Goal: Transaction & Acquisition: Purchase product/service

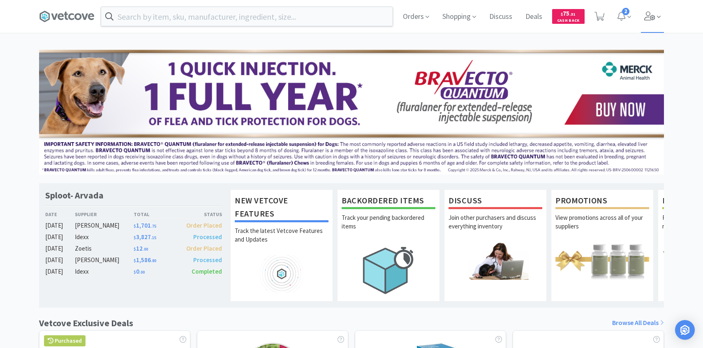
click at [661, 21] on span at bounding box center [652, 16] width 23 height 33
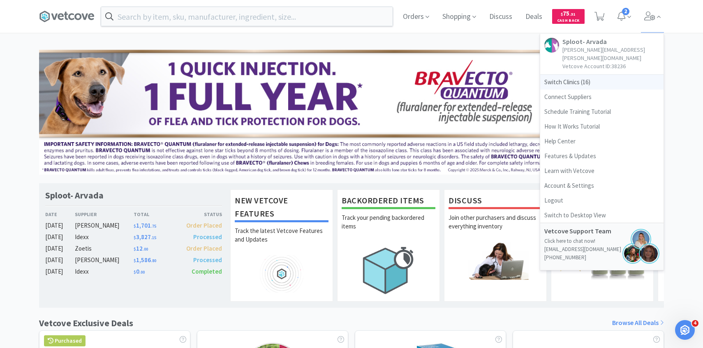
click at [596, 75] on span "Switch Clinics ( 16 )" at bounding box center [601, 82] width 123 height 15
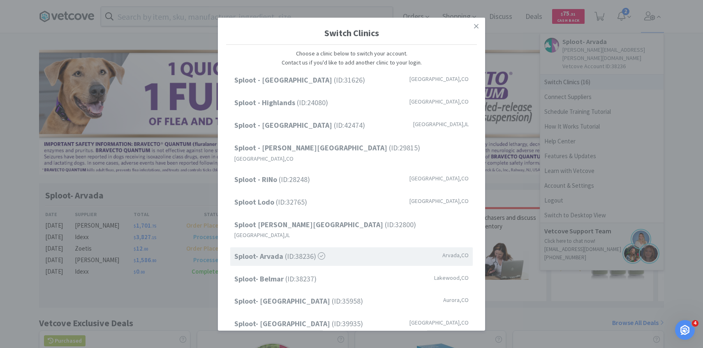
scroll to position [105, 0]
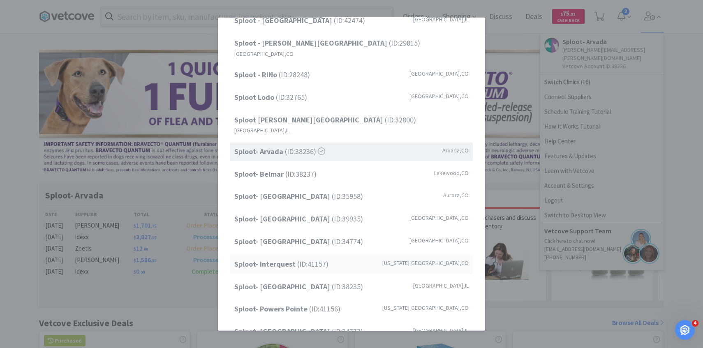
click at [316, 258] on span "Sploot- Interquest (ID: 41157 )" at bounding box center [281, 264] width 94 height 12
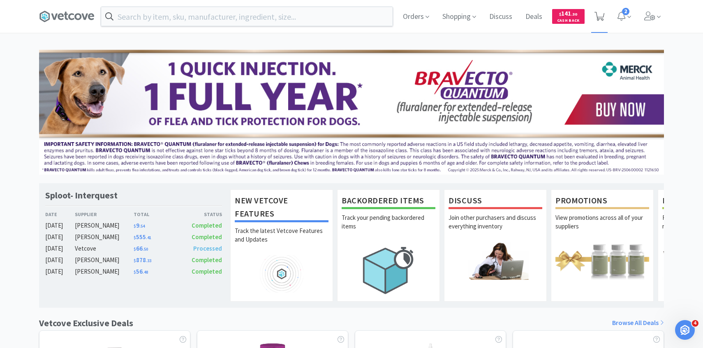
click at [595, 20] on icon at bounding box center [599, 16] width 10 height 9
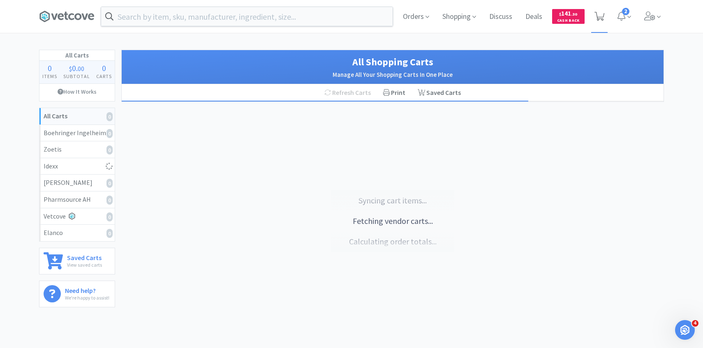
click at [597, 18] on icon at bounding box center [599, 16] width 10 height 9
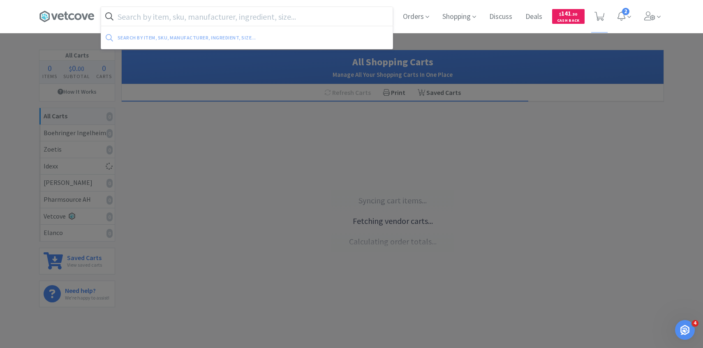
click at [324, 16] on input "text" at bounding box center [246, 16] width 291 height 19
type input "g"
type input "c"
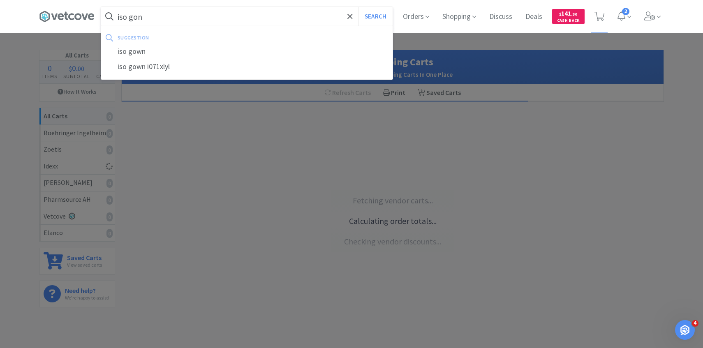
click at [358, 7] on button "Search" at bounding box center [375, 16] width 34 height 19
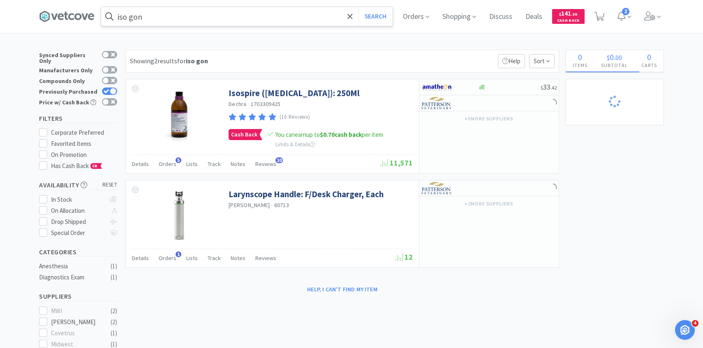
click at [222, 11] on input "iso gon" at bounding box center [246, 16] width 291 height 19
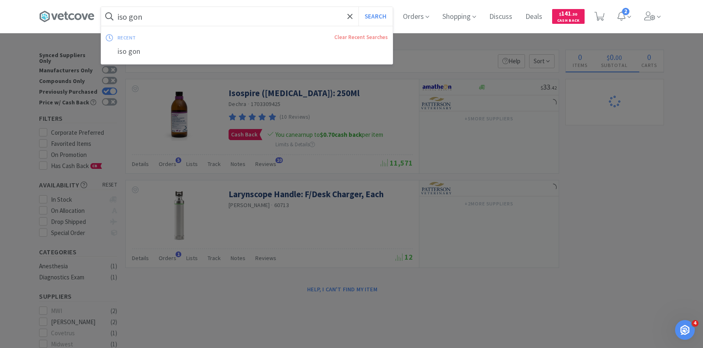
click at [222, 11] on input "iso gon" at bounding box center [246, 16] width 291 height 19
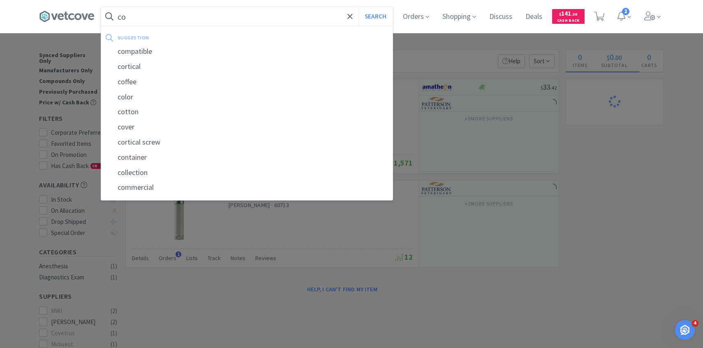
type input "c"
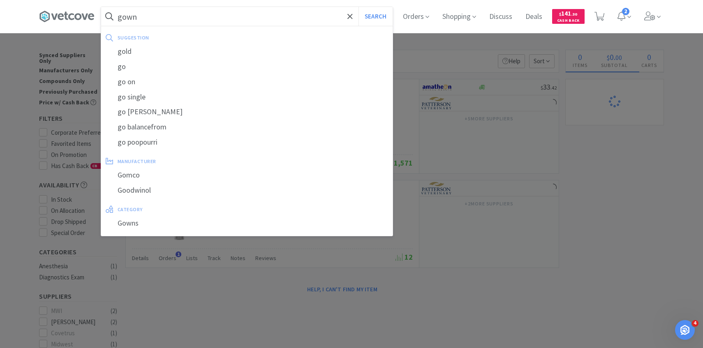
type input "gown"
click at [358, 7] on button "Search" at bounding box center [375, 16] width 34 height 19
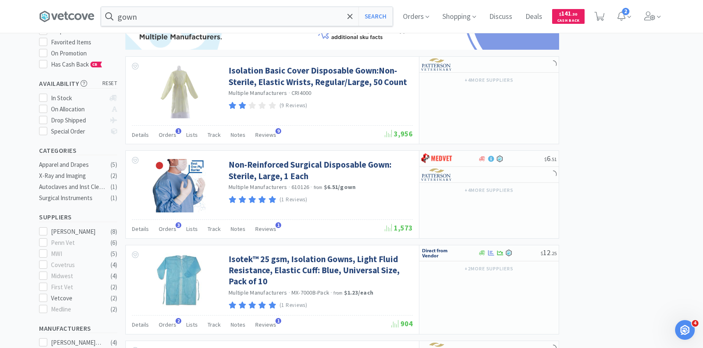
scroll to position [157, 0]
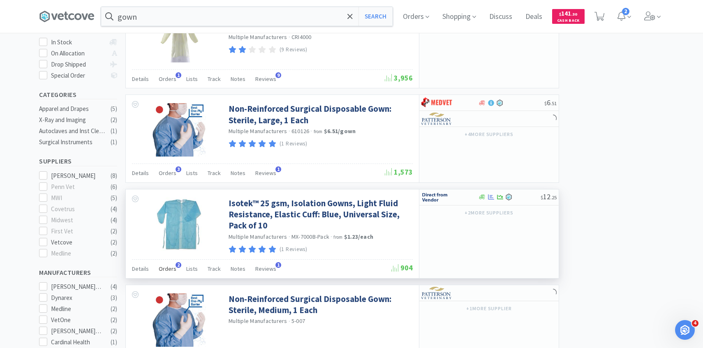
click at [173, 266] on span "Orders" at bounding box center [168, 268] width 18 height 7
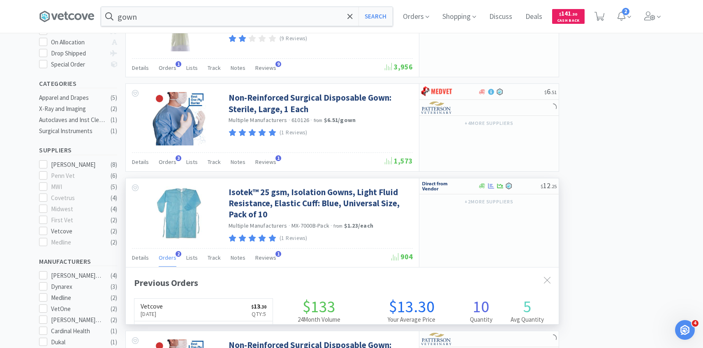
scroll to position [171, 0]
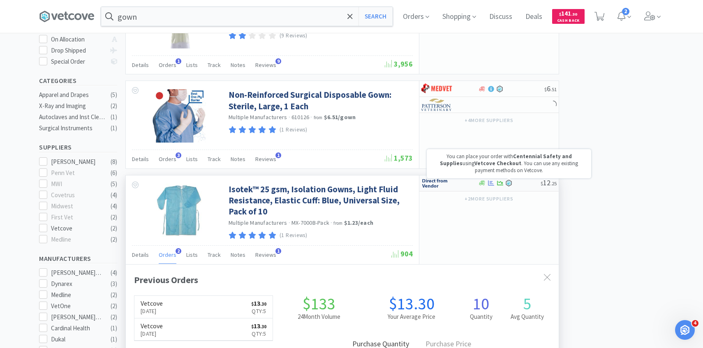
click at [455, 181] on div at bounding box center [443, 183] width 45 height 14
select select "1"
drag, startPoint x: 541, startPoint y: 204, endPoint x: 269, endPoint y: 250, distance: 275.5
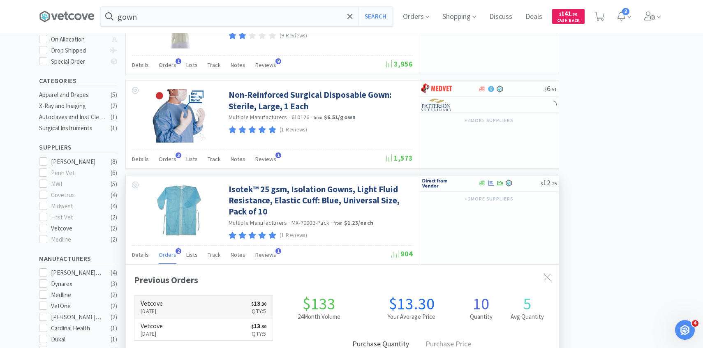
click at [201, 298] on link "Vetcove Sep 24th, 2025 $ 13 . 30 Qty: 5" at bounding box center [203, 307] width 138 height 23
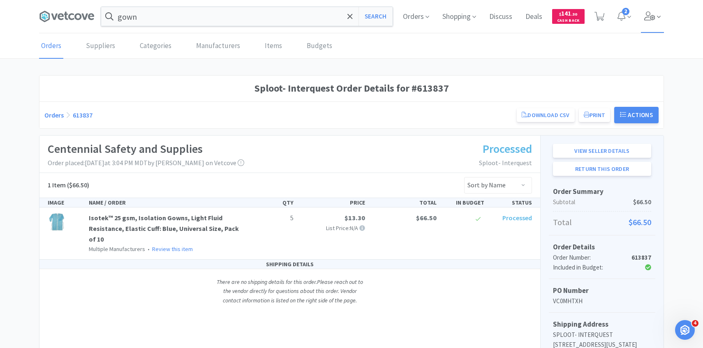
click at [650, 18] on icon at bounding box center [649, 16] width 11 height 9
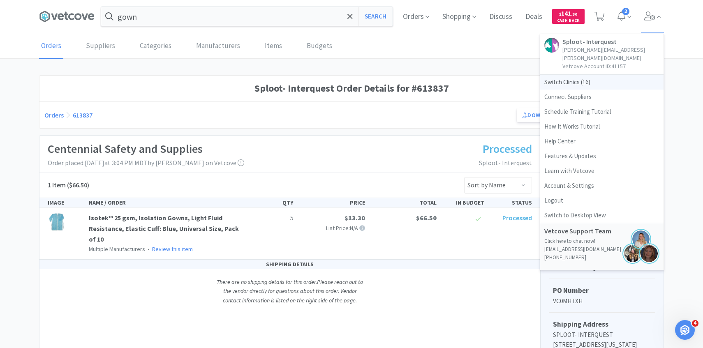
click at [597, 75] on span "Switch Clinics ( 16 )" at bounding box center [601, 82] width 123 height 15
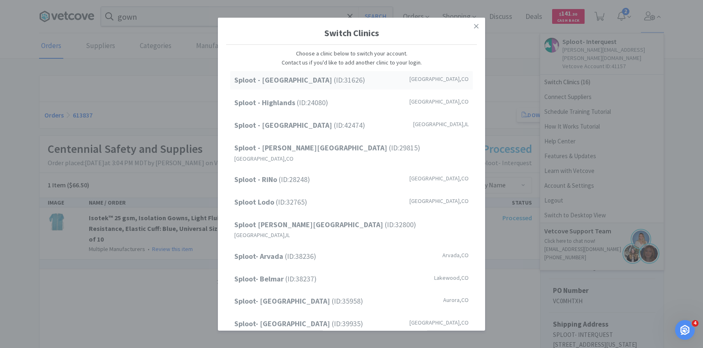
click at [297, 73] on div "Sploot - Cherry Creek (ID: 31626 ) Denver , CO" at bounding box center [351, 80] width 242 height 18
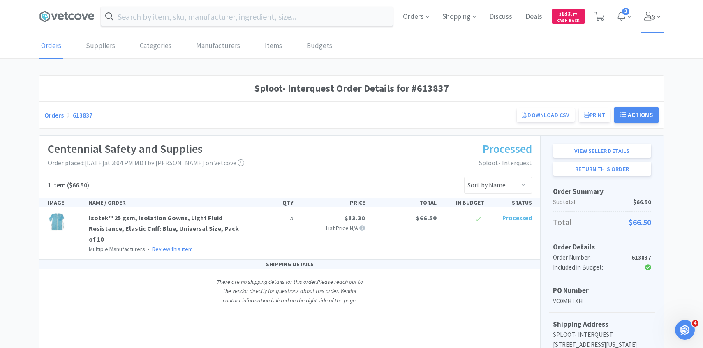
click at [650, 27] on span at bounding box center [652, 16] width 23 height 33
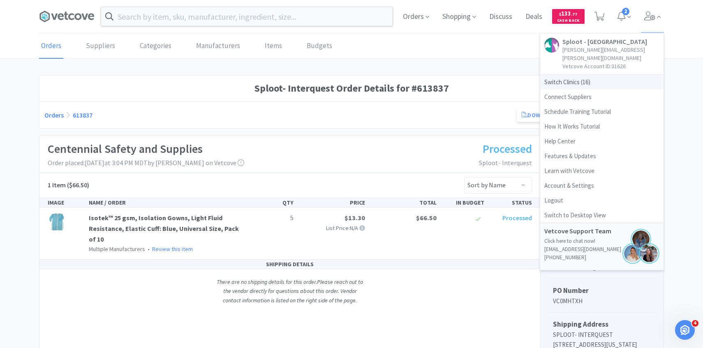
click at [600, 75] on span "Switch Clinics ( 16 )" at bounding box center [601, 82] width 123 height 15
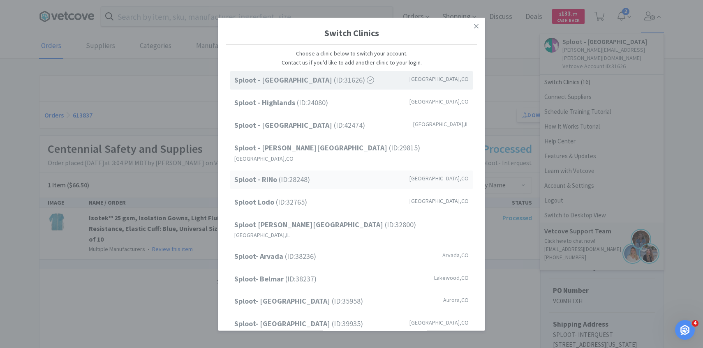
scroll to position [105, 0]
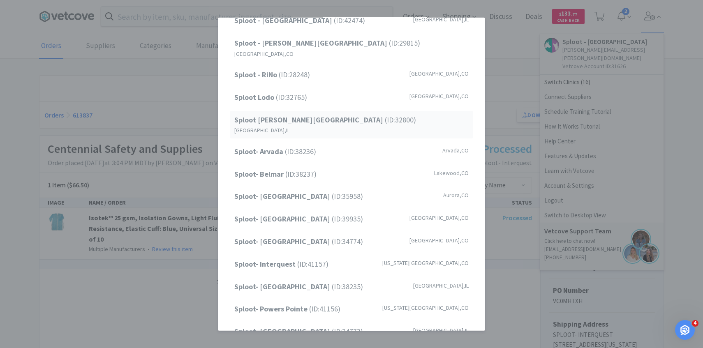
click at [307, 117] on div "Sploot Logan Square (ID: 32800 ) Chicago , IL" at bounding box center [351, 125] width 242 height 28
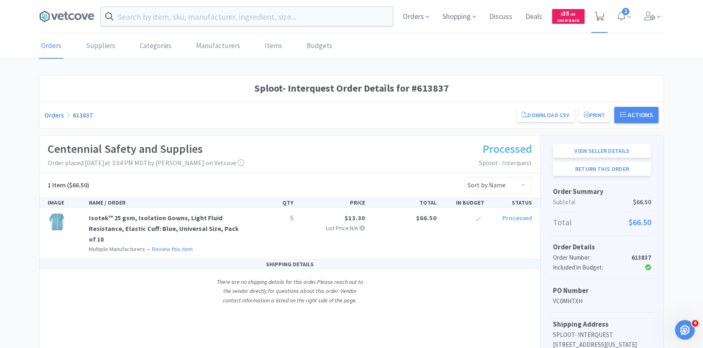
click at [597, 22] on span at bounding box center [599, 16] width 17 height 33
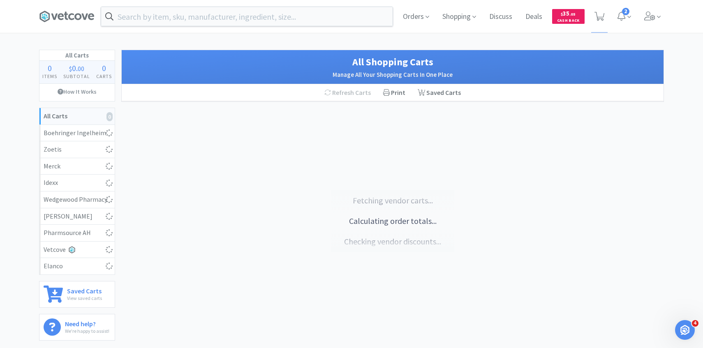
select select "1"
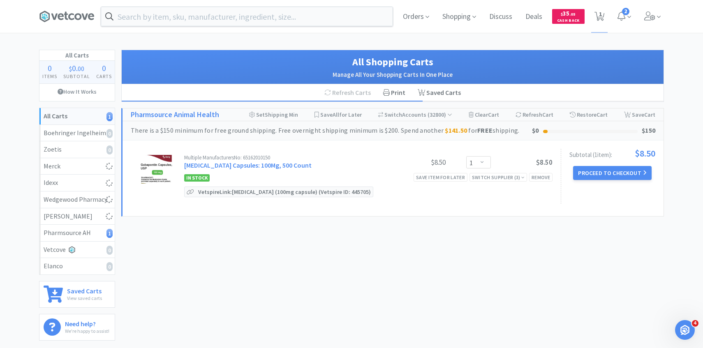
select select "1"
select select "4"
select select "1"
select select "3"
select select "2"
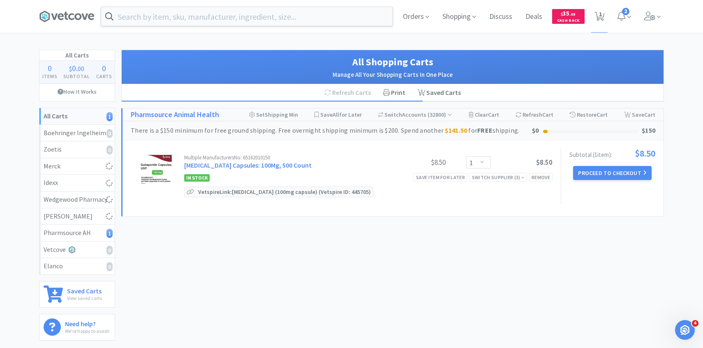
select select "3"
select select "2"
select select "6"
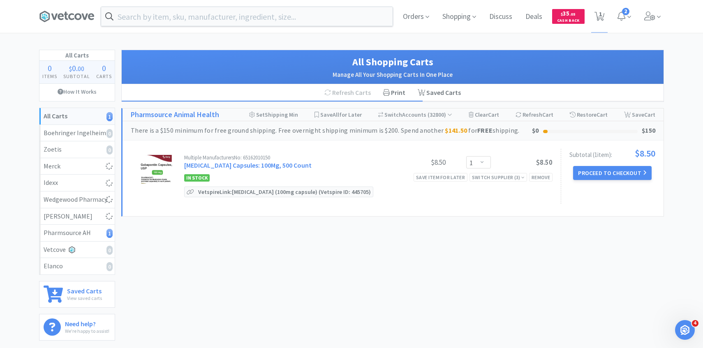
select select "2"
select select "8"
select select "50"
select select "30"
select select "2"
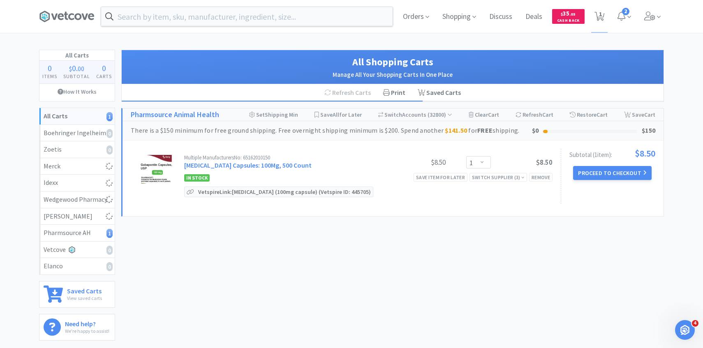
select select "4"
select select "2"
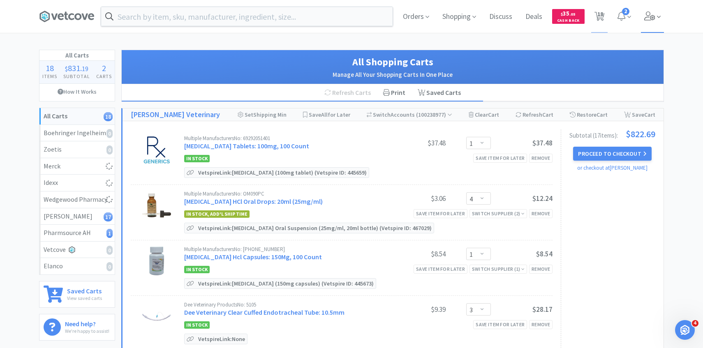
click at [649, 22] on span at bounding box center [652, 16] width 23 height 33
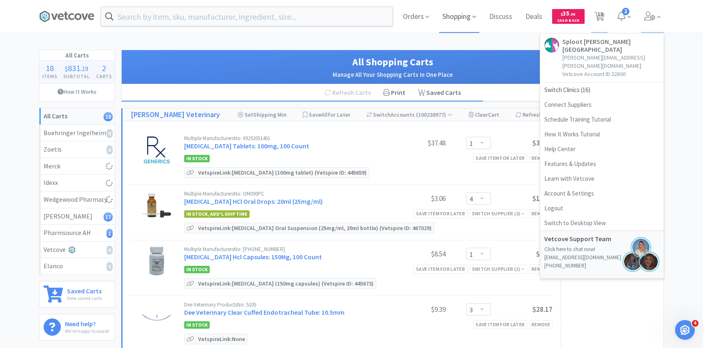
select select "1"
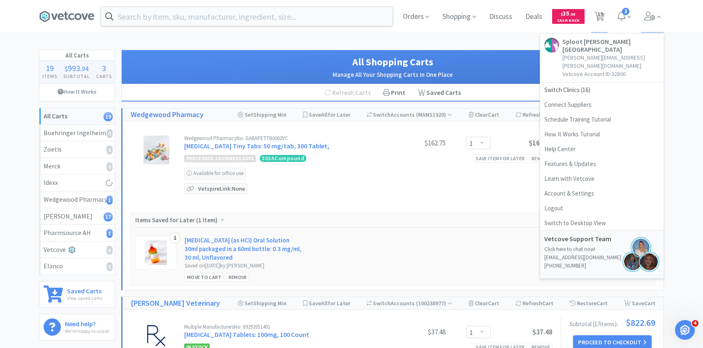
click at [371, 151] on div "Wedgewood Pharmacy No: GABAPETTB0082VC [MEDICAL_DATA] Tiny Tabs: 50 mg/tab, 300…" at bounding box center [368, 144] width 368 height 16
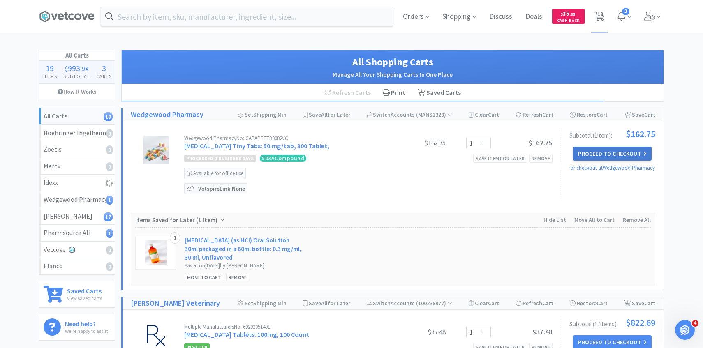
click at [615, 152] on button "Proceed to Checkout" at bounding box center [612, 154] width 78 height 14
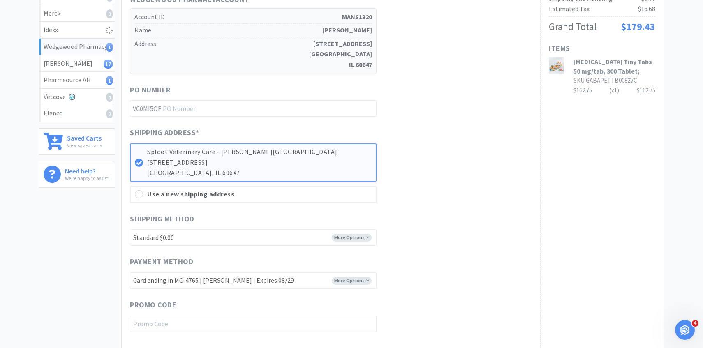
scroll to position [273, 0]
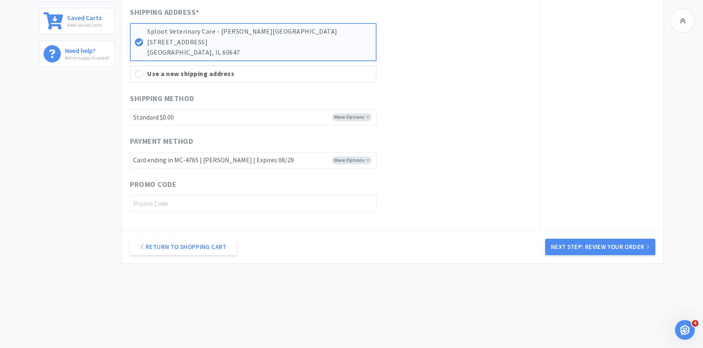
click at [599, 236] on div "Return to Shopping Cart Next Step: Review Your Order" at bounding box center [393, 246] width 542 height 33
click at [599, 235] on div "Return to Shopping Cart Next Step: Review Your Order" at bounding box center [393, 246] width 542 height 33
click at [581, 254] on button "Next Step: Review Your Order" at bounding box center [600, 247] width 110 height 16
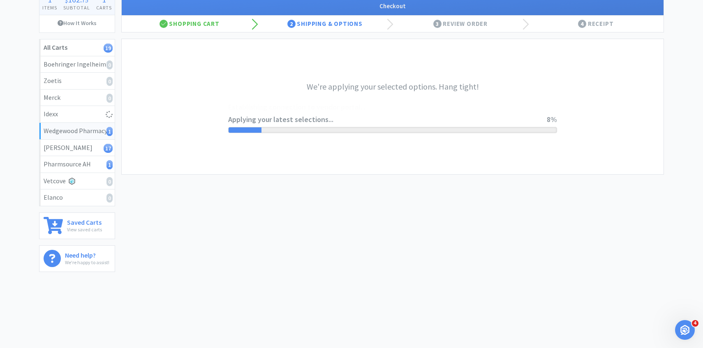
scroll to position [0, 0]
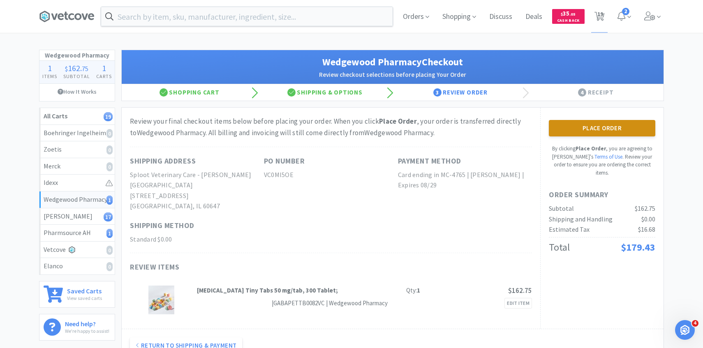
click at [581, 132] on button "Place Order" at bounding box center [602, 128] width 106 height 16
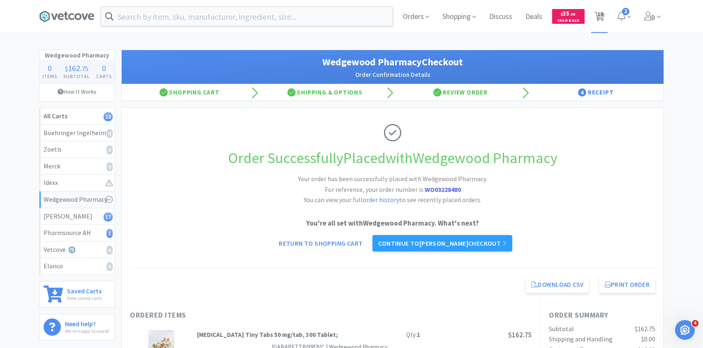
click at [599, 25] on span "18" at bounding box center [600, 14] width 6 height 33
select select "1"
select select "4"
select select "1"
select select "3"
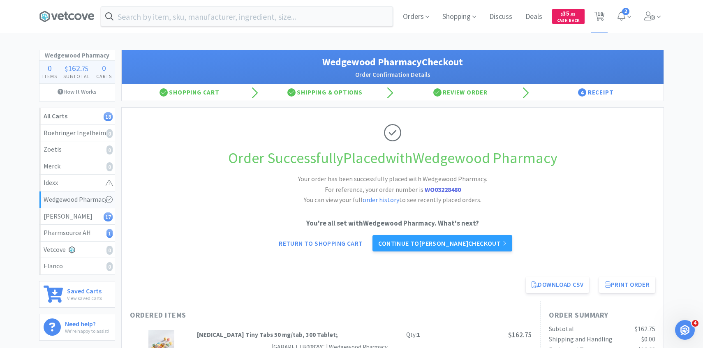
select select "2"
select select "3"
select select "2"
select select "6"
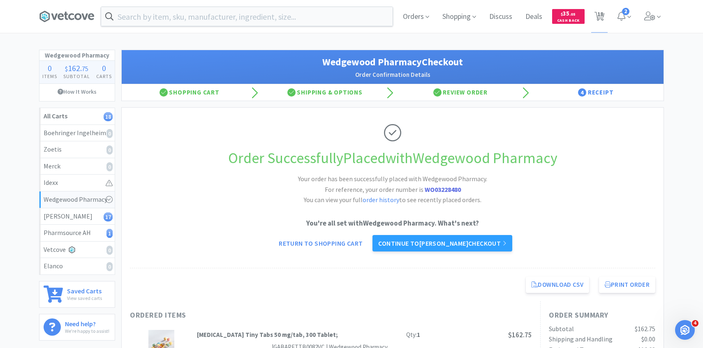
select select "6"
select select "2"
select select "8"
select select "50"
select select "30"
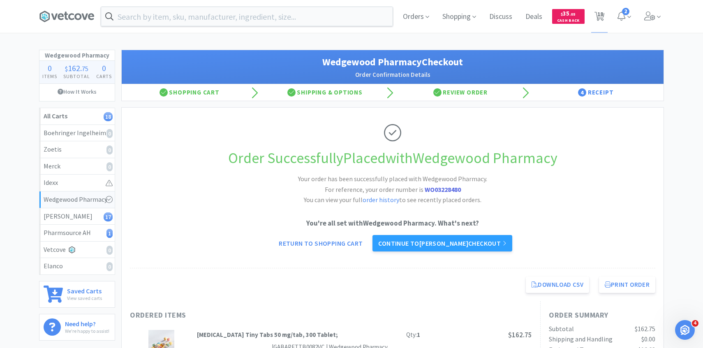
select select "2"
select select "4"
select select "2"
select select "1"
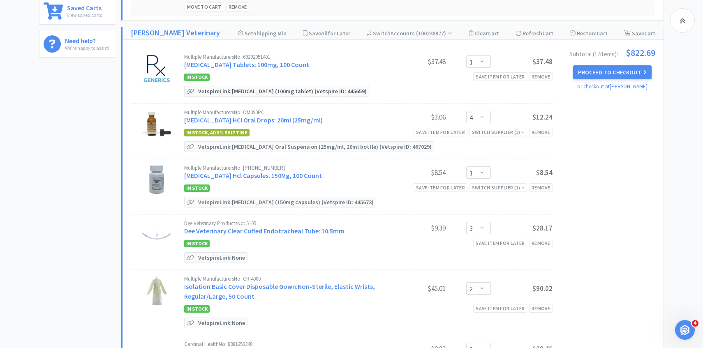
scroll to position [289, 0]
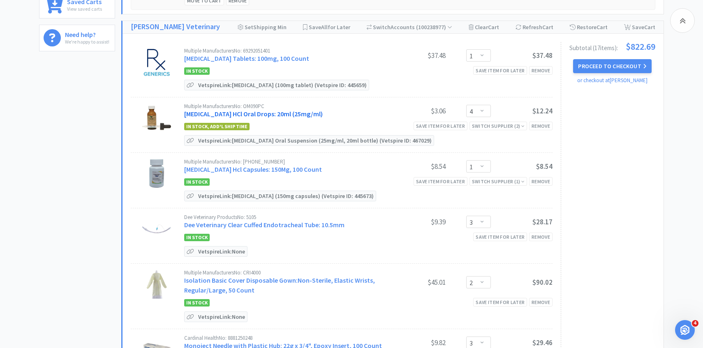
click at [278, 113] on link "[MEDICAL_DATA] HCl Oral Drops: 20ml (25mg/ml)" at bounding box center [253, 114] width 138 height 8
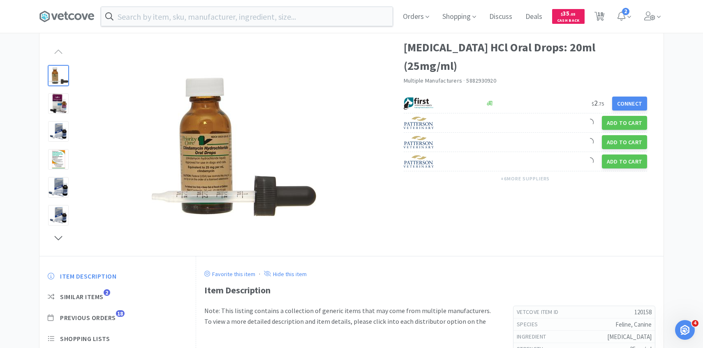
scroll to position [63, 0]
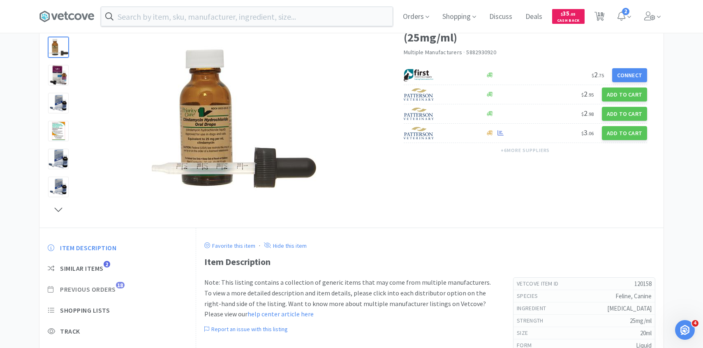
click at [119, 286] on span "18" at bounding box center [120, 285] width 9 height 7
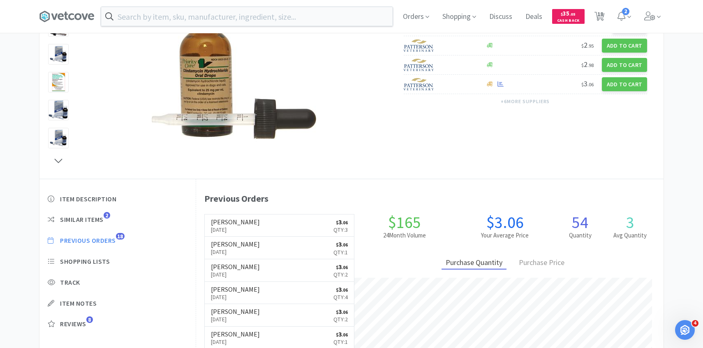
scroll to position [113, 0]
select select "1"
select select "4"
select select "1"
select select "3"
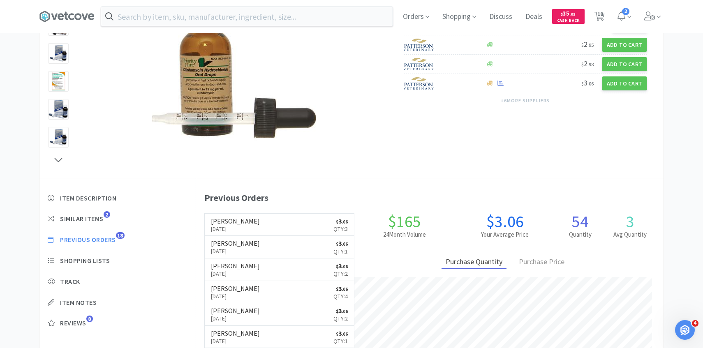
select select "2"
select select "3"
select select "2"
select select "6"
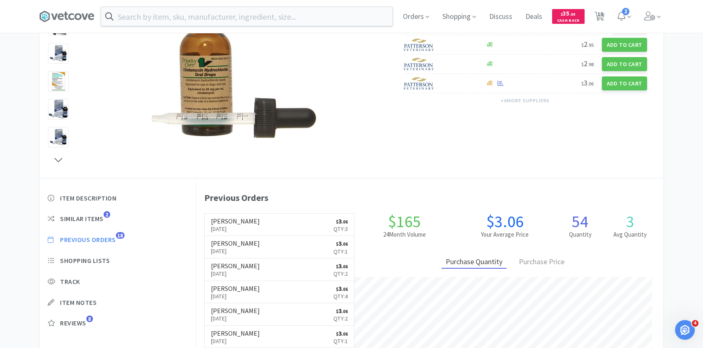
select select "6"
select select "2"
select select "8"
select select "50"
select select "30"
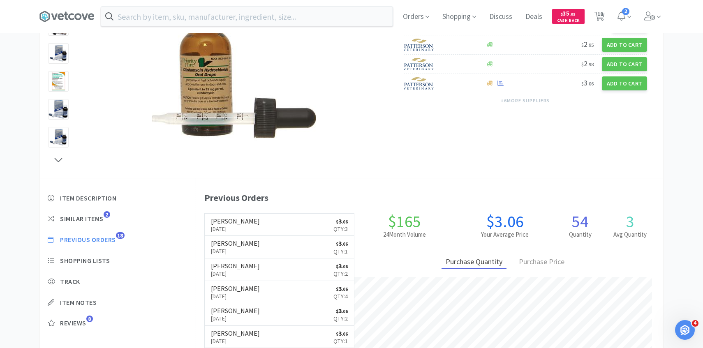
select select "2"
select select "4"
select select "2"
select select "1"
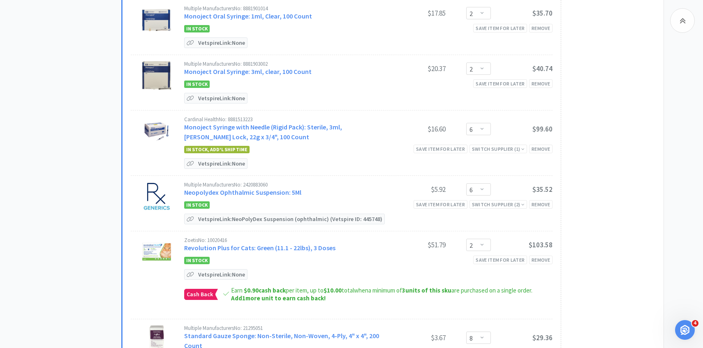
scroll to position [684, 0]
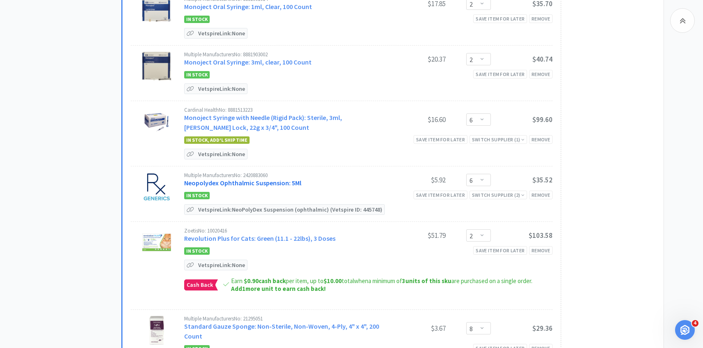
click at [266, 179] on link "Neopolydex Ophthalmic Suspension: 5Ml" at bounding box center [242, 183] width 117 height 8
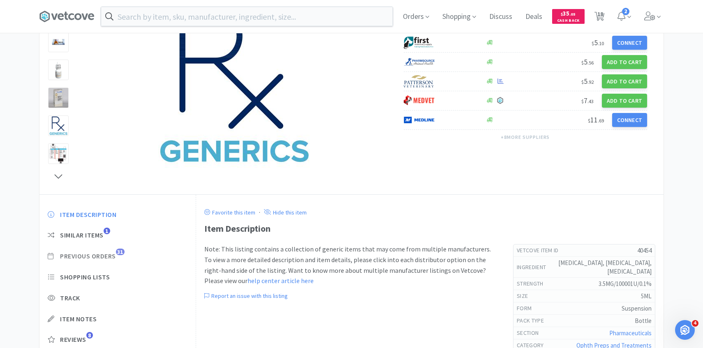
click at [118, 254] on span "31" at bounding box center [120, 252] width 9 height 7
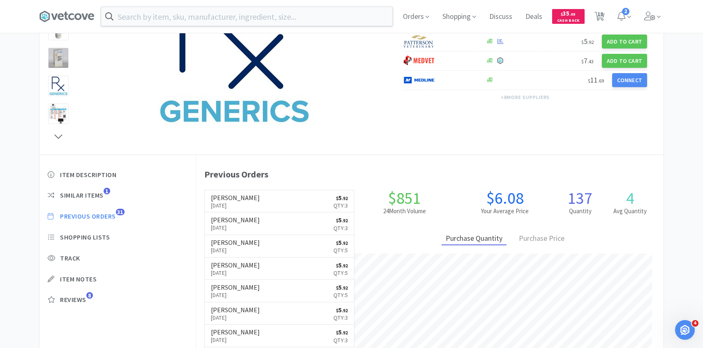
scroll to position [137, 0]
select select "1"
select select "4"
select select "1"
select select "3"
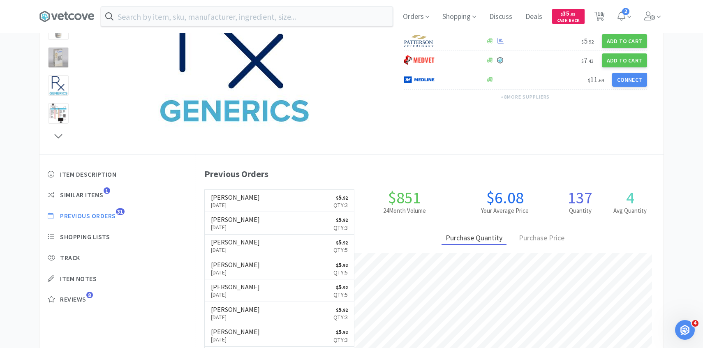
select select "2"
select select "3"
select select "2"
select select "6"
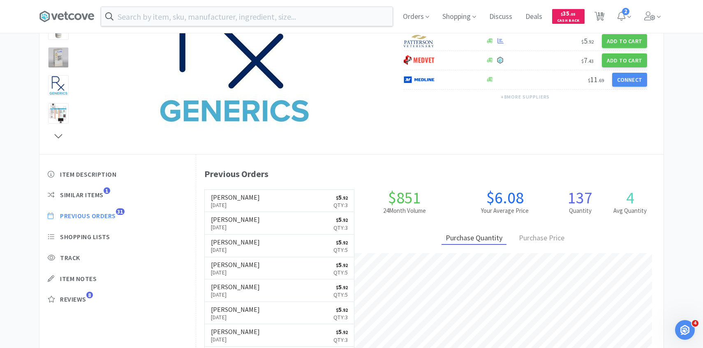
select select "6"
select select "2"
select select "8"
select select "50"
select select "30"
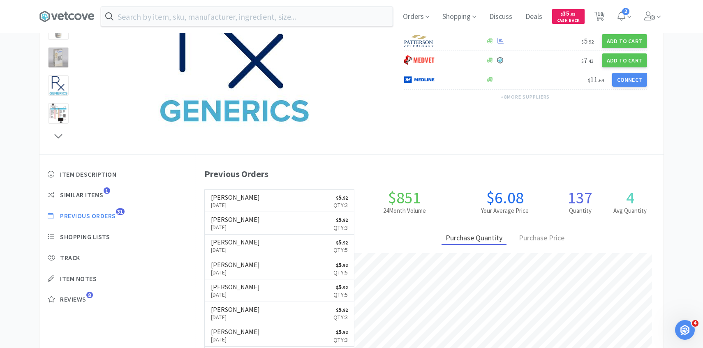
select select "2"
select select "4"
select select "2"
select select "1"
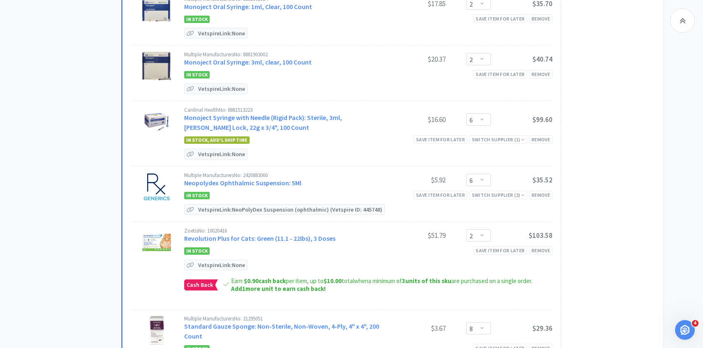
scroll to position [689, 0]
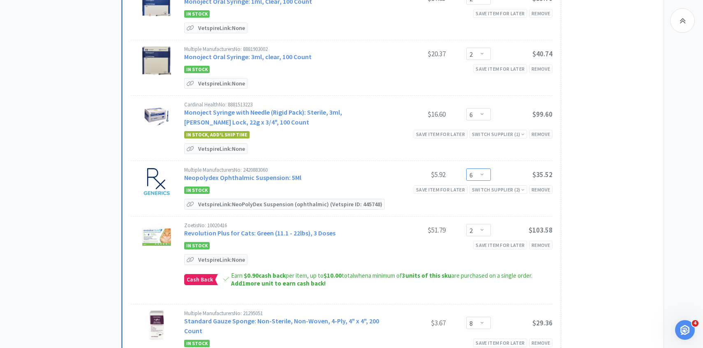
click at [484, 173] on select "Enter Quantity 1 2 3 4 5 6 7 8 9 10 11 12 13 14 15 16 17 18 19 20 Enter Quantity" at bounding box center [478, 174] width 25 height 12
click at [466, 168] on select "Enter Quantity 1 2 3 4 5 6 7 8 9 10 11 12 13 14 15 16 17 18 19 20 Enter Quantity" at bounding box center [478, 174] width 25 height 12
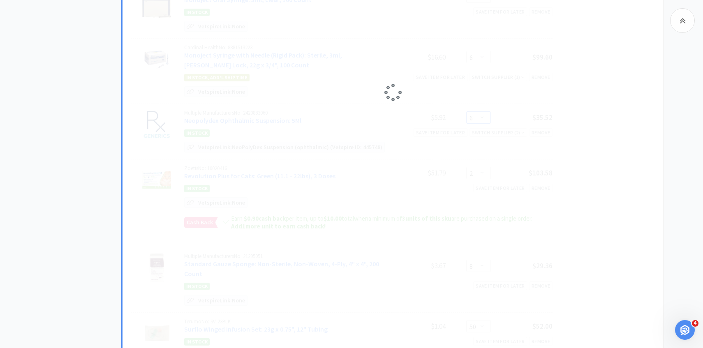
scroll to position [751, 0]
select select "5"
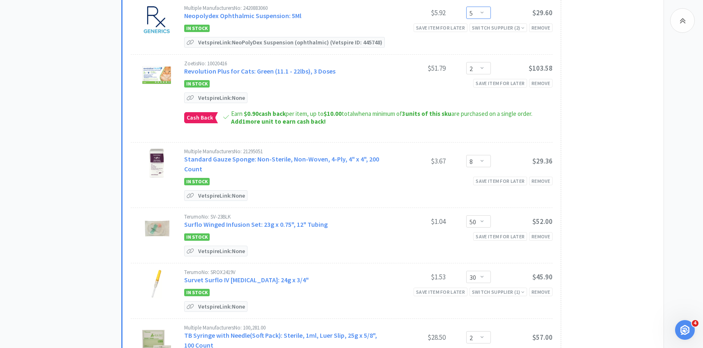
scroll to position [852, 0]
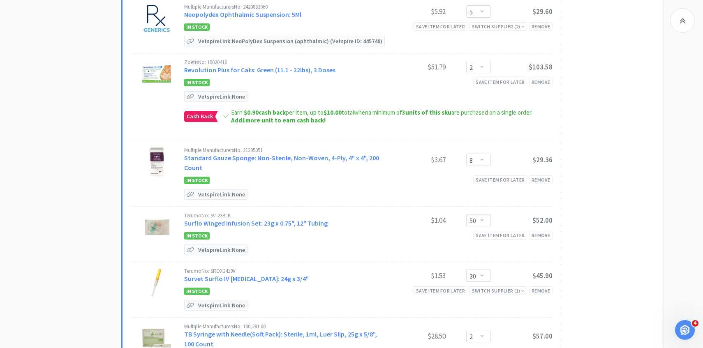
click at [305, 73] on div "Zoetis No: 10020416 Revolution Plus for Cats: Green (11.1 - 22lbs), 3 Doses $51…" at bounding box center [368, 68] width 368 height 16
click at [305, 69] on link "Revolution Plus for Cats: Green (11.1 - 22lbs), 3 Doses" at bounding box center [259, 70] width 151 height 8
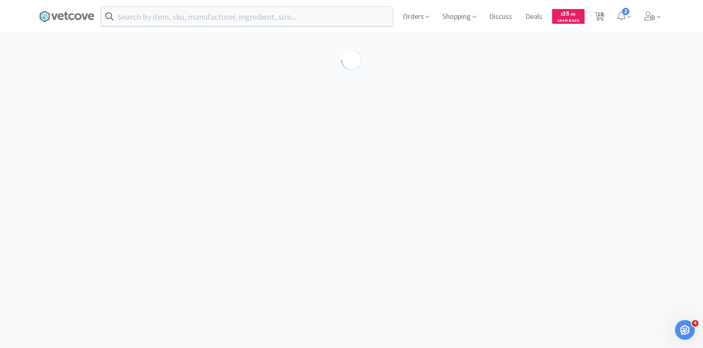
select select "286638"
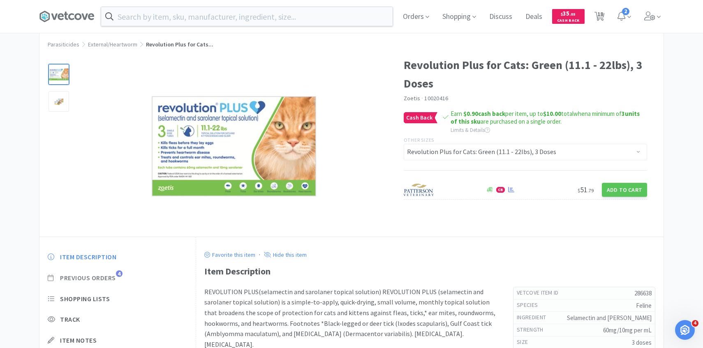
click at [114, 275] on span "Previous Orders" at bounding box center [88, 278] width 56 height 9
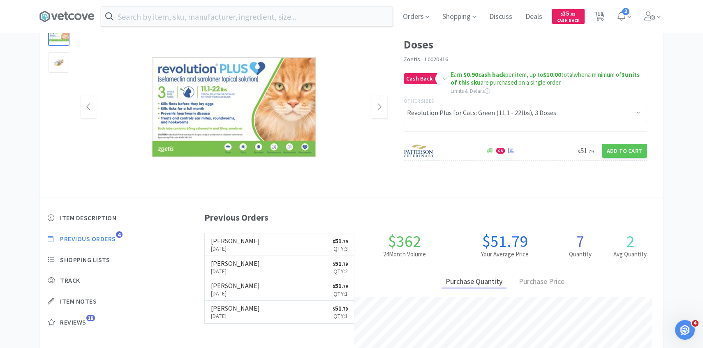
scroll to position [58, 0]
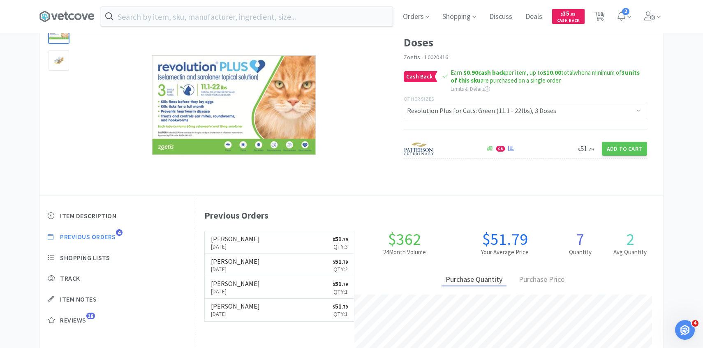
scroll to position [852, 0]
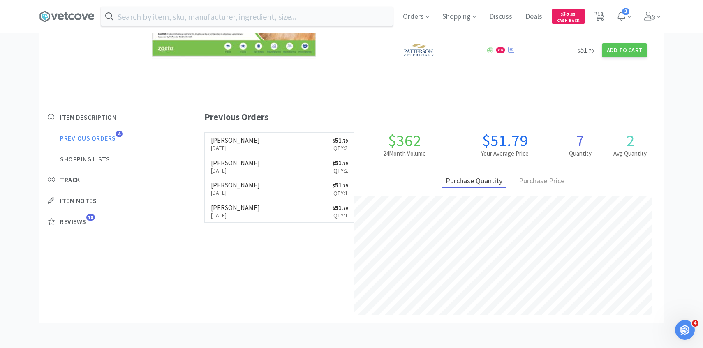
select select "1"
select select "4"
select select "1"
select select "3"
select select "2"
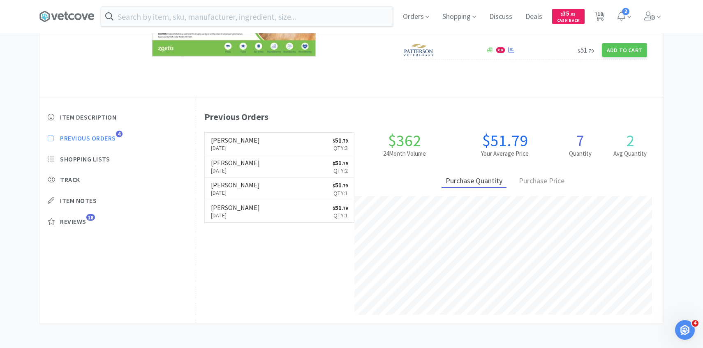
select select "3"
select select "2"
select select "6"
select select "5"
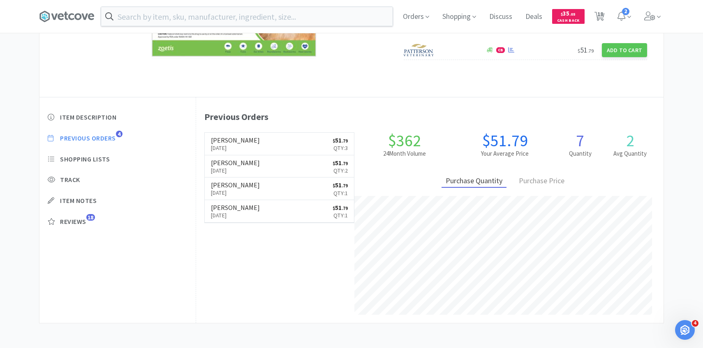
select select "2"
select select "8"
select select "50"
select select "30"
select select "2"
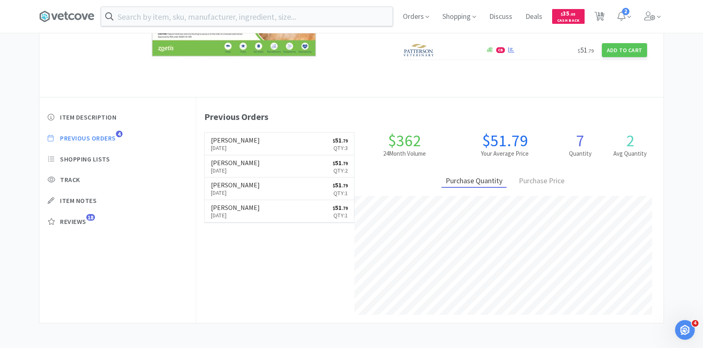
select select "4"
select select "2"
select select "1"
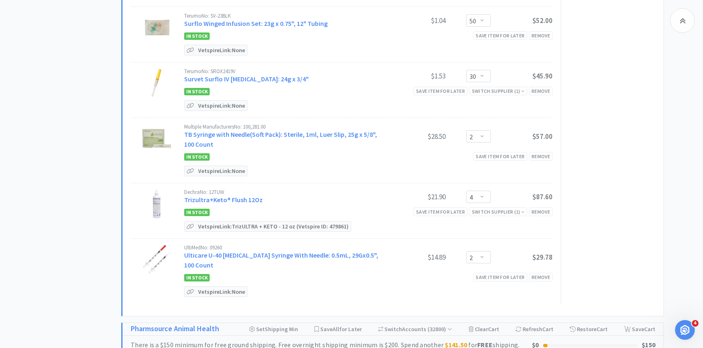
scroll to position [1092, 0]
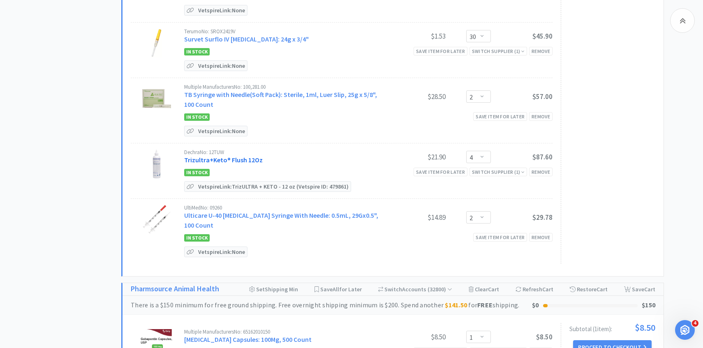
click at [246, 156] on link "Trizultra+Keto® Flush 12Oz" at bounding box center [223, 160] width 78 height 8
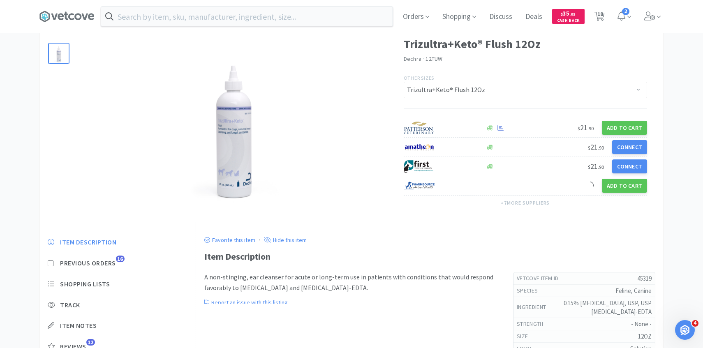
scroll to position [43, 0]
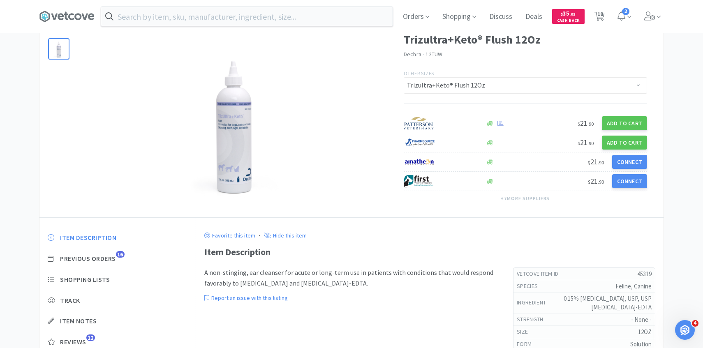
click at [113, 254] on div "Item Description Previous Orders 16 Shopping Lists Track Item Notes Reviews 12" at bounding box center [117, 334] width 156 height 233
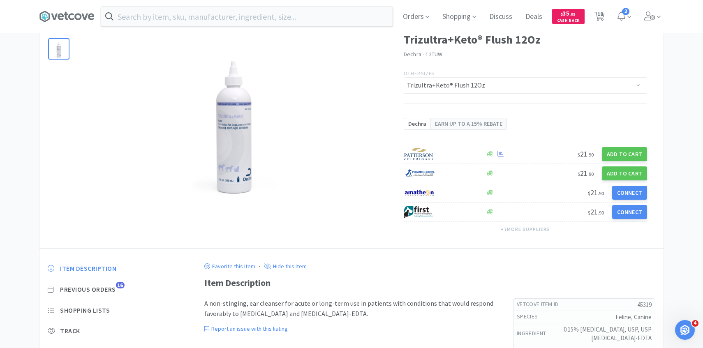
click at [106, 297] on div "Item Description Previous Orders 16 Shopping Lists Track Item Notes Reviews 12" at bounding box center [117, 327] width 156 height 142
click at [106, 291] on span "Previous Orders" at bounding box center [88, 289] width 56 height 9
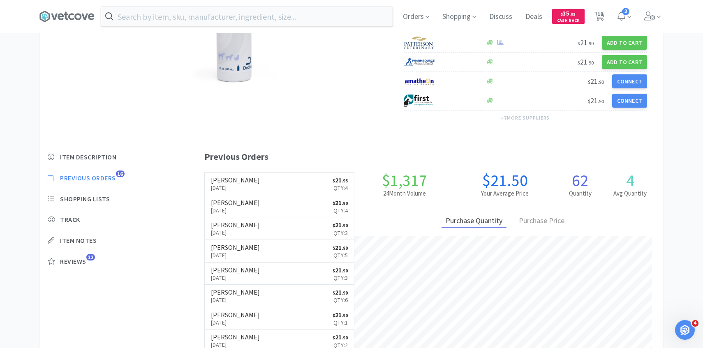
scroll to position [226, 467]
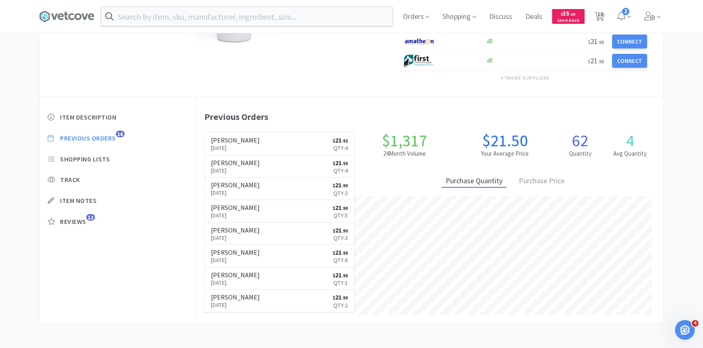
select select "1"
select select "4"
select select "1"
select select "3"
select select "2"
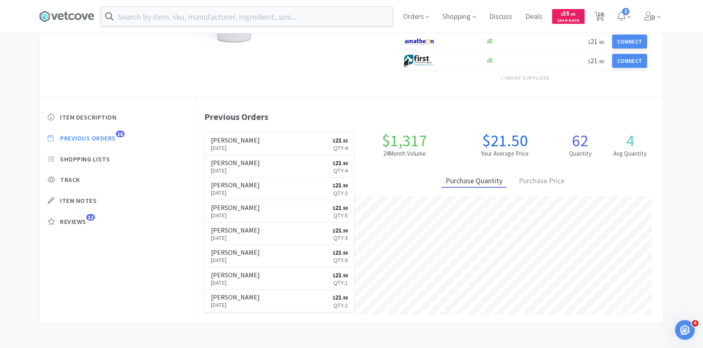
select select "3"
select select "2"
select select "6"
select select "5"
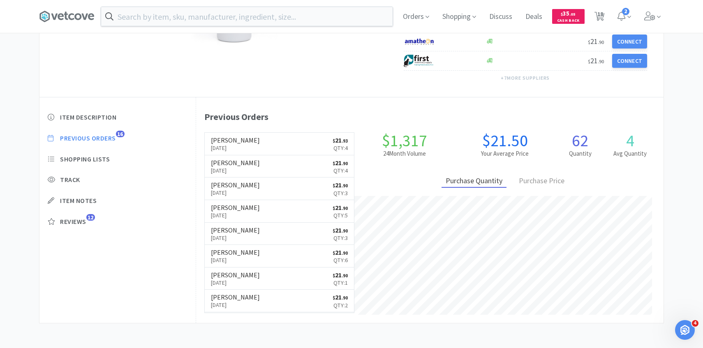
select select "2"
select select "8"
select select "50"
select select "30"
select select "2"
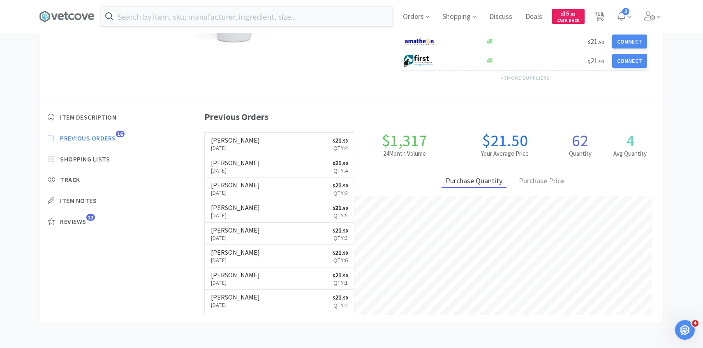
select select "4"
select select "2"
select select "1"
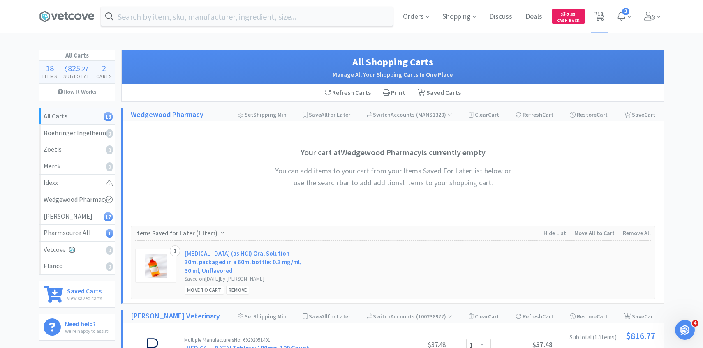
scroll to position [233, 0]
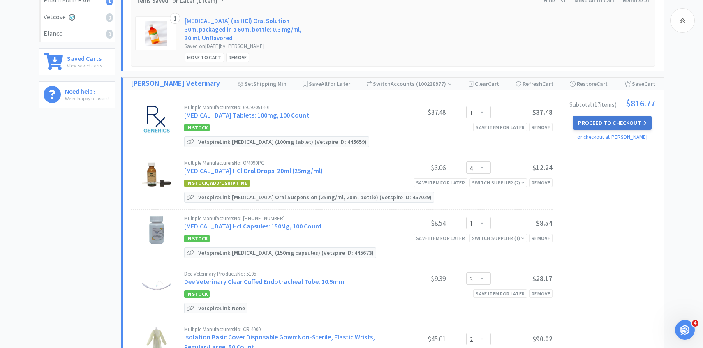
click at [610, 127] on button "Proceed to Checkout" at bounding box center [612, 123] width 78 height 14
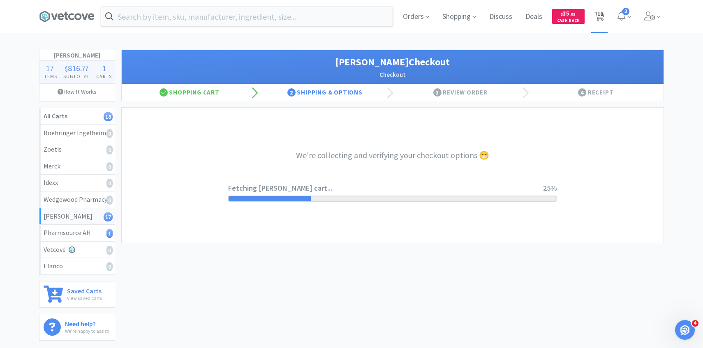
click at [599, 11] on span "18" at bounding box center [600, 14] width 6 height 33
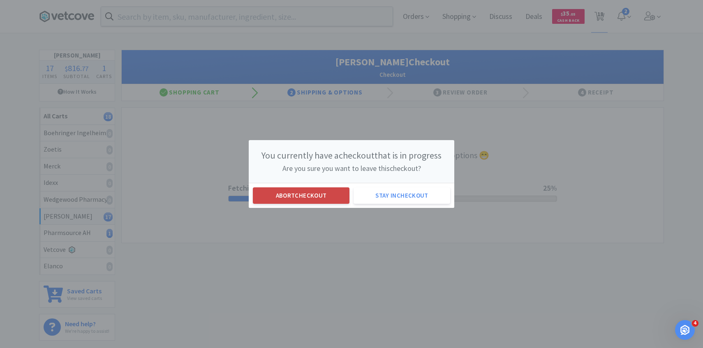
click at [325, 194] on button "Abort checkout" at bounding box center [301, 195] width 97 height 16
select select "1"
select select "4"
select select "1"
select select "3"
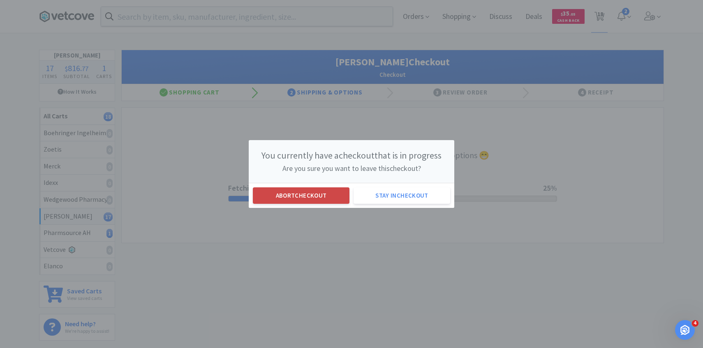
select select "2"
select select "3"
select select "2"
select select "6"
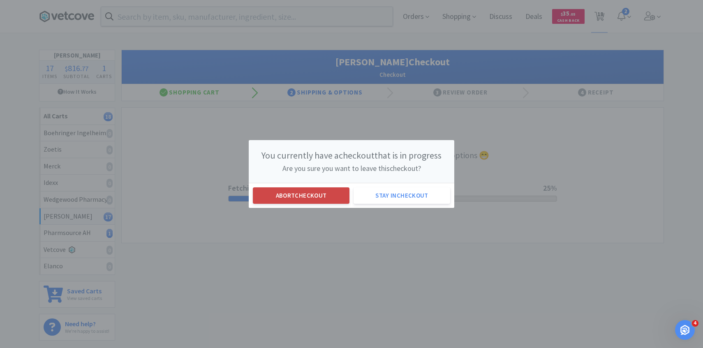
select select "5"
select select "2"
select select "8"
select select "50"
select select "30"
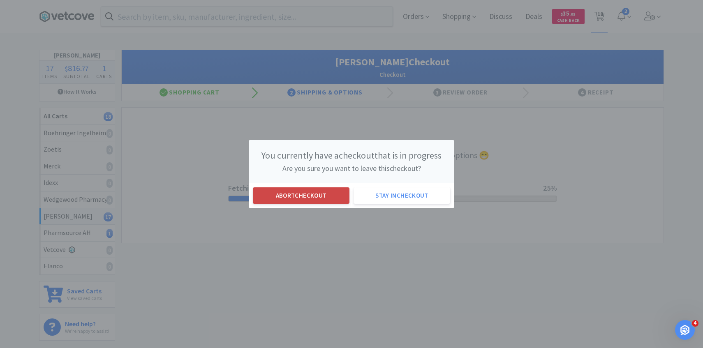
select select "2"
select select "4"
select select "2"
select select "1"
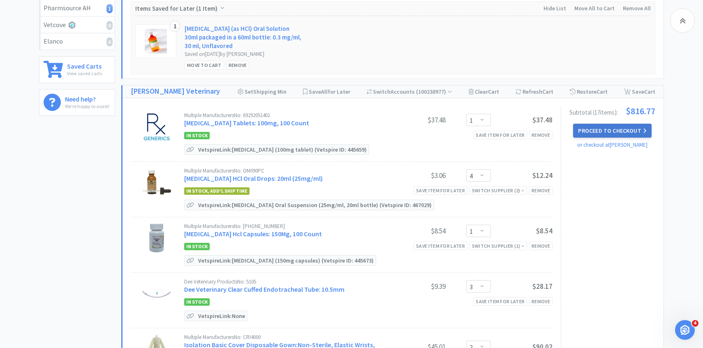
click at [605, 126] on button "Proceed to Checkout" at bounding box center [612, 131] width 78 height 14
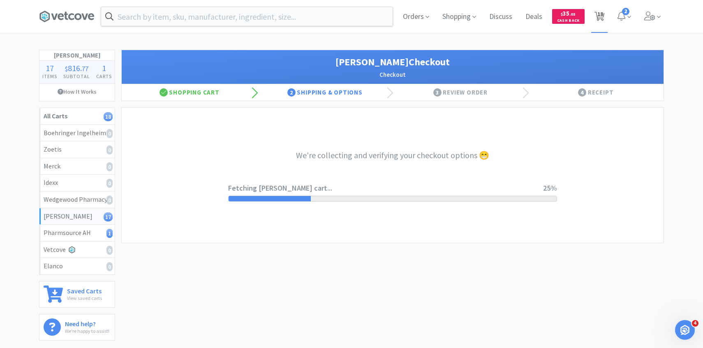
click at [595, 19] on icon at bounding box center [599, 16] width 10 height 9
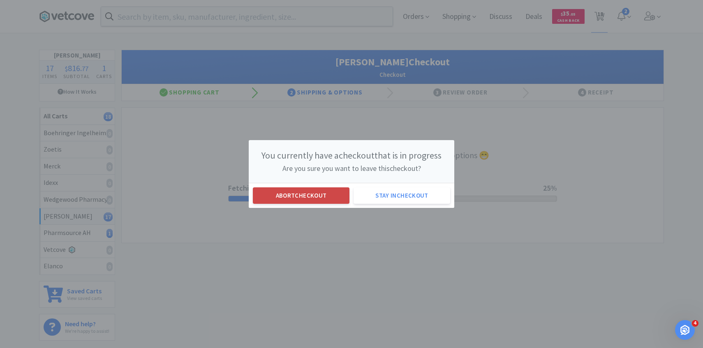
click at [277, 188] on button "Abort checkout" at bounding box center [301, 195] width 97 height 16
select select "1"
select select "4"
select select "1"
select select "3"
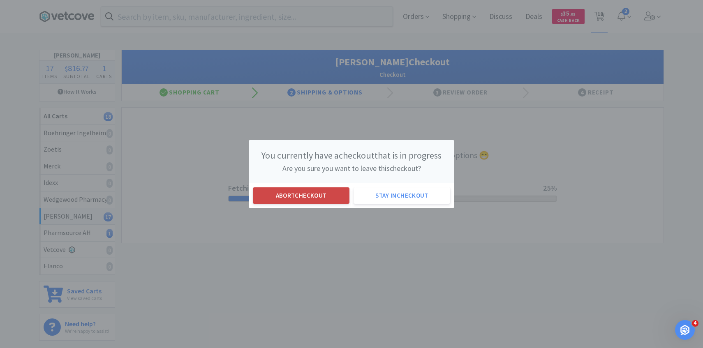
select select "2"
select select "3"
select select "2"
select select "6"
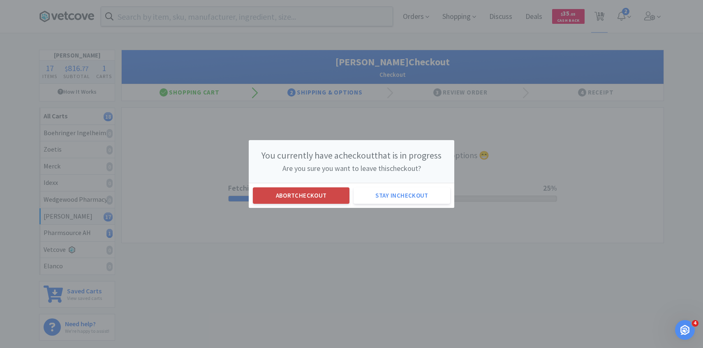
select select "5"
select select "2"
select select "8"
select select "50"
select select "30"
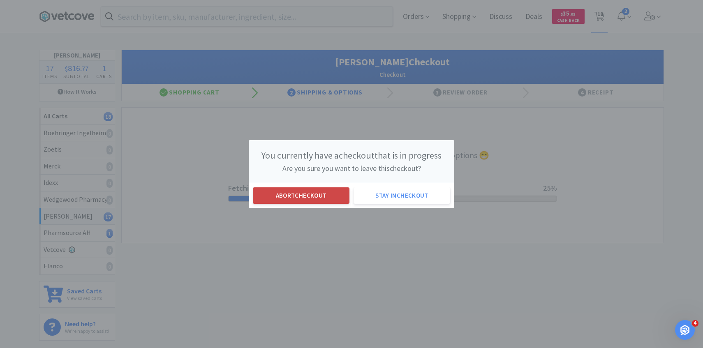
select select "2"
select select "4"
select select "2"
select select "1"
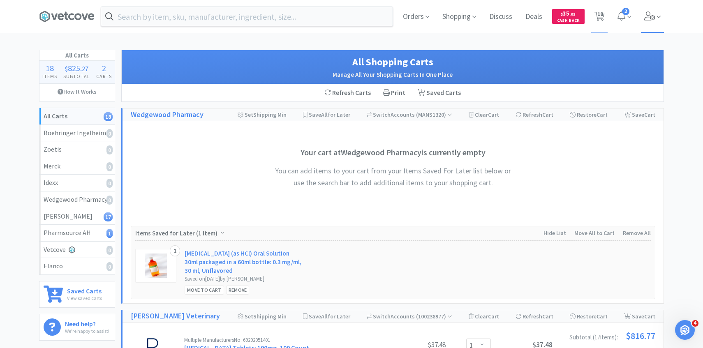
click at [661, 30] on span at bounding box center [652, 16] width 23 height 33
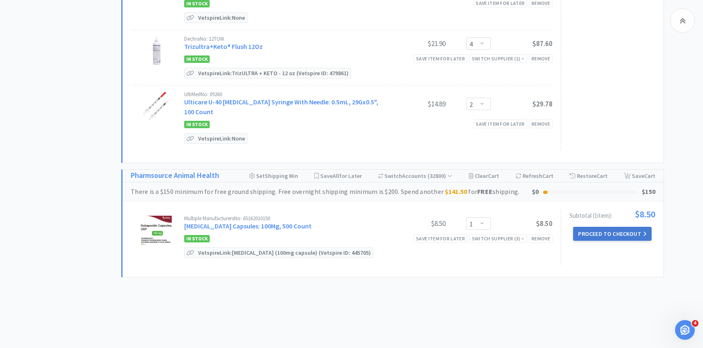
click at [600, 227] on button "Proceed to Checkout" at bounding box center [612, 234] width 78 height 14
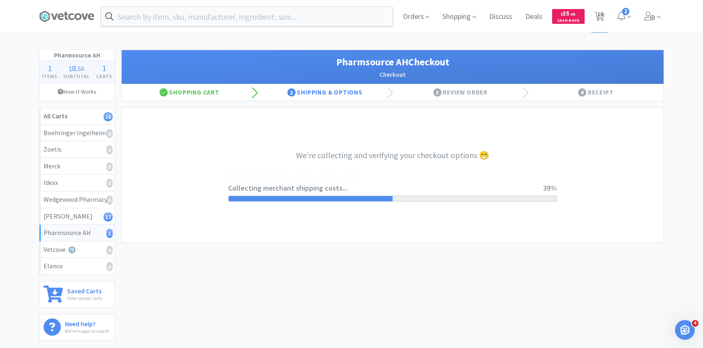
select select "1001"
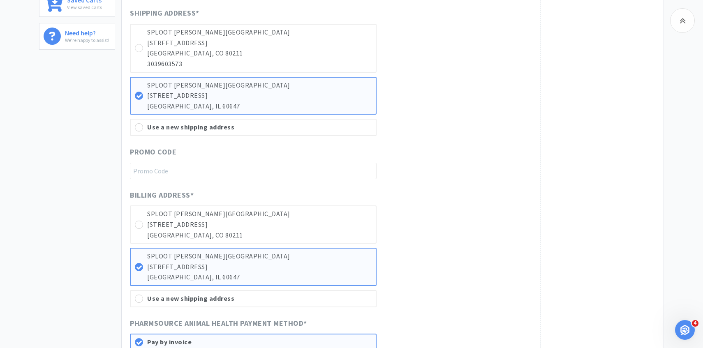
scroll to position [294, 0]
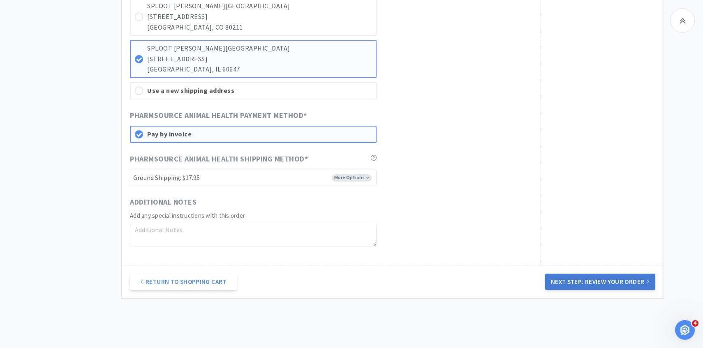
click at [586, 282] on button "Next Step: Review Your Order" at bounding box center [600, 282] width 110 height 16
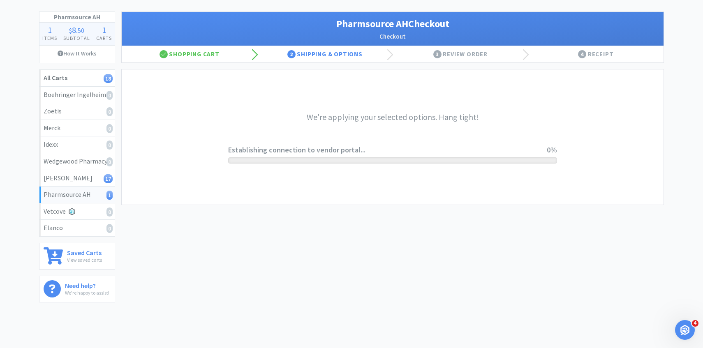
scroll to position [0, 0]
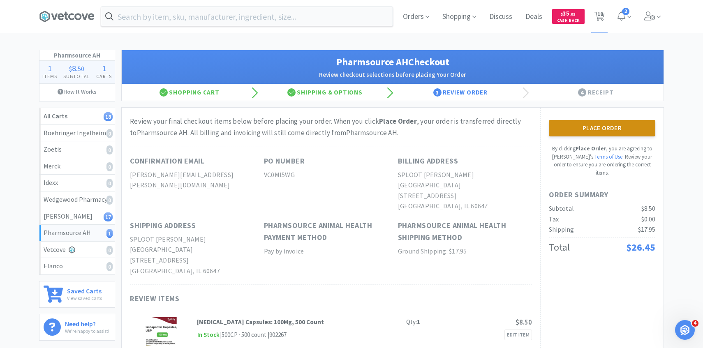
click at [578, 124] on button "Place Order" at bounding box center [602, 128] width 106 height 16
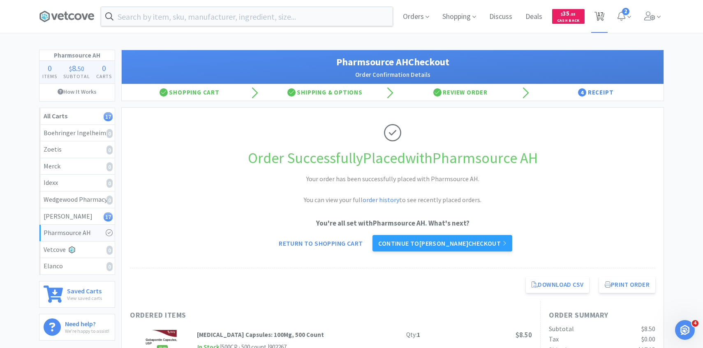
click at [601, 16] on span "17" at bounding box center [600, 14] width 6 height 33
select select "1"
select select "4"
select select "1"
select select "3"
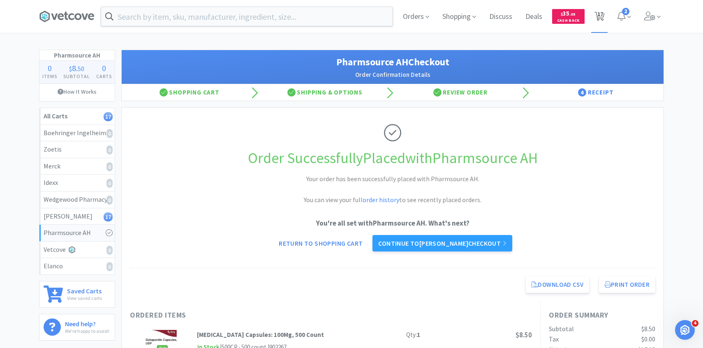
select select "2"
select select "3"
select select "2"
select select "6"
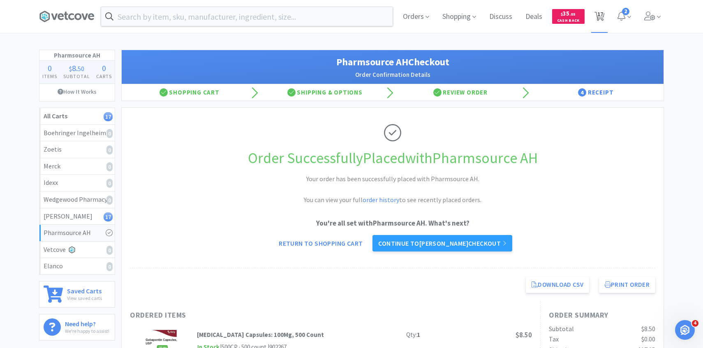
select select "5"
select select "2"
select select "8"
select select "50"
select select "30"
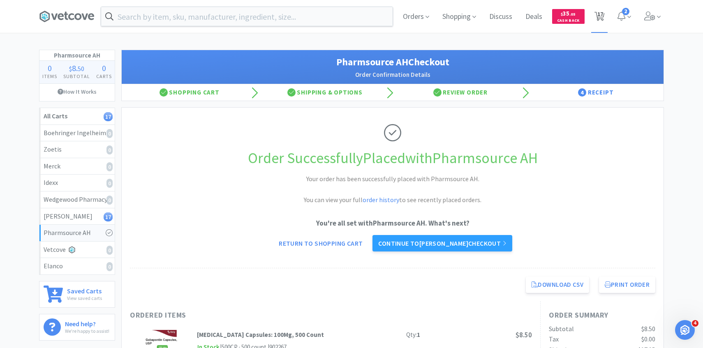
select select "2"
select select "4"
select select "2"
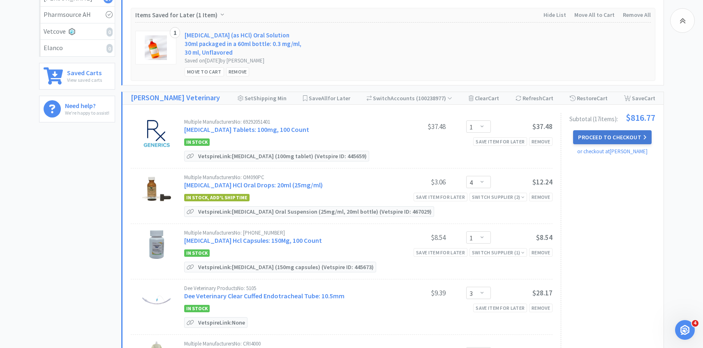
click at [591, 141] on button "Proceed to Checkout" at bounding box center [612, 137] width 78 height 14
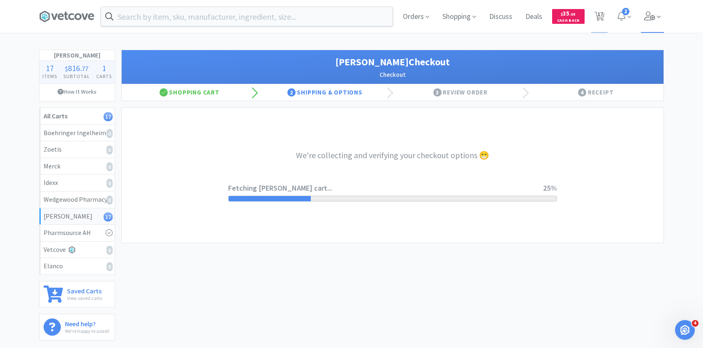
click at [655, 16] on span at bounding box center [652, 16] width 23 height 33
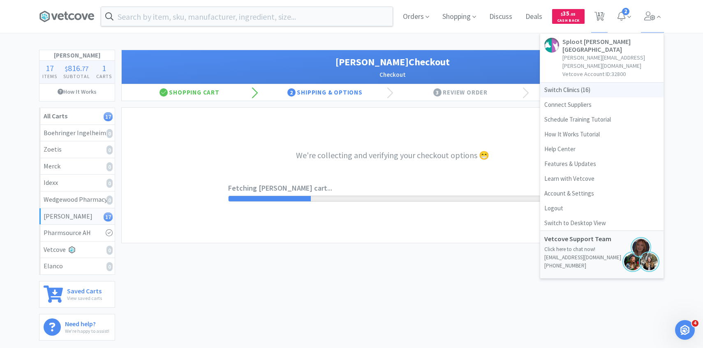
click at [615, 83] on span "Switch Clinics ( 16 )" at bounding box center [601, 90] width 123 height 15
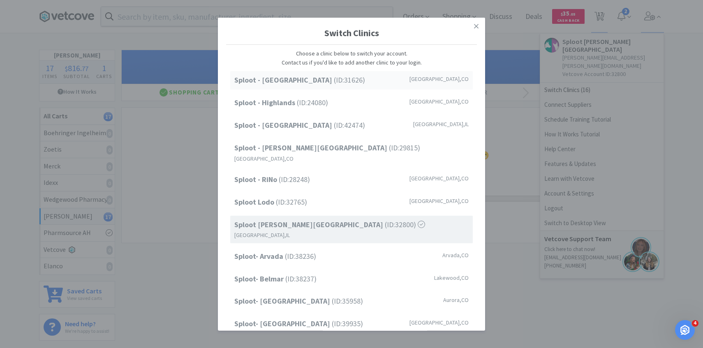
click at [411, 84] on div "Sploot - Cherry Creek (ID: 31626 ) Denver , CO" at bounding box center [351, 80] width 242 height 18
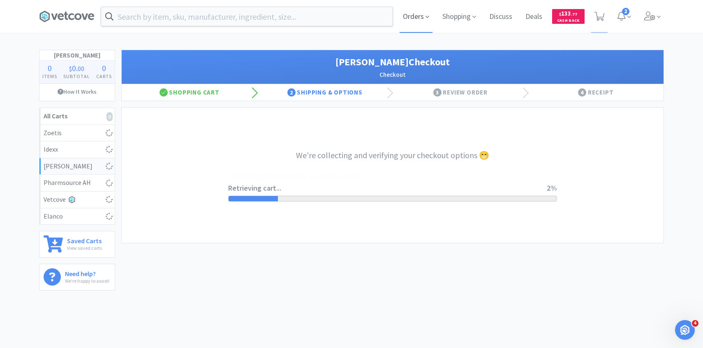
click at [418, 17] on span "Orders" at bounding box center [415, 16] width 33 height 33
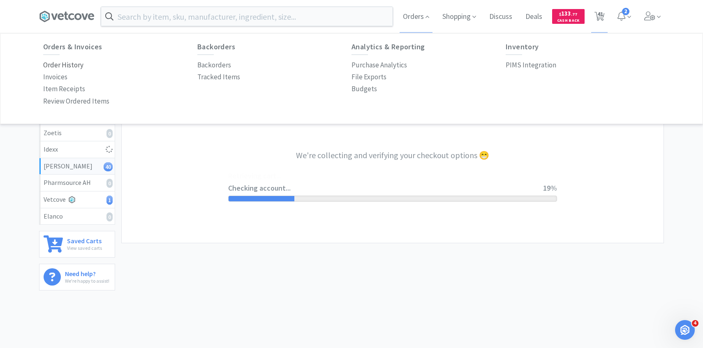
click at [82, 63] on p "Order History" at bounding box center [63, 65] width 40 height 11
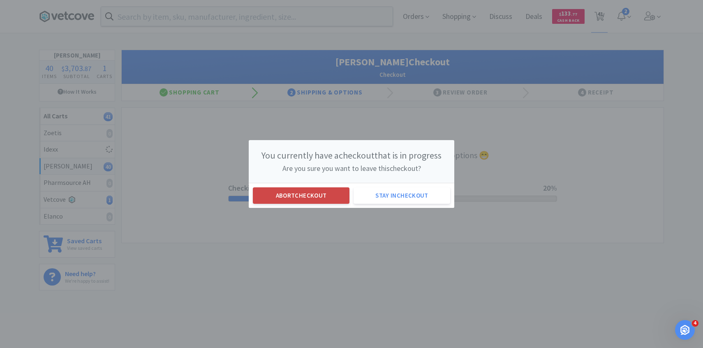
click at [316, 190] on button "Abort checkout" at bounding box center [301, 195] width 97 height 16
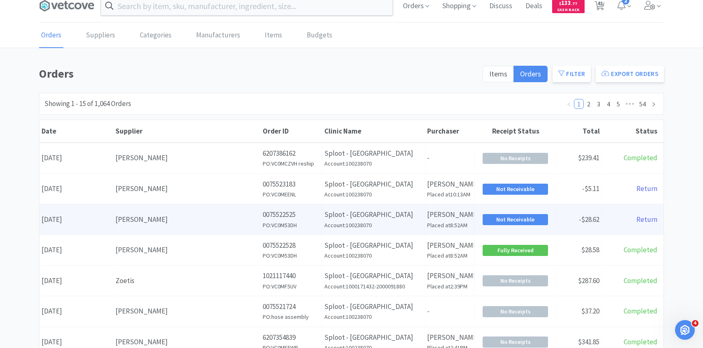
scroll to position [13, 0]
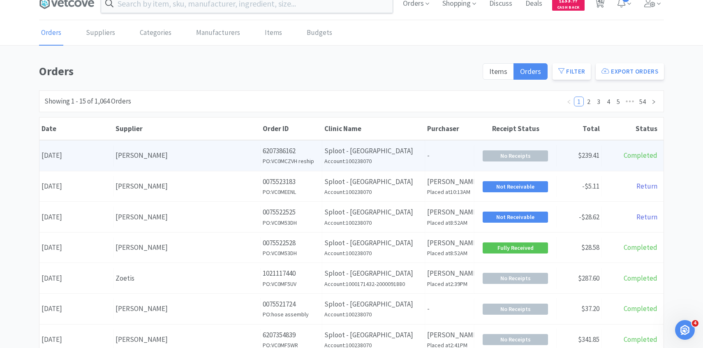
click at [221, 164] on div "Supplier Patterson" at bounding box center [186, 155] width 147 height 21
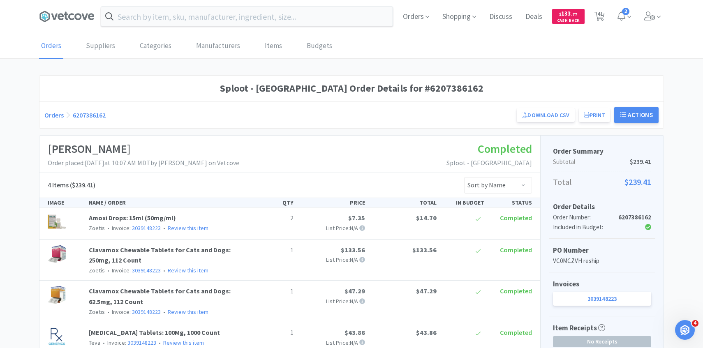
scroll to position [132, 0]
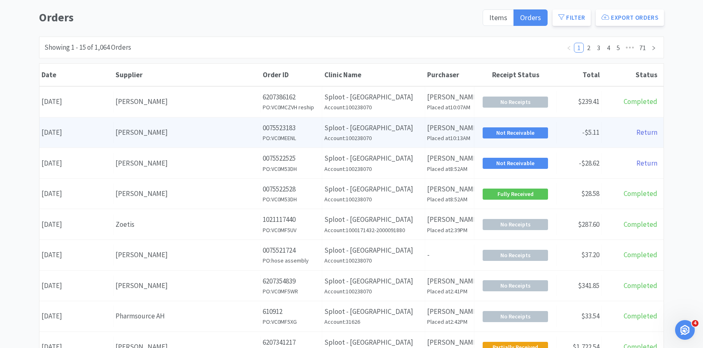
scroll to position [67, 0]
click at [172, 138] on div "Supplier Patterson" at bounding box center [186, 132] width 147 height 21
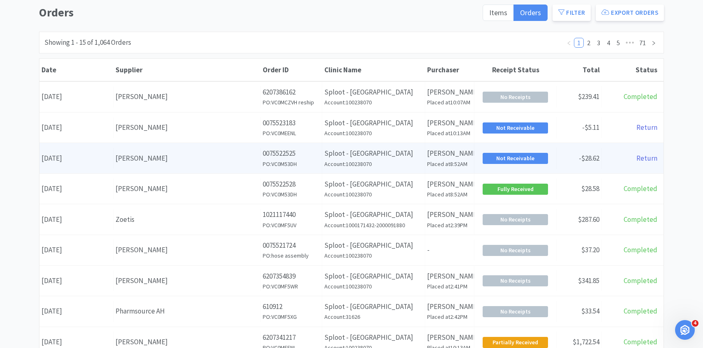
scroll to position [72, 0]
click at [172, 166] on div "Supplier Patterson" at bounding box center [186, 158] width 147 height 21
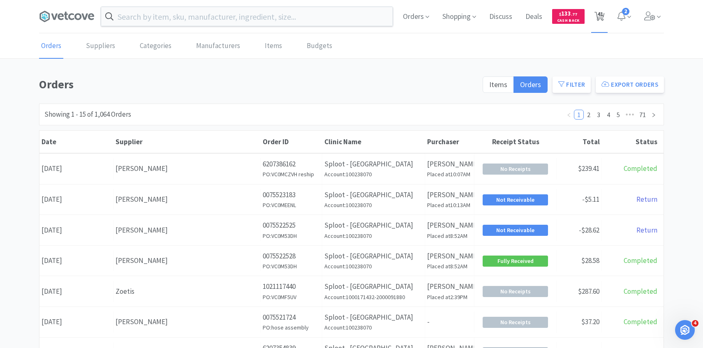
click at [598, 26] on span "41" at bounding box center [600, 14] width 6 height 33
select select "2"
select select "3"
select select "5"
select select "4"
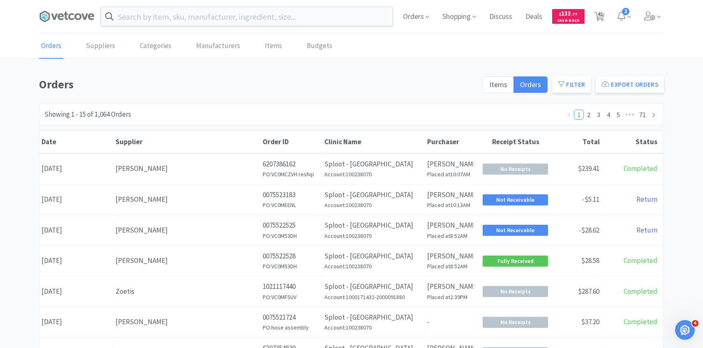
select select "6"
select select "2"
select select "1"
select select "2"
select select "1"
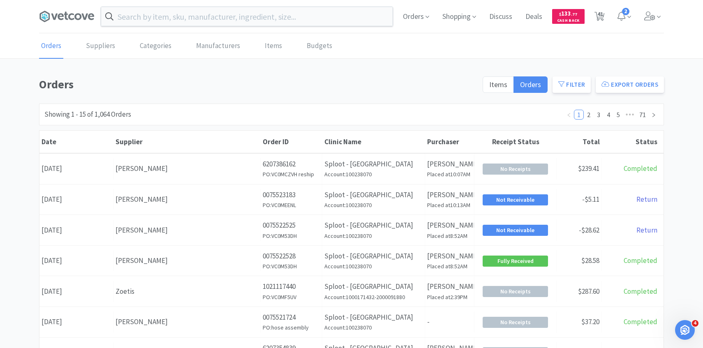
select select "1"
select select "2"
select select "10"
select select "1"
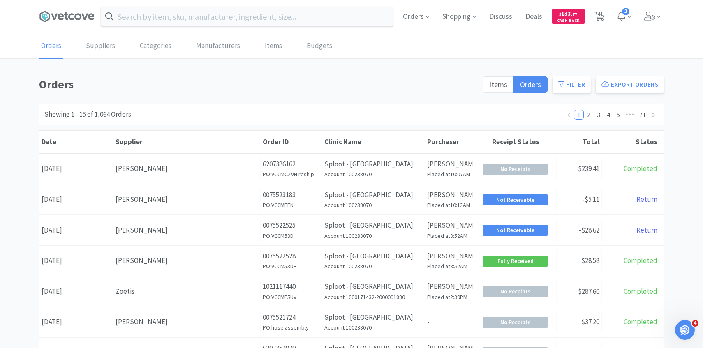
select select "3"
select select "5"
select select "1"
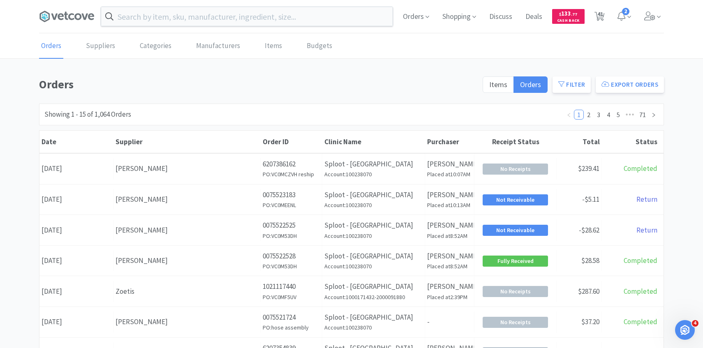
select select "1"
select select "2"
select select "3"
select select "1"
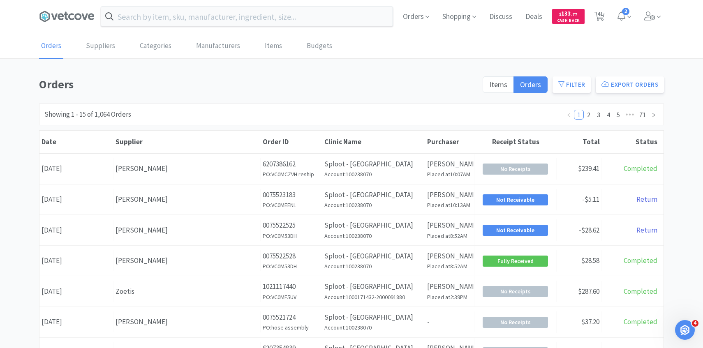
select select "1"
select select "2"
select select "1"
select select "2"
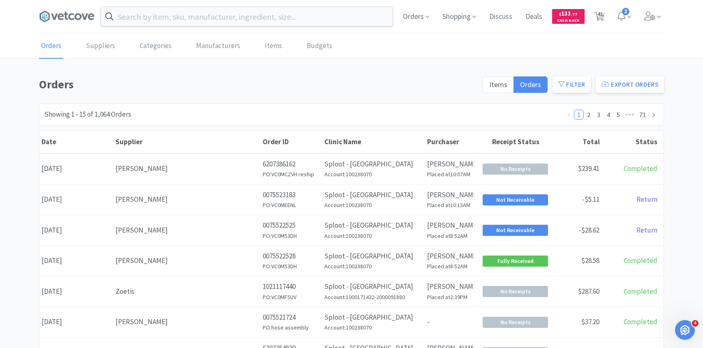
select select "3"
select select "1"
select select "3"
select select "50"
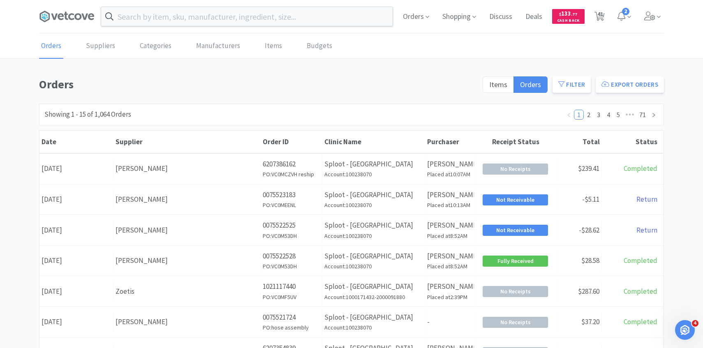
select select "50"
select select "30"
select select "25"
select select "1"
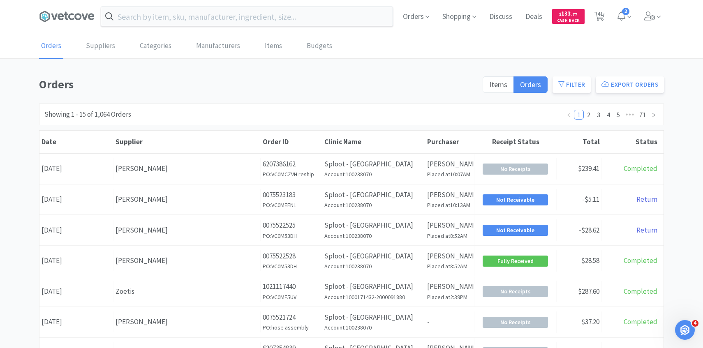
select select "1"
select select "6"
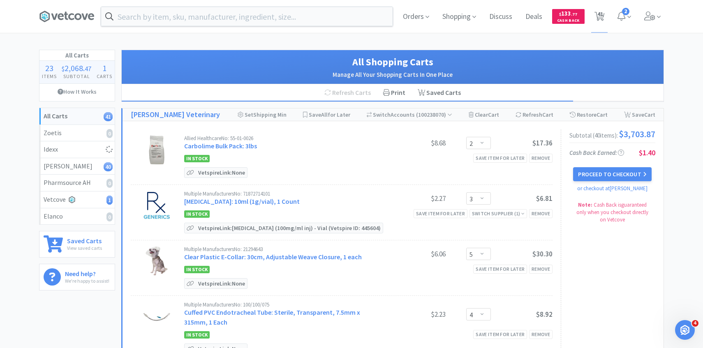
select select "1"
select select "100"
select select "1"
select select "10"
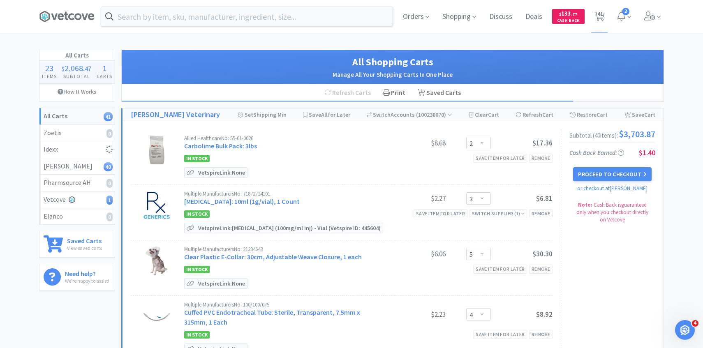
select select "1"
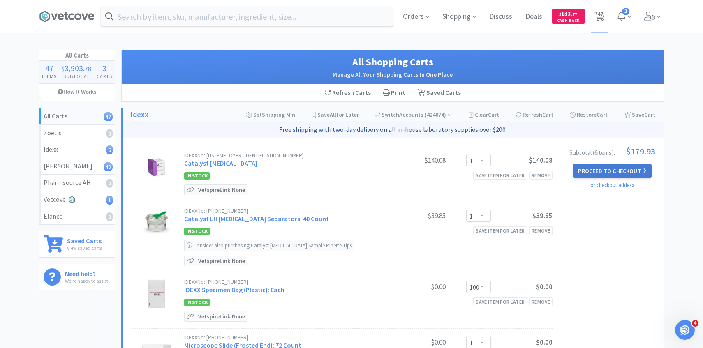
click at [612, 167] on button "Proceed to Checkout" at bounding box center [612, 171] width 78 height 14
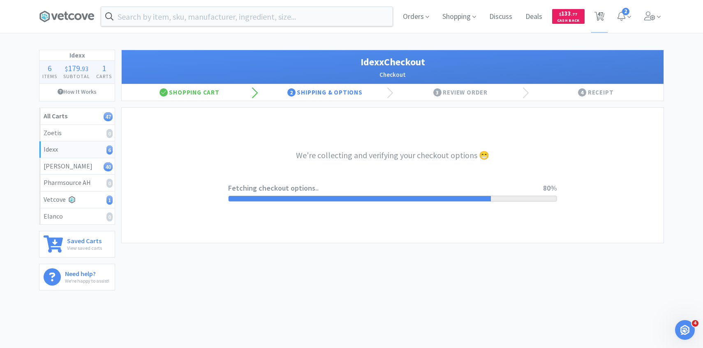
select select "904"
select select "003"
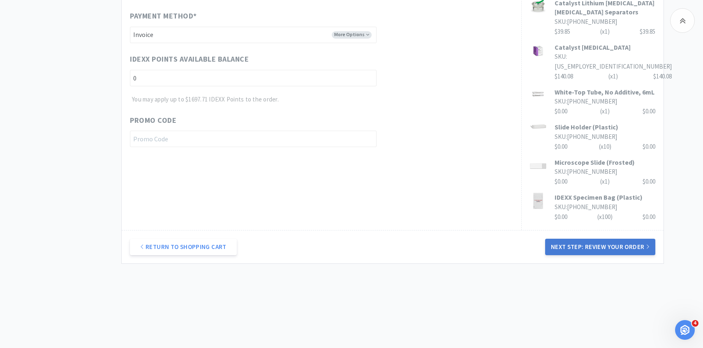
click at [572, 252] on button "Next Step: Review Your Order" at bounding box center [600, 247] width 110 height 16
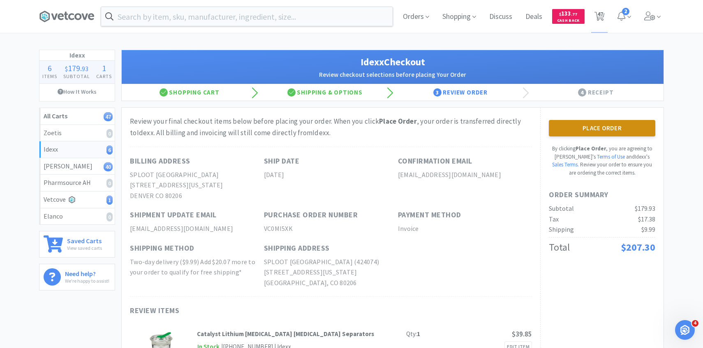
click at [605, 127] on button "Place Order" at bounding box center [602, 128] width 106 height 16
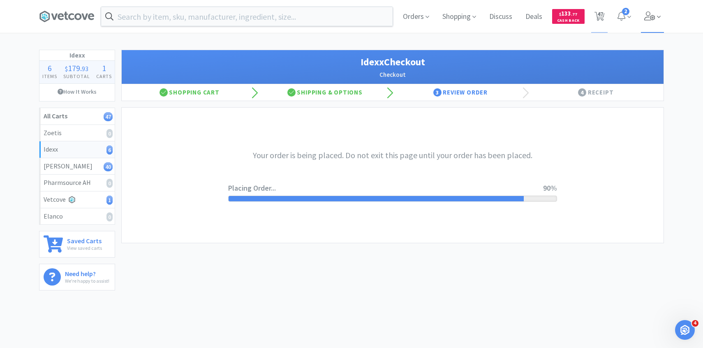
click at [646, 22] on span at bounding box center [652, 16] width 23 height 33
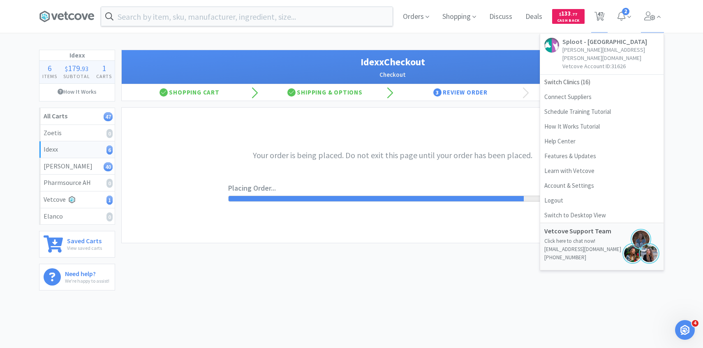
click at [472, 45] on div "Orders Shopping Discuss Discuss Deals Deals $ 133 . 77 Cash Back 47 47 2 Sploot…" at bounding box center [351, 148] width 703 height 297
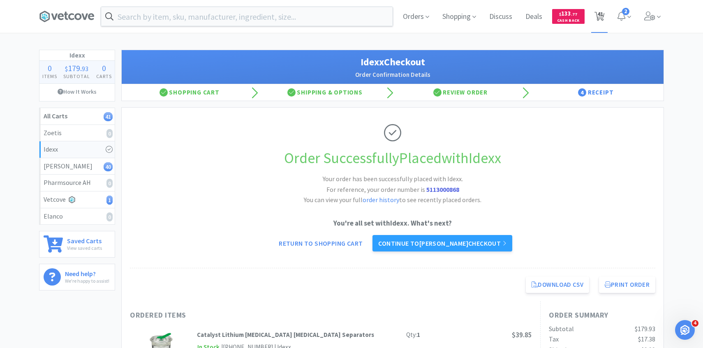
click at [600, 21] on span "41" at bounding box center [600, 14] width 6 height 33
select select "2"
select select "3"
select select "5"
select select "4"
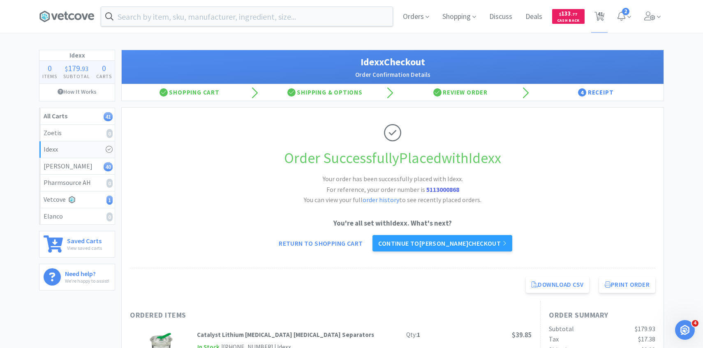
select select "6"
select select "2"
select select "1"
select select "2"
select select "1"
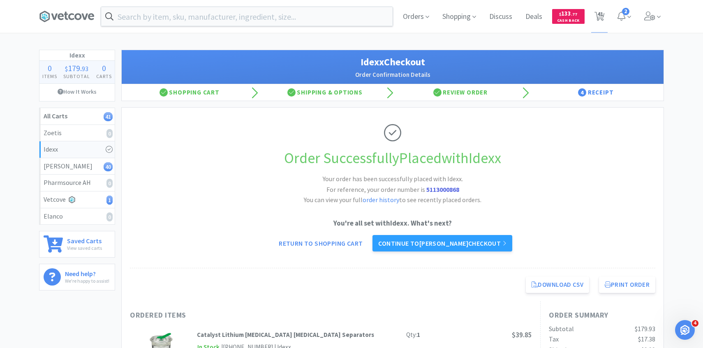
select select "1"
select select "2"
select select "10"
select select "1"
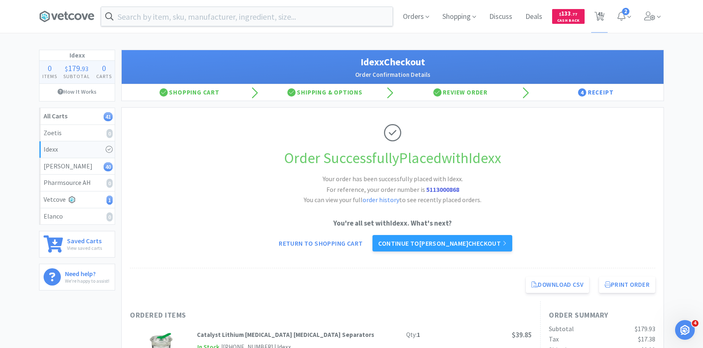
select select "3"
select select "5"
select select "1"
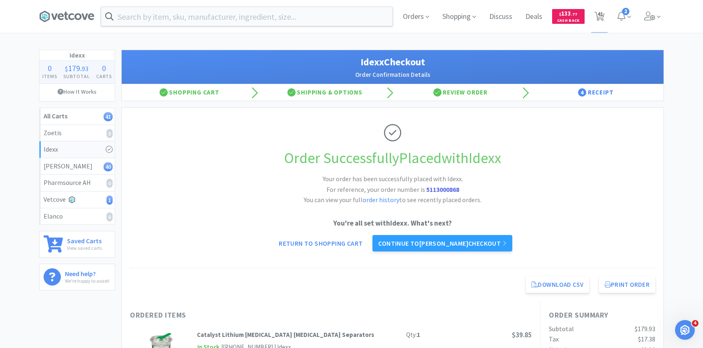
select select "1"
select select "2"
select select "3"
select select "1"
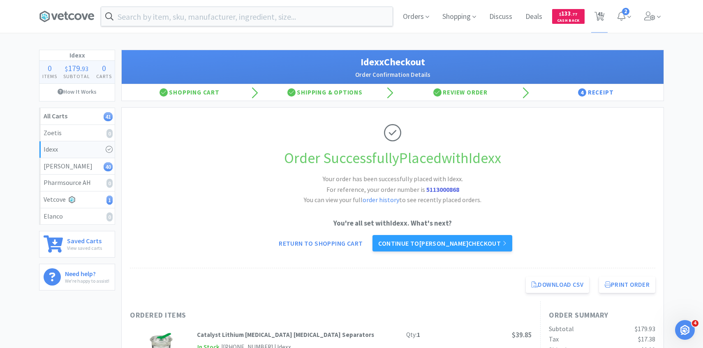
select select "1"
select select "2"
select select "1"
select select "2"
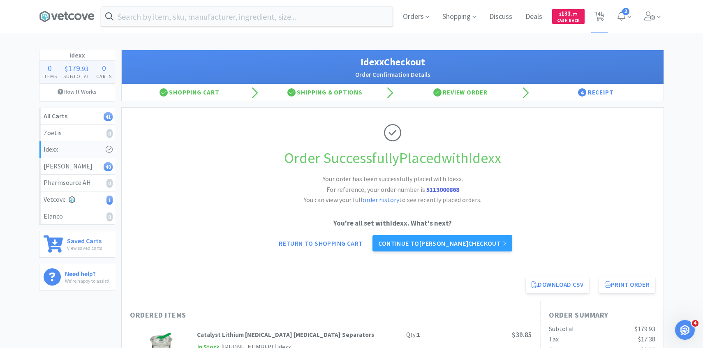
select select "3"
select select "1"
select select "3"
select select "50"
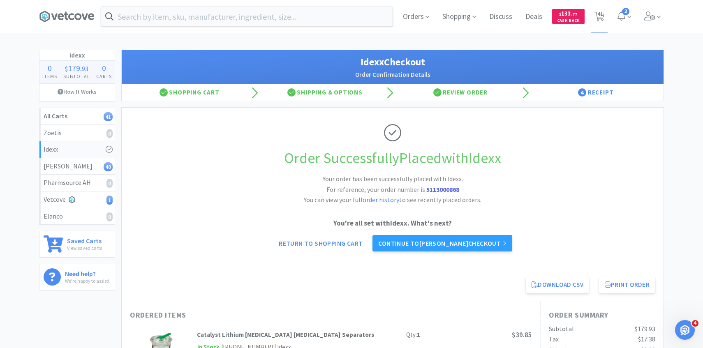
select select "50"
select select "30"
select select "25"
select select "1"
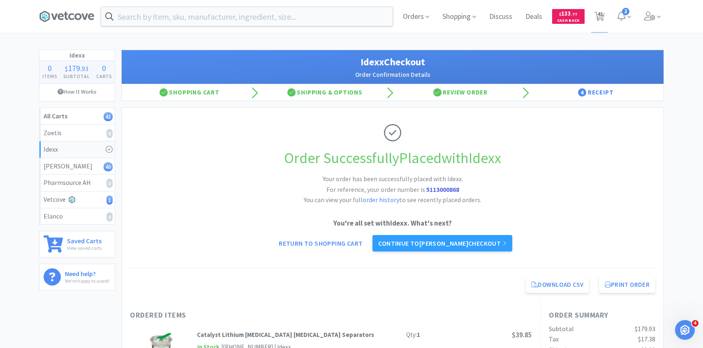
select select "1"
select select "6"
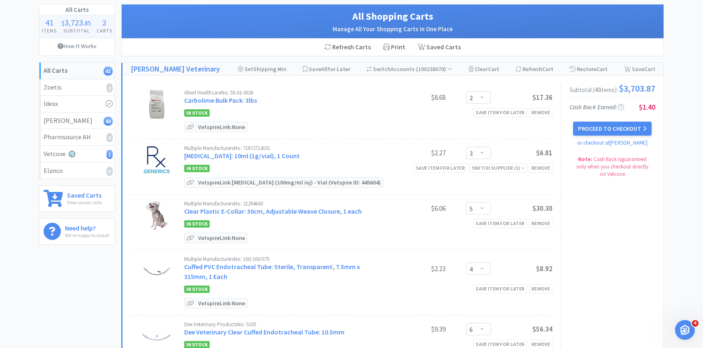
scroll to position [46, 0]
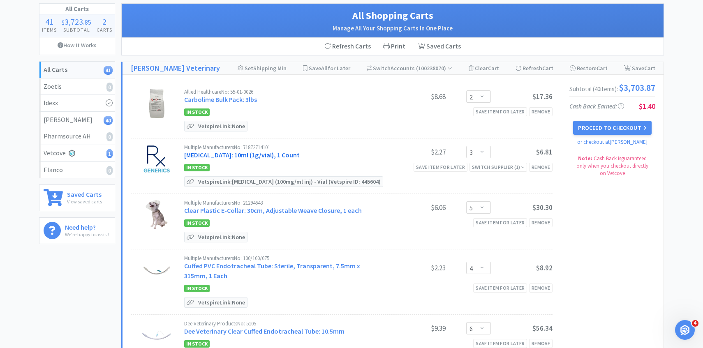
click at [255, 152] on link "Cefazolin Sodium: 10ml (1g/vial), 1 Count" at bounding box center [241, 155] width 115 height 8
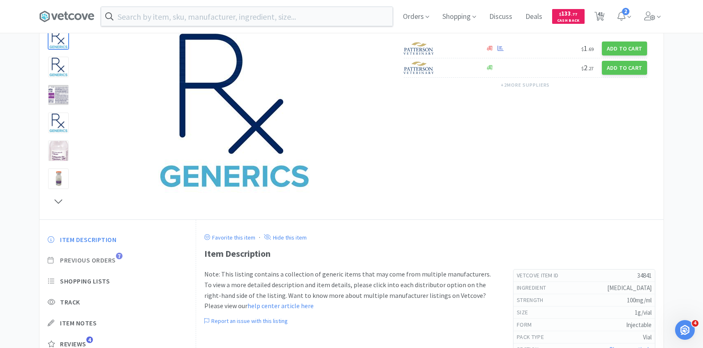
click at [113, 259] on span "Previous Orders" at bounding box center [88, 260] width 56 height 9
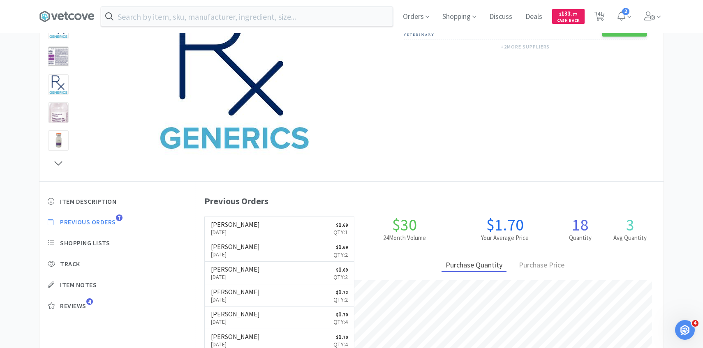
scroll to position [111, 0]
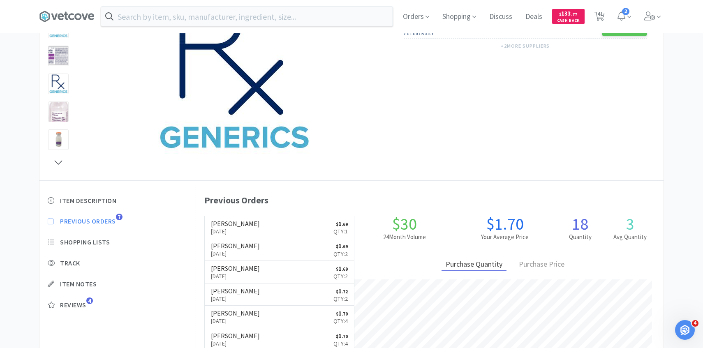
select select "2"
select select "3"
select select "5"
select select "4"
select select "6"
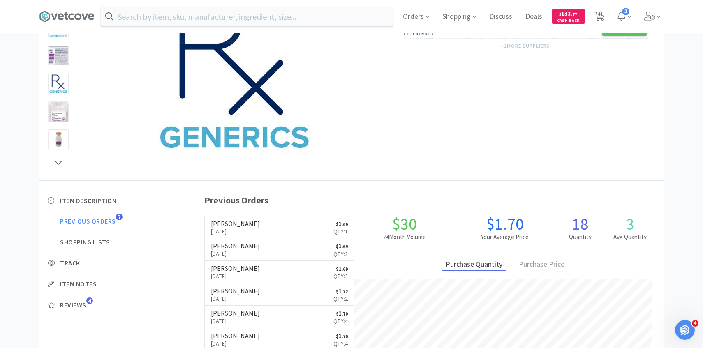
select select "2"
select select "1"
select select "2"
select select "1"
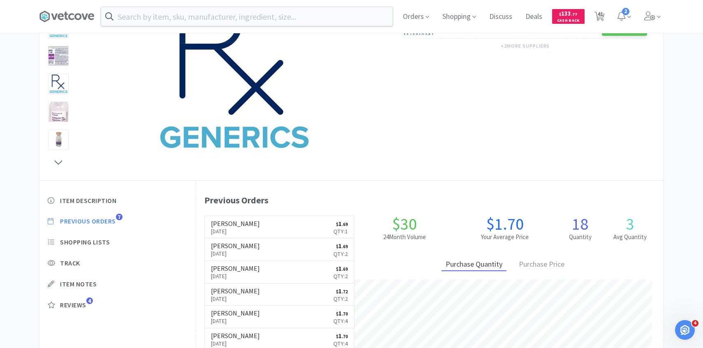
select select "1"
select select "2"
select select "10"
select select "1"
select select "3"
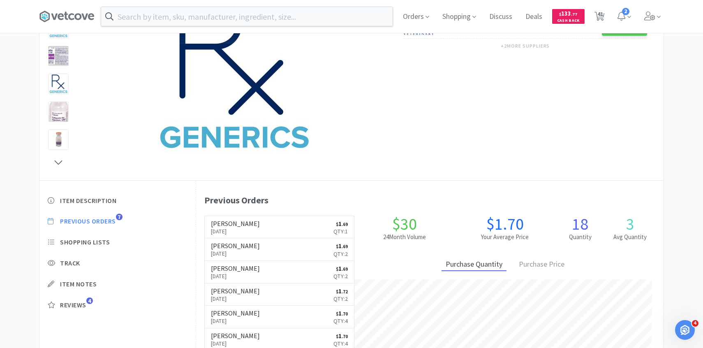
select select "3"
select select "5"
select select "1"
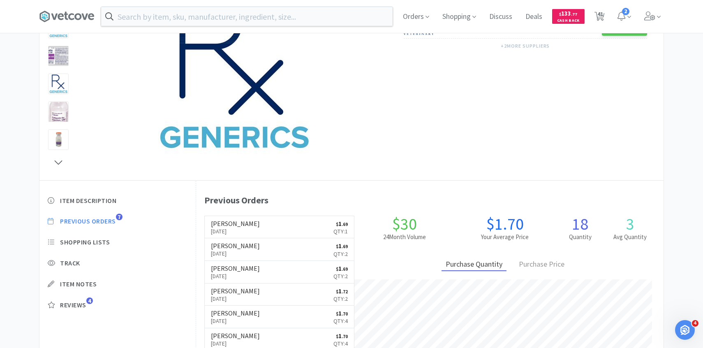
select select "1"
select select "2"
select select "3"
select select "1"
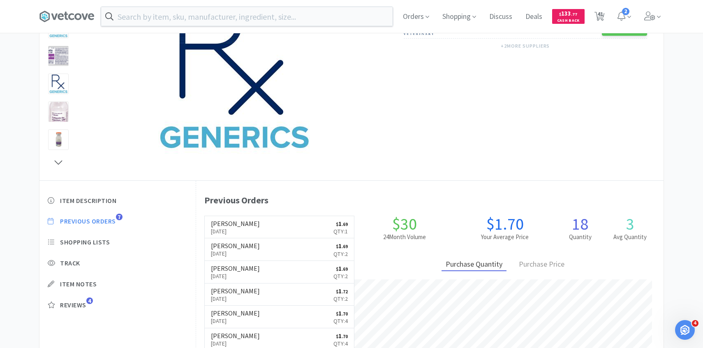
select select "2"
select select "1"
select select "2"
select select "3"
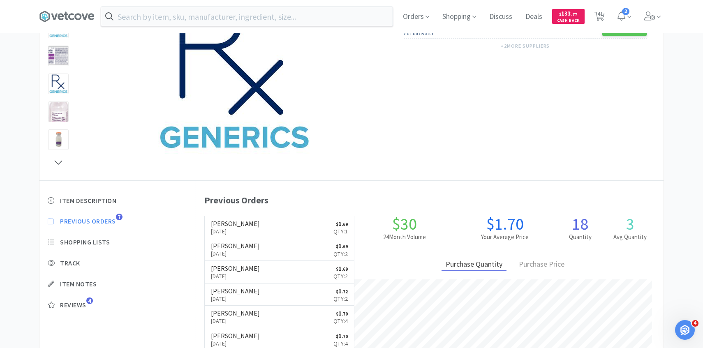
select select "1"
select select "3"
select select "50"
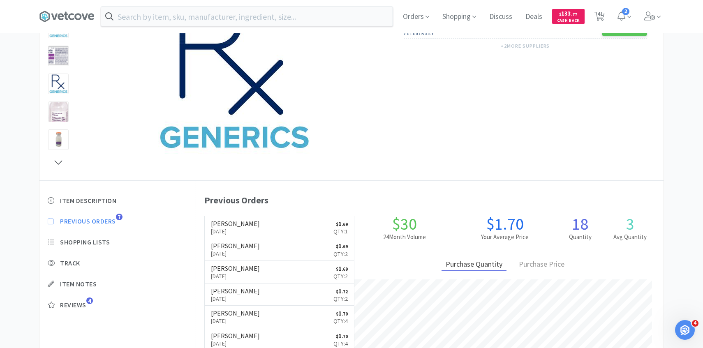
select select "30"
select select "25"
select select "1"
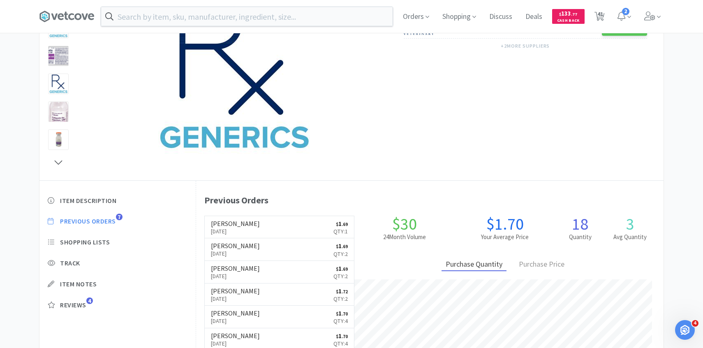
select select "6"
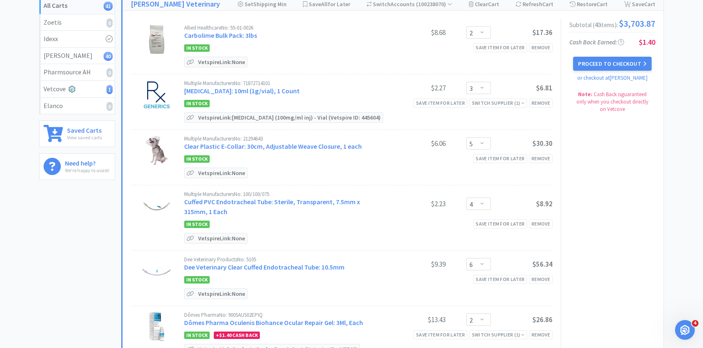
scroll to position [46, 0]
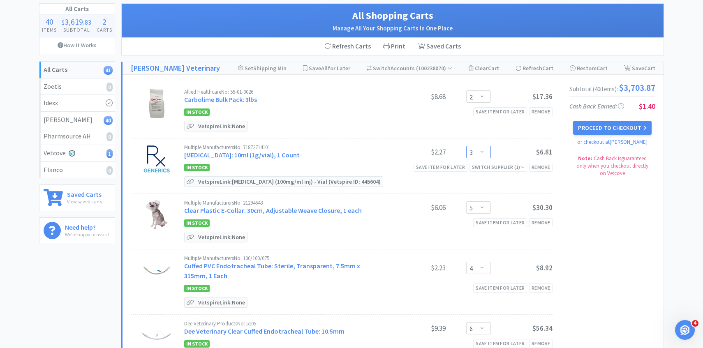
click at [481, 152] on select "Enter Quantity 1 2 3 4 5 6 7 8 9 10 11 12 13 14 15 16 17 18 19 20 Enter Quantity" at bounding box center [478, 152] width 25 height 12
click at [466, 146] on select "Enter Quantity 1 2 3 4 5 6 7 8 9 10 11 12 13 14 15 16 17 18 19 20 Enter Quantity" at bounding box center [478, 152] width 25 height 12
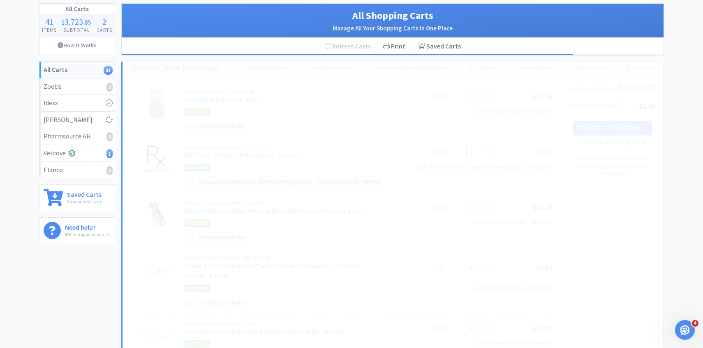
select select "2"
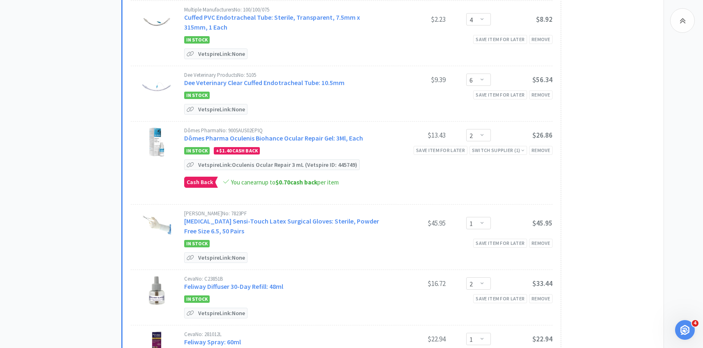
scroll to position [319, 0]
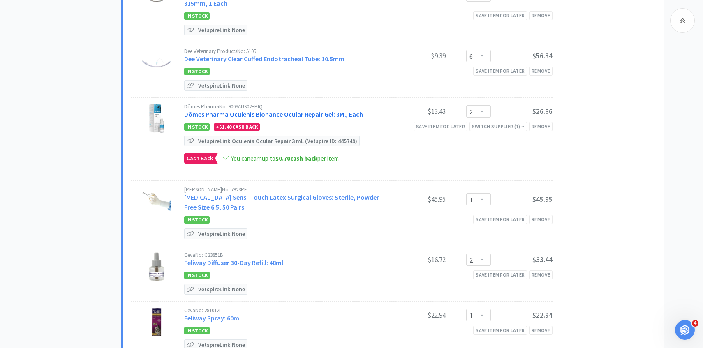
click at [308, 112] on link "Dômes Pharma Oculenis Biohance Ocular Repair Gel: 3Ml, Each" at bounding box center [273, 114] width 179 height 8
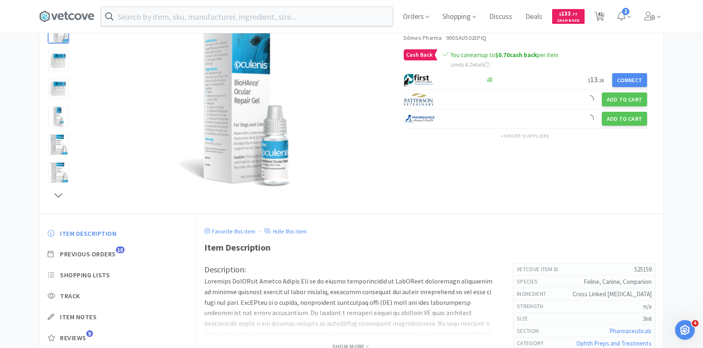
scroll to position [79, 0]
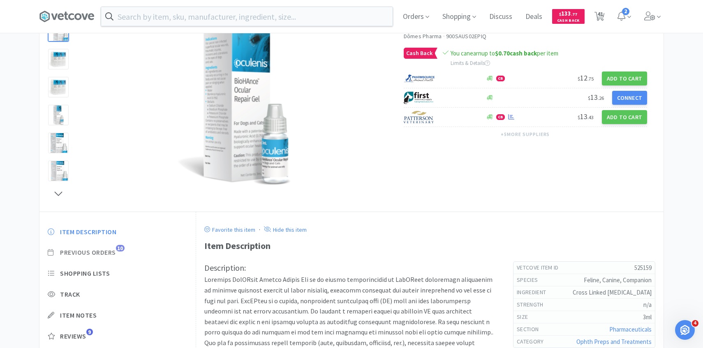
click at [109, 249] on span "Previous Orders" at bounding box center [88, 252] width 56 height 9
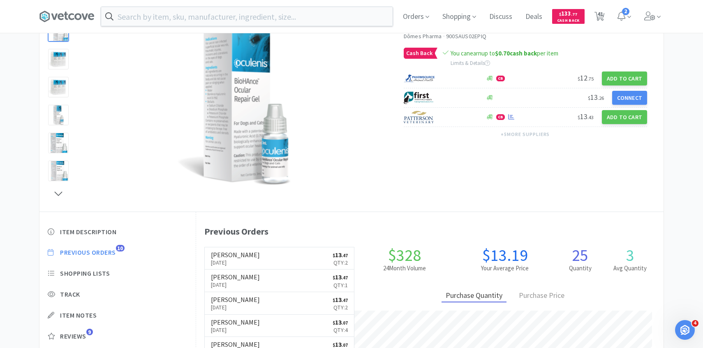
scroll to position [88, 0]
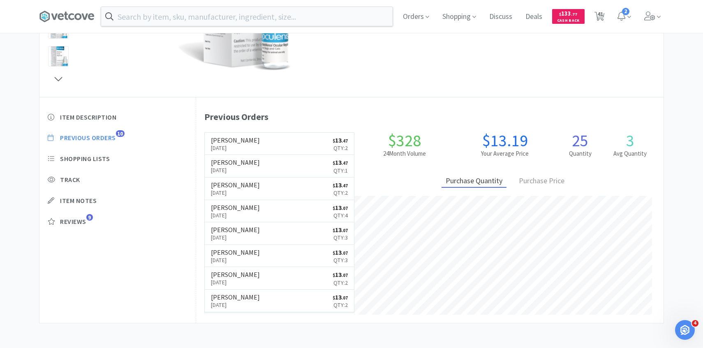
select select "2"
select select "5"
select select "4"
select select "6"
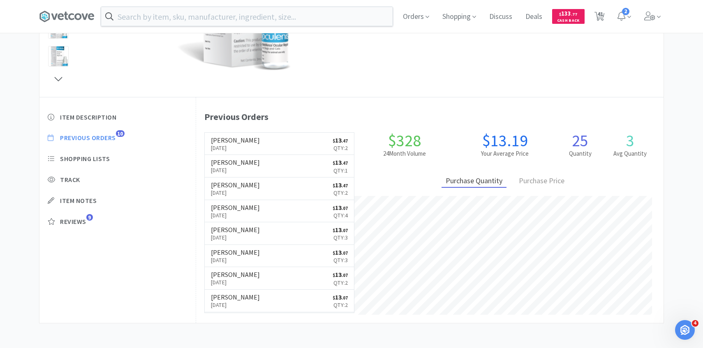
select select "2"
select select "1"
select select "2"
select select "1"
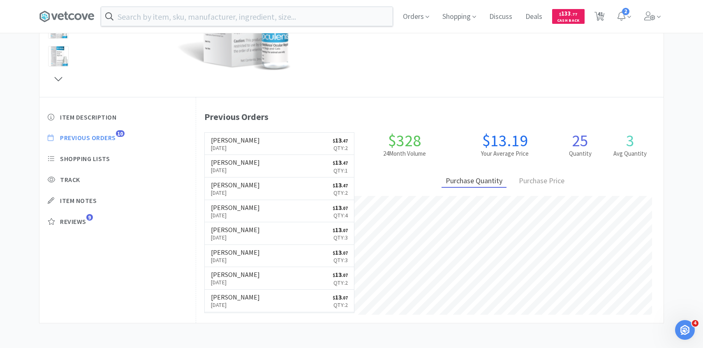
select select "1"
select select "2"
select select "10"
select select "1"
select select "3"
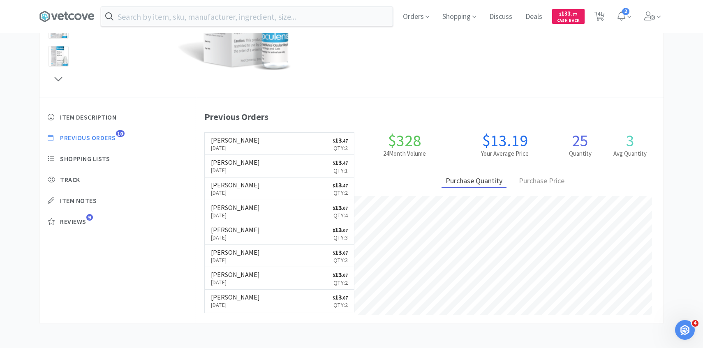
select select "3"
select select "5"
select select "1"
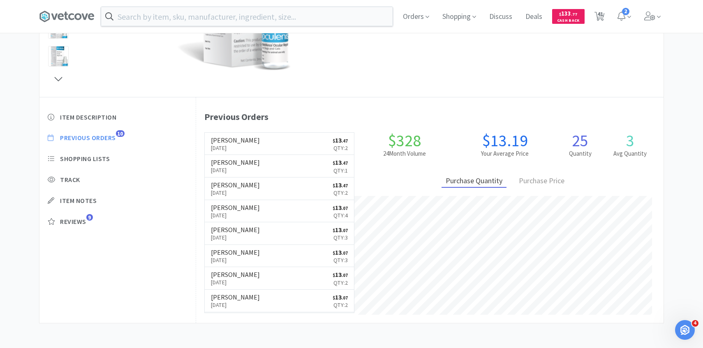
select select "1"
select select "2"
select select "3"
select select "1"
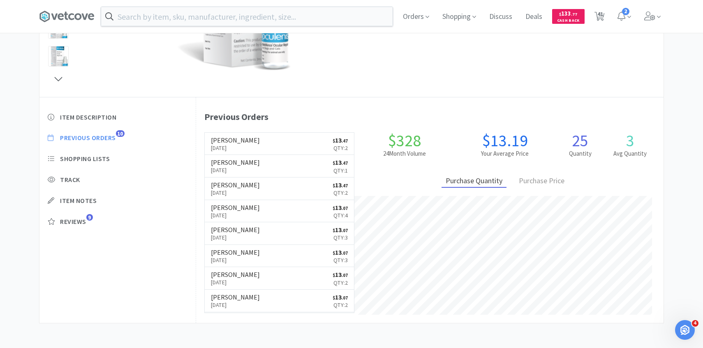
select select "2"
select select "1"
select select "2"
select select "3"
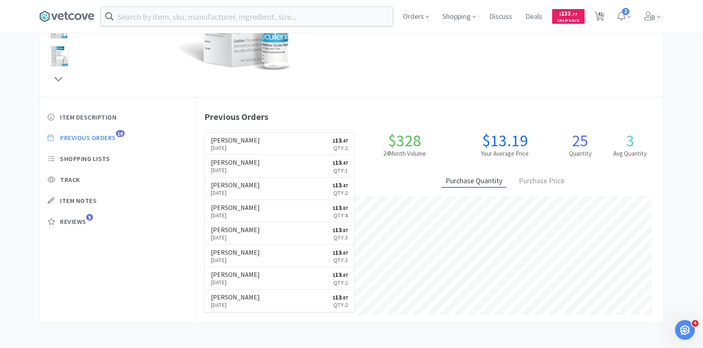
select select "1"
select select "3"
select select "50"
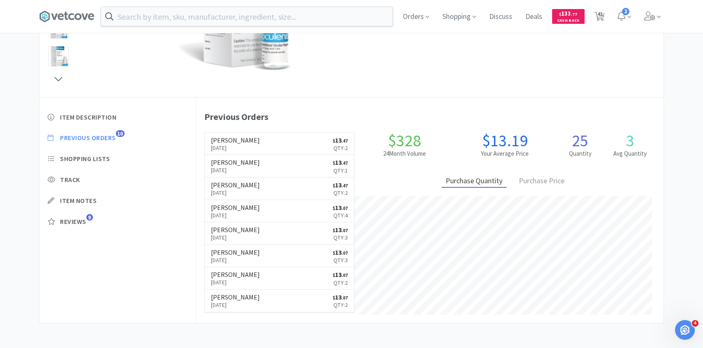
select select "30"
select select "25"
select select "1"
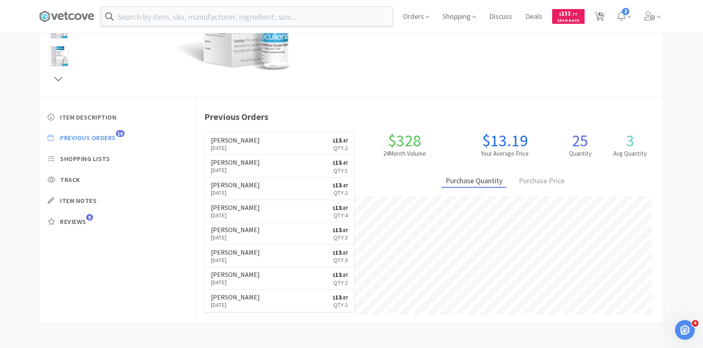
select select "6"
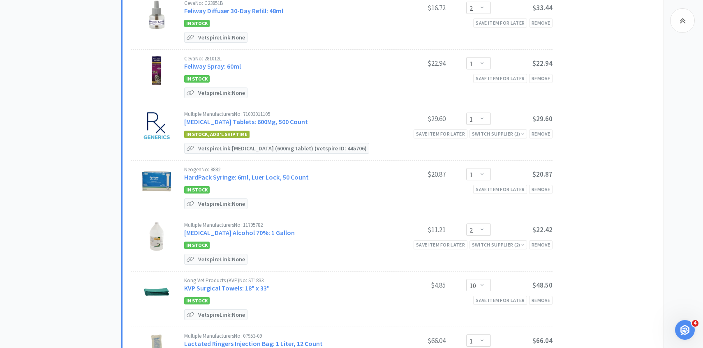
scroll to position [583, 0]
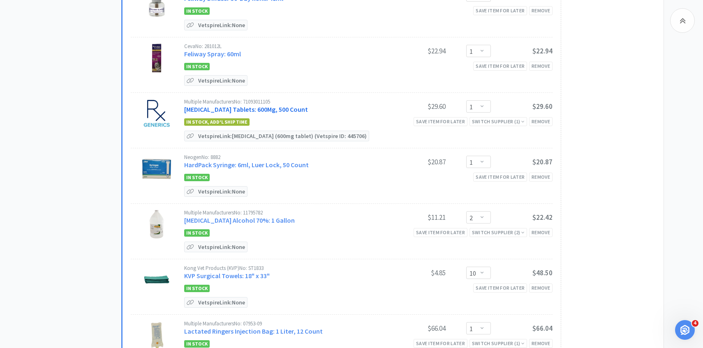
click at [262, 105] on link "[MEDICAL_DATA] Tablets: 600Mg, 500 Count" at bounding box center [246, 109] width 124 height 8
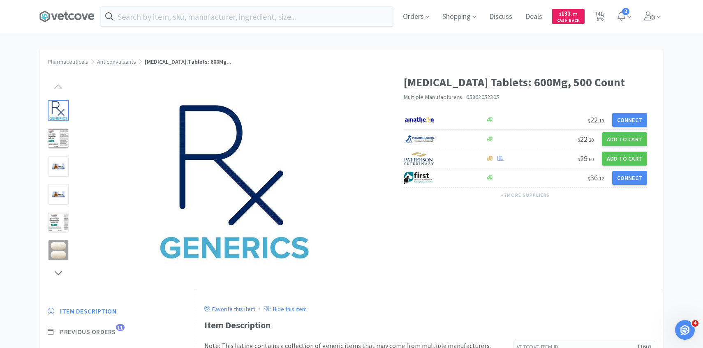
click at [120, 329] on span "11" at bounding box center [120, 327] width 9 height 7
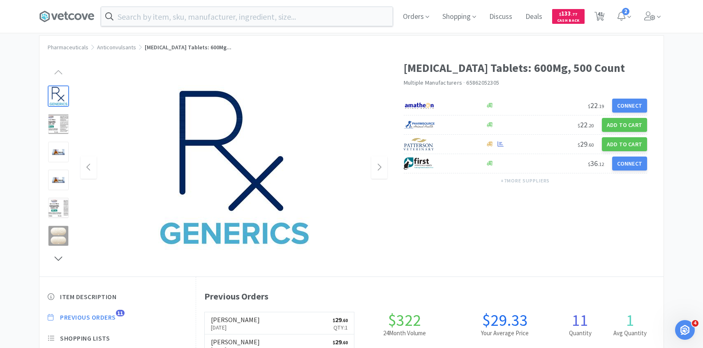
scroll to position [21, 0]
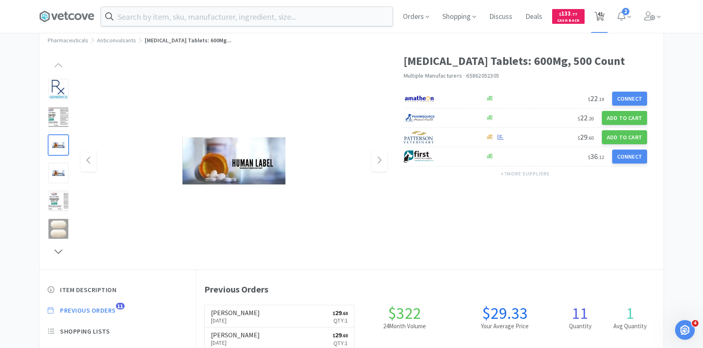
click at [596, 11] on span "41" at bounding box center [599, 17] width 10 height 12
select select "2"
select select "5"
select select "4"
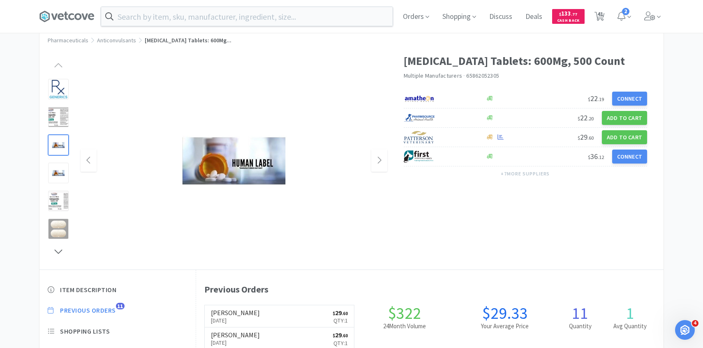
select select "6"
select select "2"
select select "1"
select select "2"
select select "1"
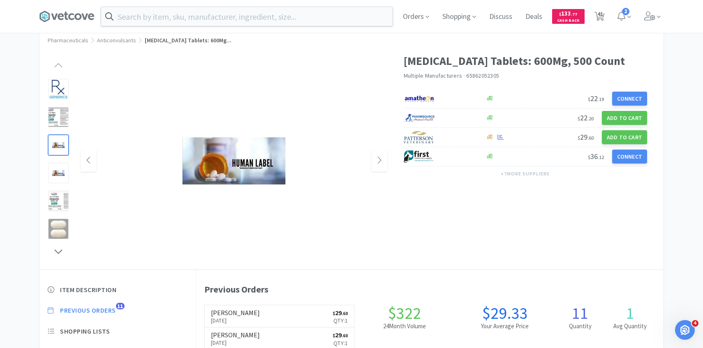
select select "1"
select select "2"
select select "10"
select select "1"
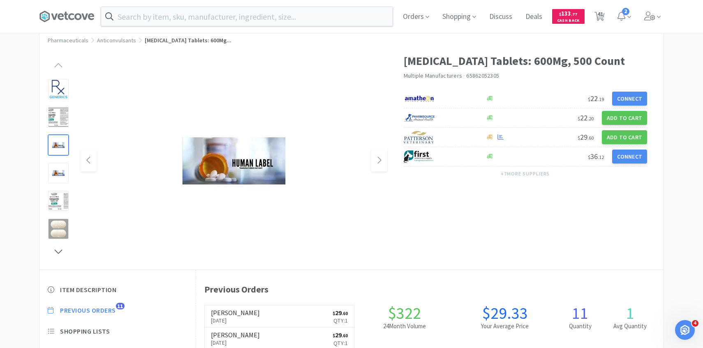
select select "3"
select select "5"
select select "1"
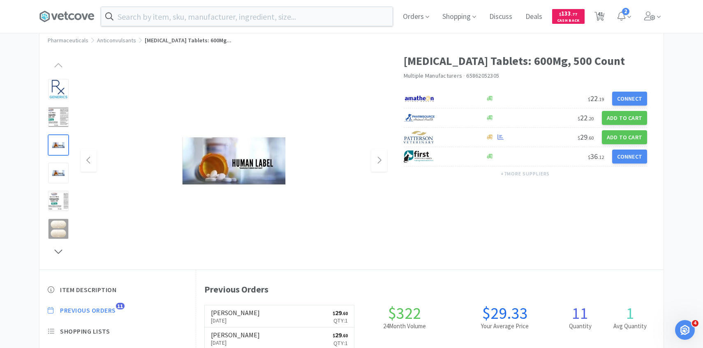
select select "1"
select select "2"
select select "3"
select select "1"
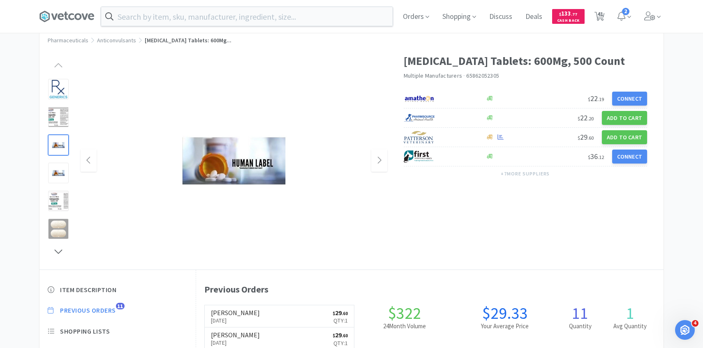
select select "1"
select select "2"
select select "1"
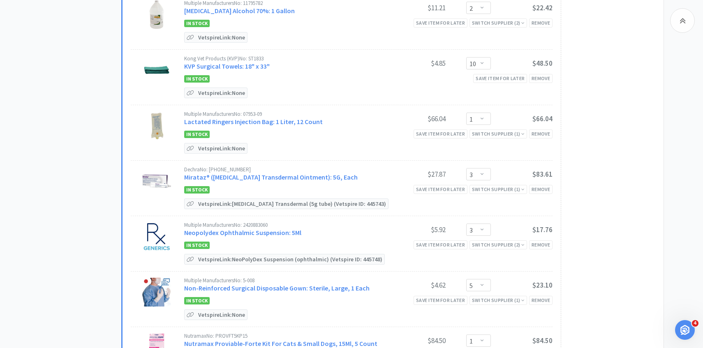
scroll to position [795, 0]
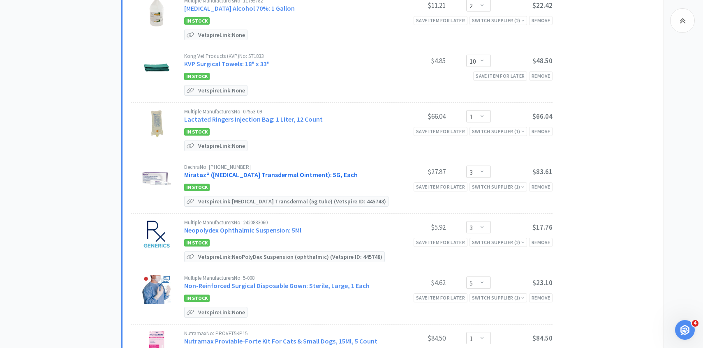
click at [259, 174] on link "Mirataz® (Mirtazapine Transdermal Ointment): 5G, Each" at bounding box center [270, 175] width 173 height 8
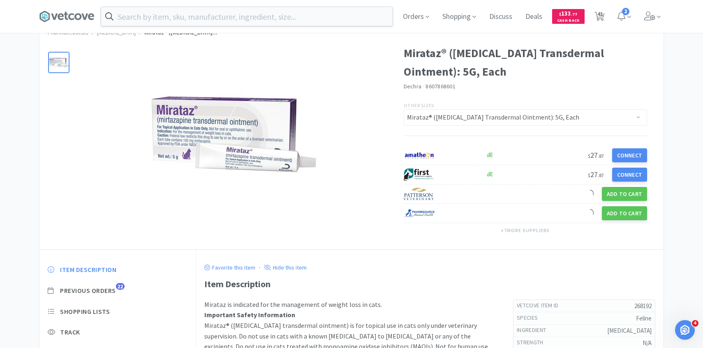
scroll to position [49, 0]
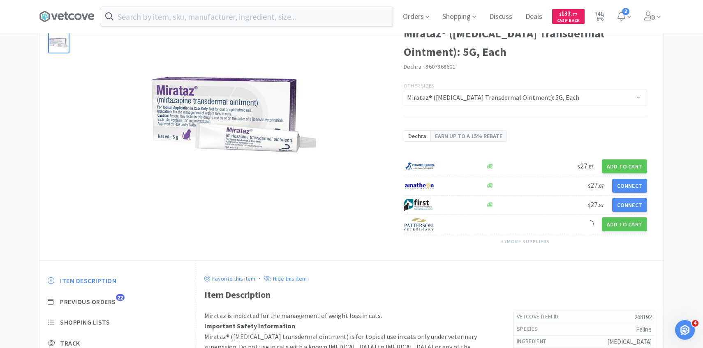
click at [108, 273] on div "Item Description Previous Orders 22 Shopping Lists Track Item Notes Reviews 28" at bounding box center [117, 339] width 156 height 142
click at [108, 309] on div "Item Description Previous Orders 22 Shopping Lists Track Item Notes Reviews 28" at bounding box center [117, 339] width 156 height 142
click at [108, 298] on span "Previous Orders" at bounding box center [88, 302] width 56 height 9
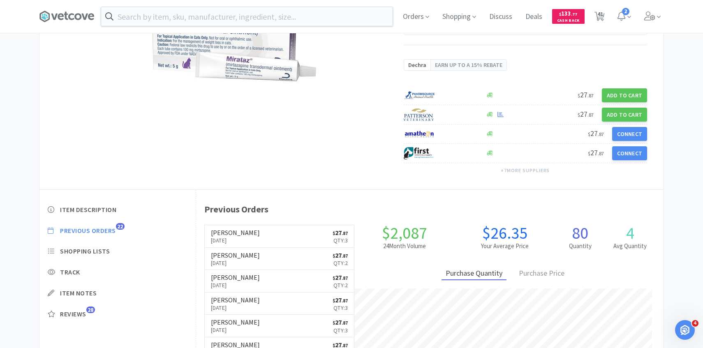
scroll to position [120, 0]
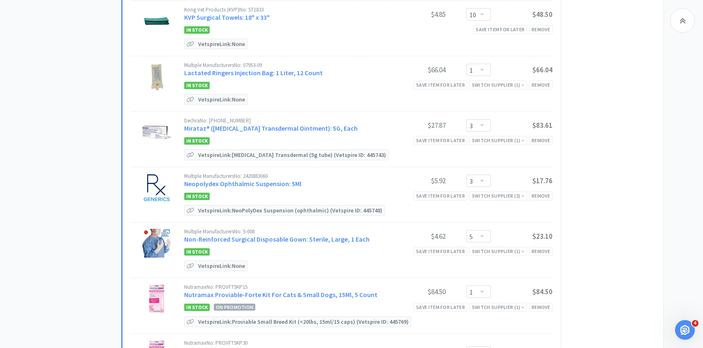
scroll to position [856, 0]
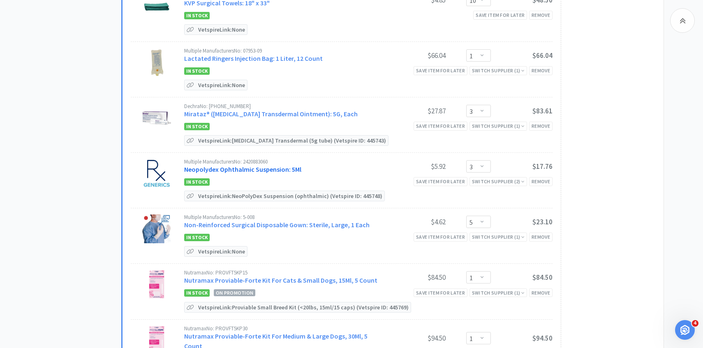
click at [261, 165] on link "Neopolydex Ophthalmic Suspension: 5Ml" at bounding box center [242, 169] width 117 height 8
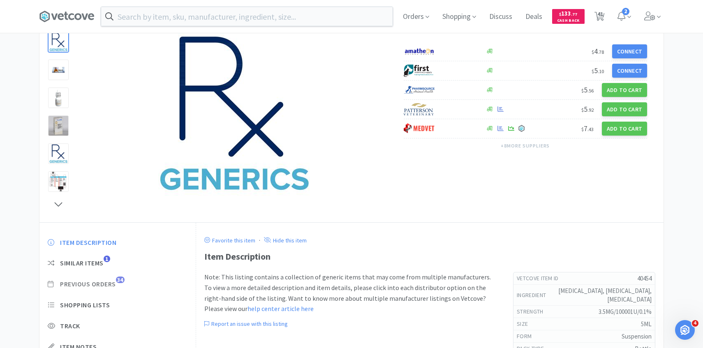
click at [118, 283] on span "34" at bounding box center [120, 280] width 9 height 7
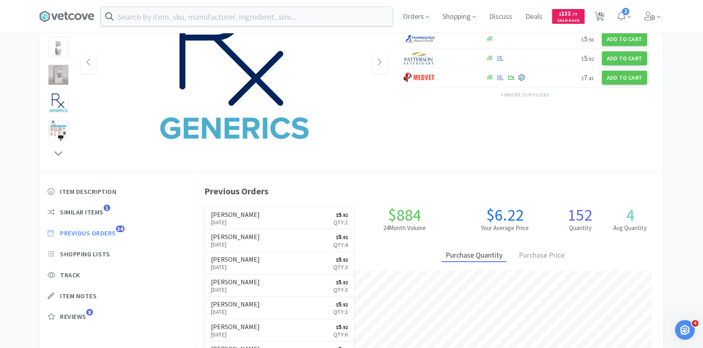
scroll to position [121, 0]
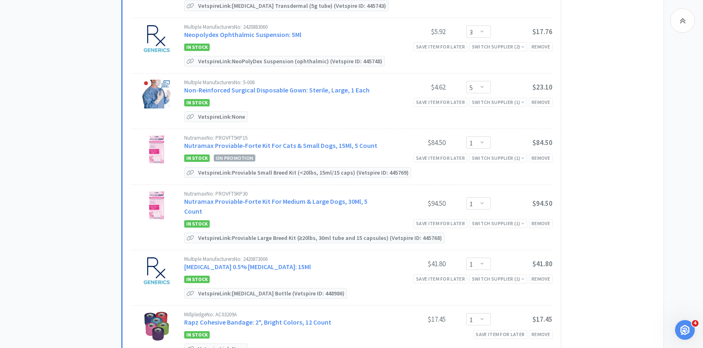
scroll to position [996, 0]
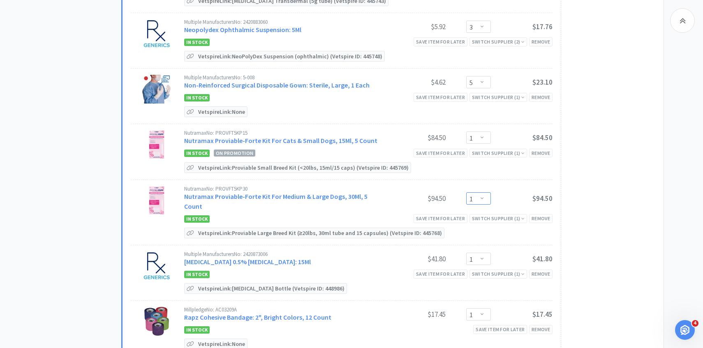
click at [487, 193] on select "Enter Quantity 1 2 3 4 5 6 7 8 9 10 11 12 13 14 15 16 17 18 19 20 Enter Quantity" at bounding box center [478, 198] width 25 height 12
click at [466, 192] on select "Enter Quantity 1 2 3 4 5 6 7 8 9 10 11 12 13 14 15 16 17 18 19 20 Enter Quantity" at bounding box center [478, 198] width 25 height 12
click at [475, 192] on select "Enter Quantity 1 2 3 4 5 6 7 8 9 10 11 12 13 14 15 16 17 18 19 20 Enter Quantity" at bounding box center [478, 198] width 25 height 12
click at [466, 192] on select "Enter Quantity 1 2 3 4 5 6 7 8 9 10 11 12 13 14 15 16 17 18 19 20 Enter Quantity" at bounding box center [478, 198] width 25 height 12
click at [400, 133] on div "$84.50" at bounding box center [415, 138] width 62 height 10
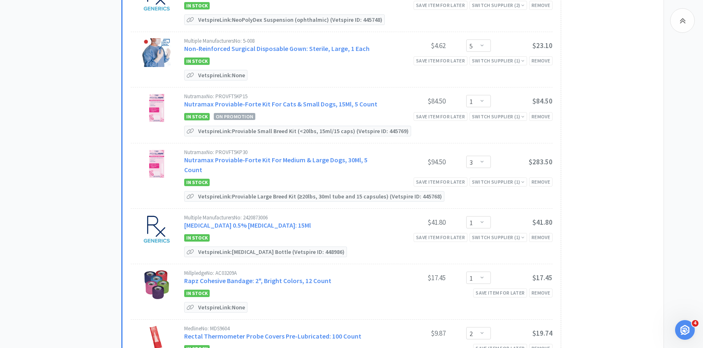
scroll to position [1040, 0]
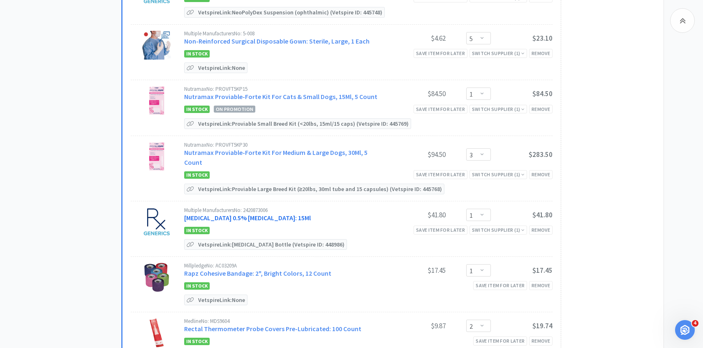
click at [285, 214] on link "Proparacaine 0.5% Ophthalmic Solution: 15Ml" at bounding box center [247, 218] width 127 height 8
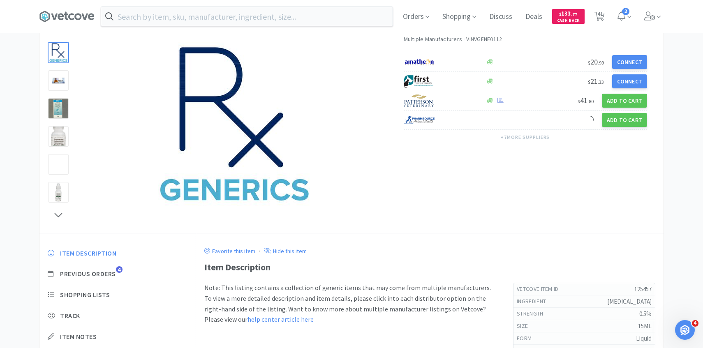
scroll to position [113, 0]
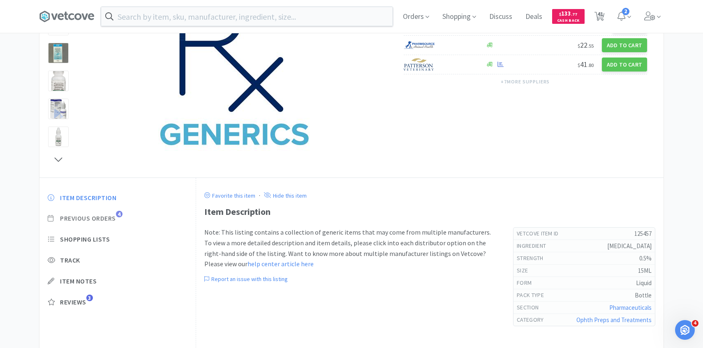
click at [109, 221] on span "Previous Orders" at bounding box center [88, 218] width 56 height 9
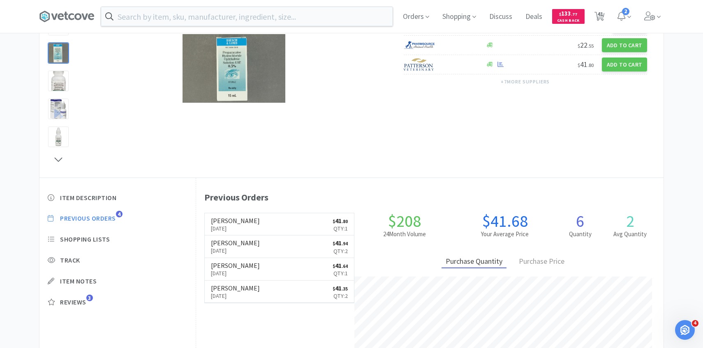
scroll to position [226, 467]
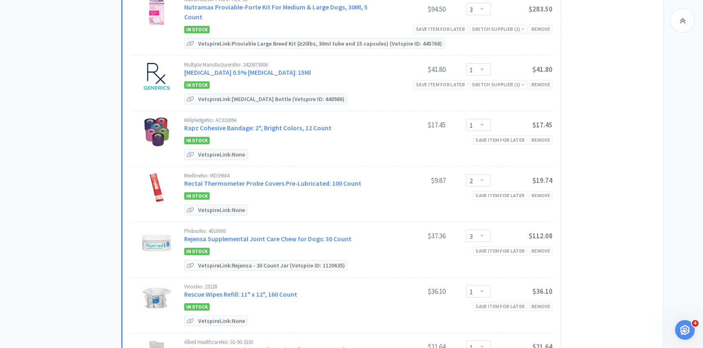
scroll to position [1212, 0]
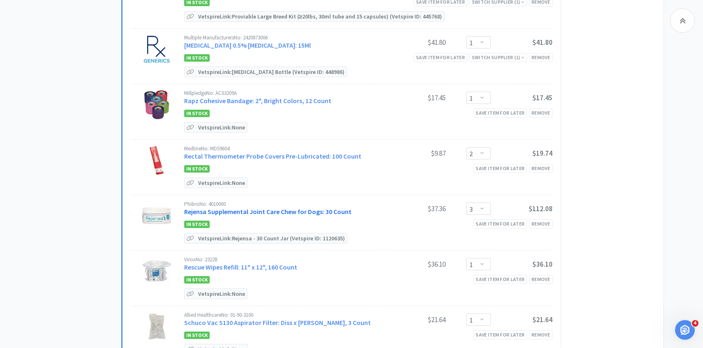
click at [292, 208] on link "Rejensa Supplemental Joint Care Chew for Dogs: 30 Count" at bounding box center [267, 212] width 167 height 8
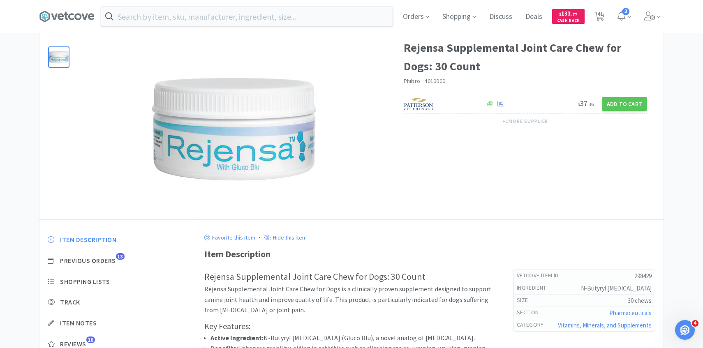
scroll to position [76, 0]
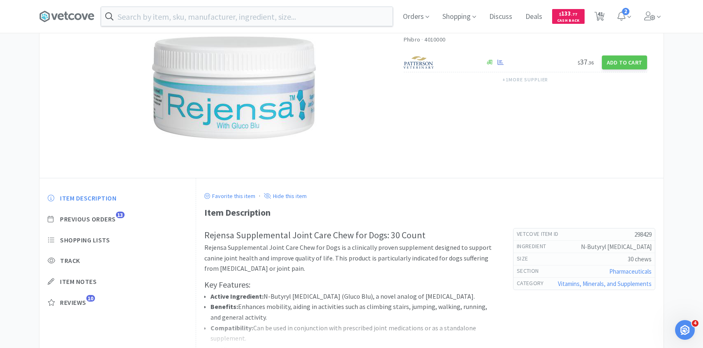
click at [120, 211] on div "Item Description Previous Orders 13 Shopping Lists Track Item Notes Reviews 10" at bounding box center [117, 257] width 156 height 142
click at [119, 219] on span "Previous Orders 13" at bounding box center [118, 219] width 140 height 9
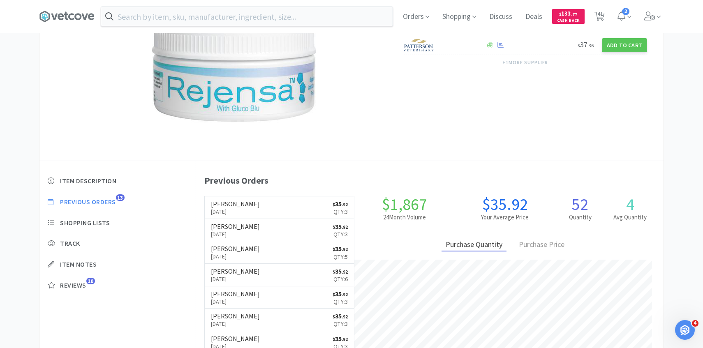
scroll to position [98, 0]
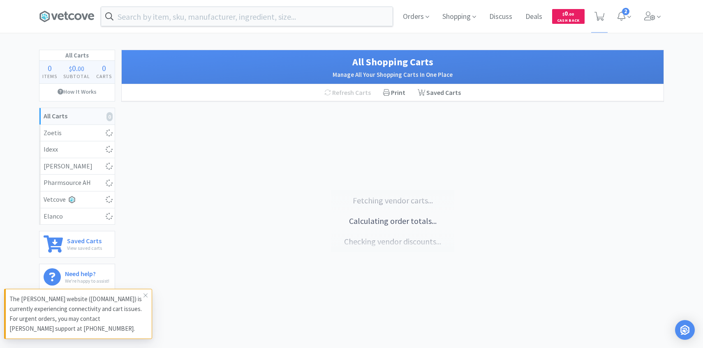
select select "2"
select select "5"
select select "4"
select select "6"
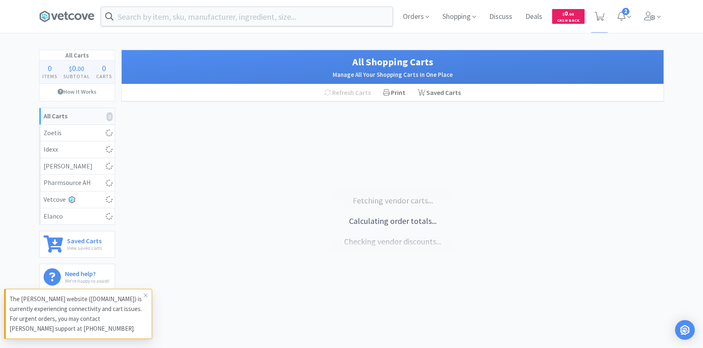
select select "2"
select select "1"
select select "2"
select select "1"
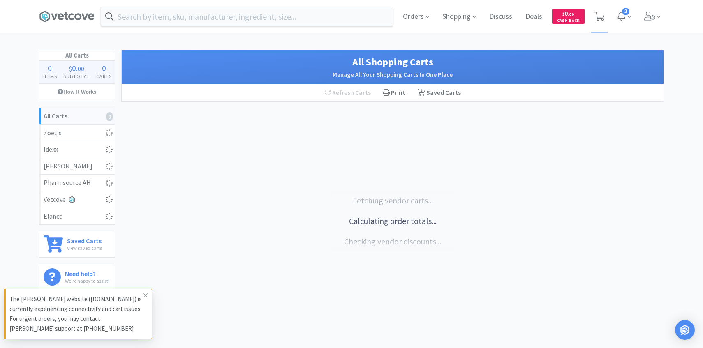
select select "1"
select select "2"
select select "10"
select select "1"
select select "3"
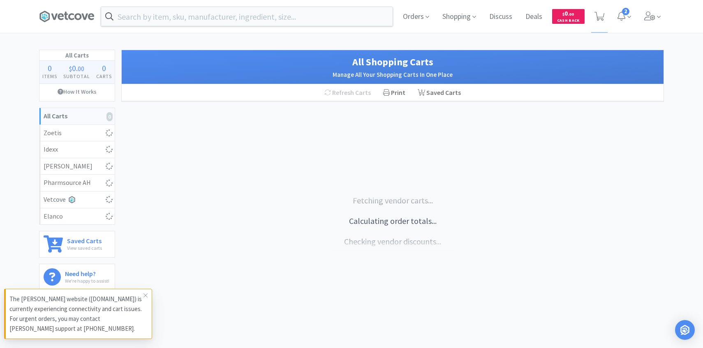
select select "3"
select select "5"
select select "1"
select select "3"
select select "1"
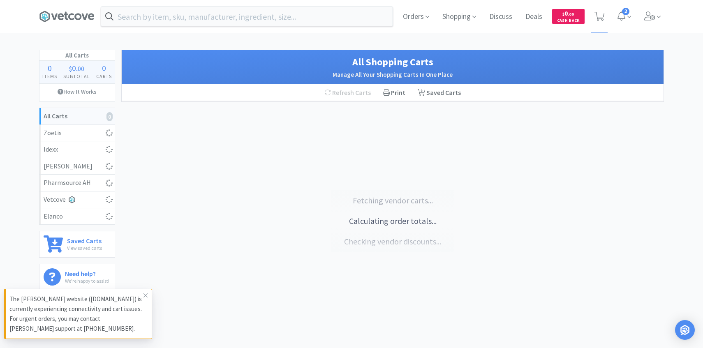
select select "1"
select select "2"
select select "3"
select select "1"
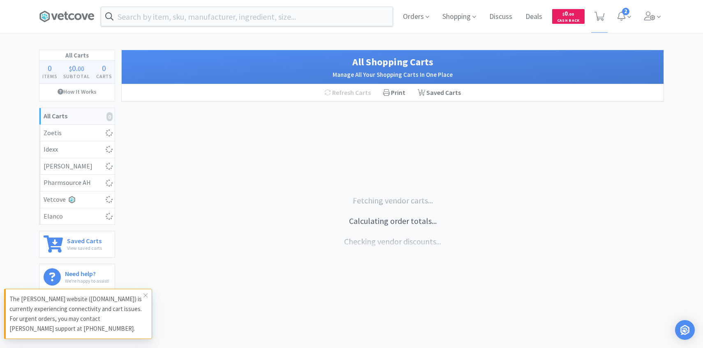
select select "2"
select select "1"
select select "2"
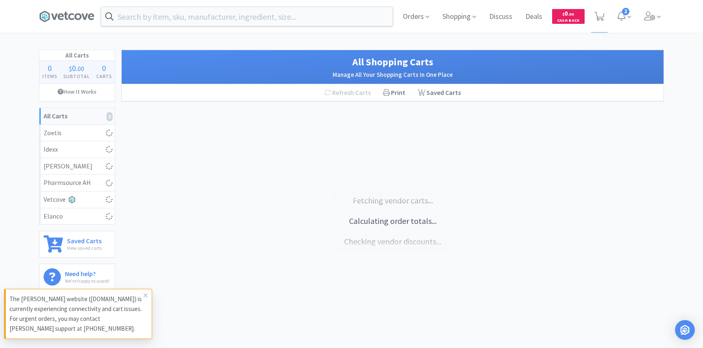
select select "3"
select select "1"
select select "3"
select select "50"
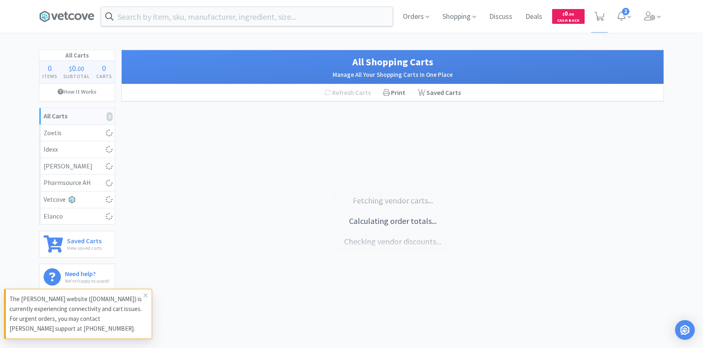
select select "50"
select select "30"
select select "25"
select select "1"
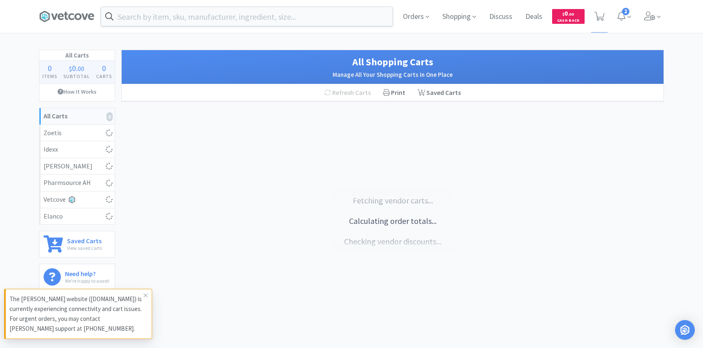
select select "1"
select select "6"
select select "2"
select select "5"
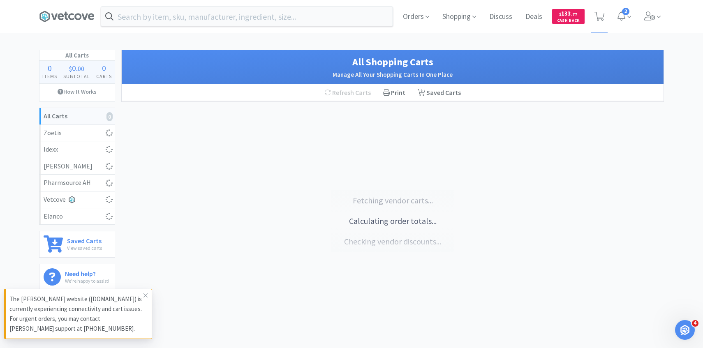
select select "4"
select select "6"
select select "2"
select select "1"
select select "2"
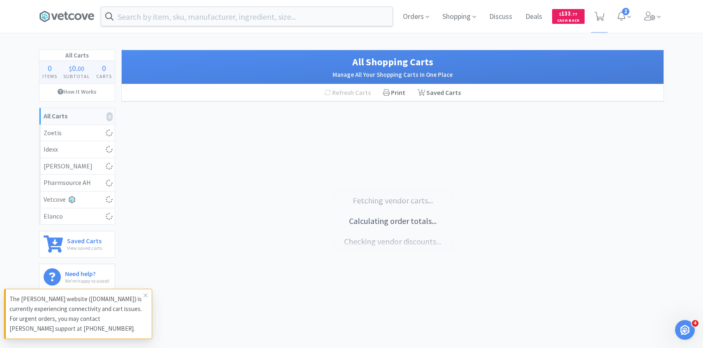
select select "1"
select select "2"
select select "10"
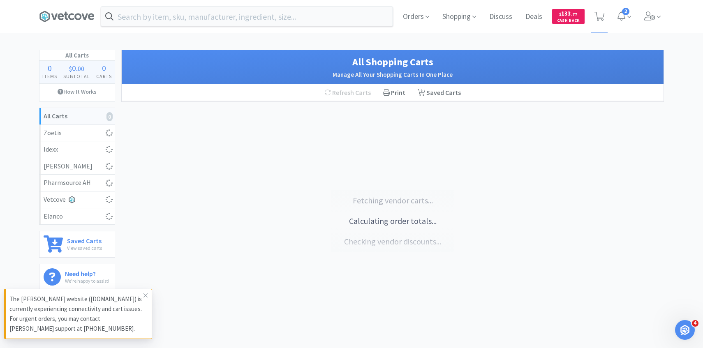
select select "1"
select select "3"
select select "5"
select select "1"
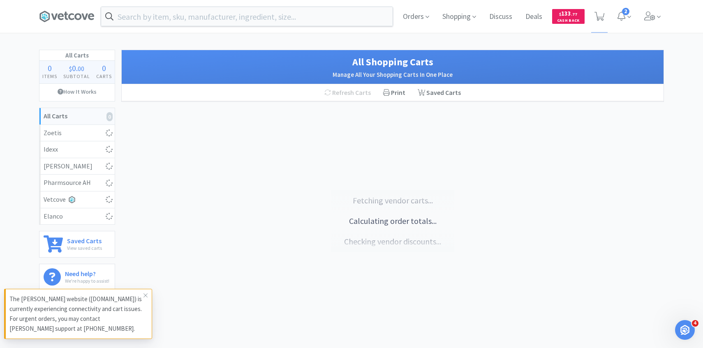
select select "3"
select select "1"
select select "2"
select select "3"
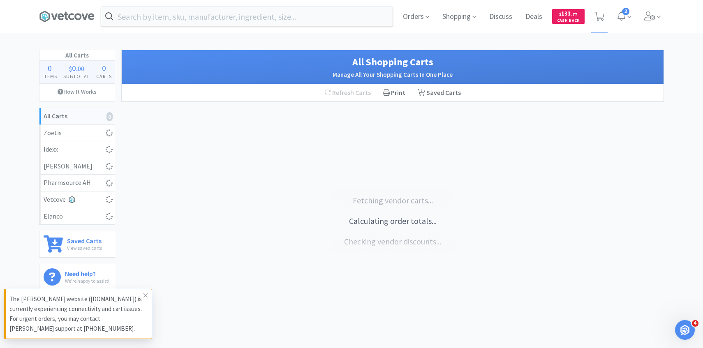
select select "1"
select select "2"
select select "1"
select select "2"
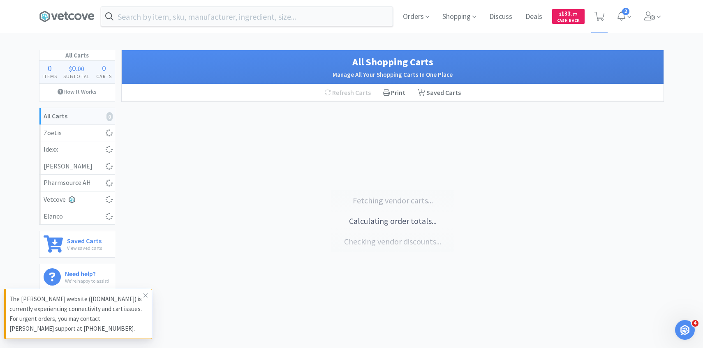
select select "2"
select select "3"
select select "1"
select select "3"
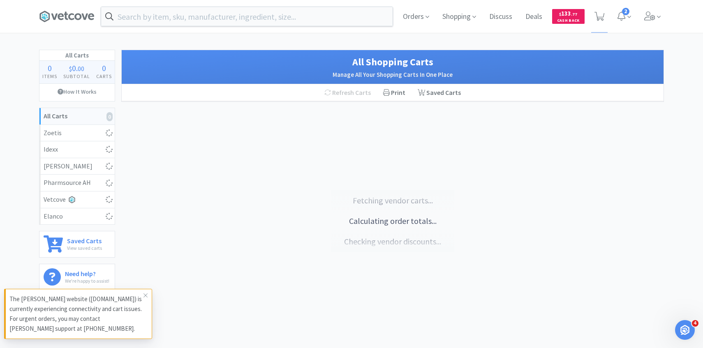
select select "50"
select select "30"
select select "25"
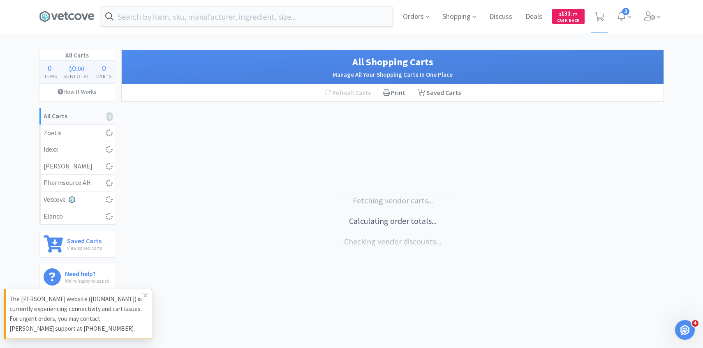
select select "1"
select select "6"
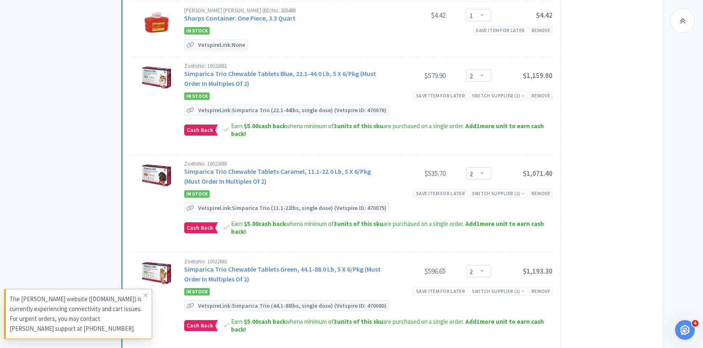
scroll to position [1639, 0]
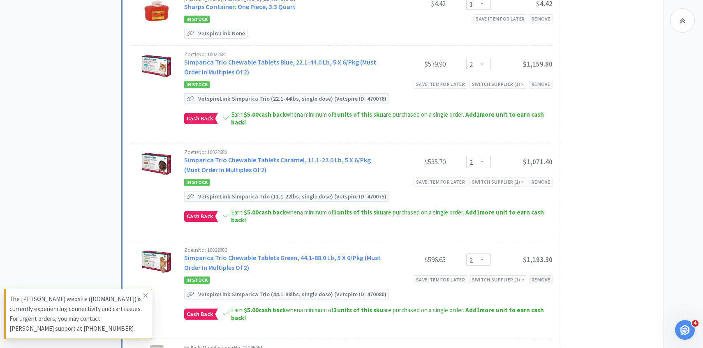
click at [540, 275] on div "Remove" at bounding box center [540, 279] width 23 height 9
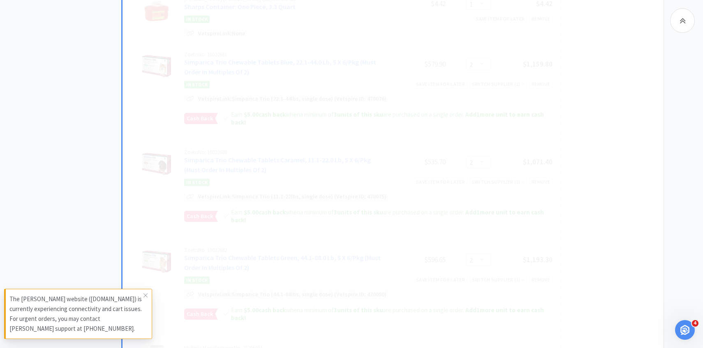
select select "1"
select select "3"
select select "30"
select select "25"
select select "1"
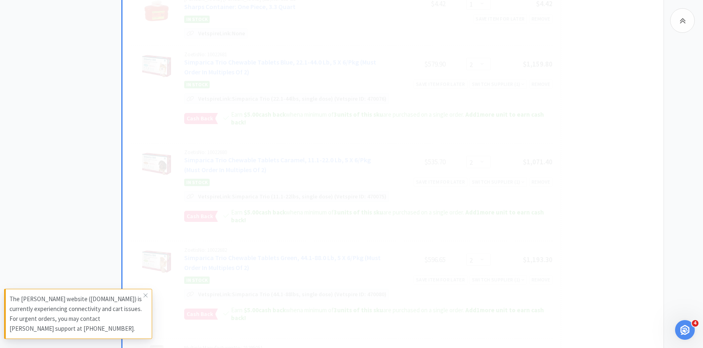
select select "3"
select select "50"
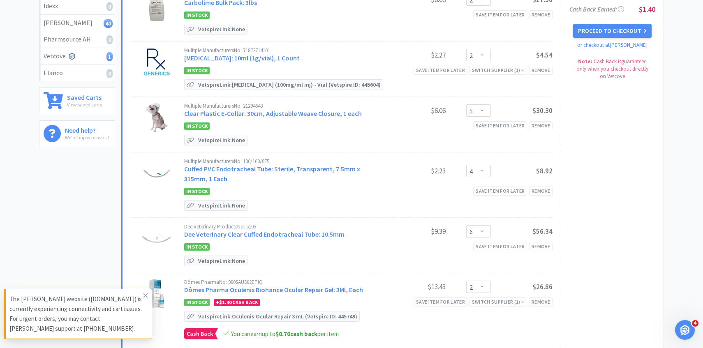
scroll to position [0, 0]
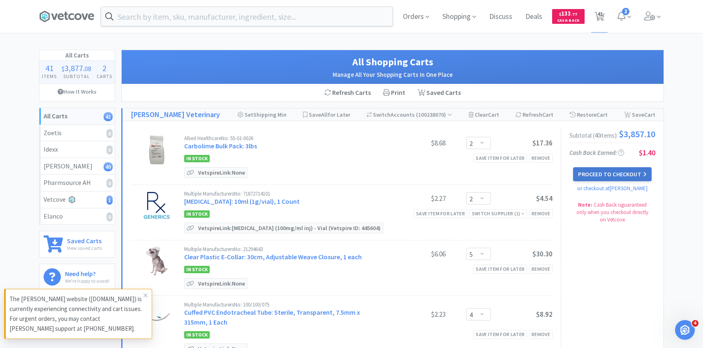
click at [590, 175] on button "Proceed to Checkout" at bounding box center [612, 174] width 78 height 14
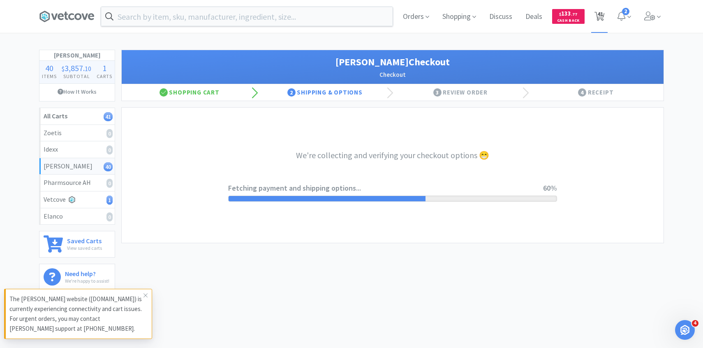
click at [602, 18] on span "41" at bounding box center [600, 14] width 6 height 33
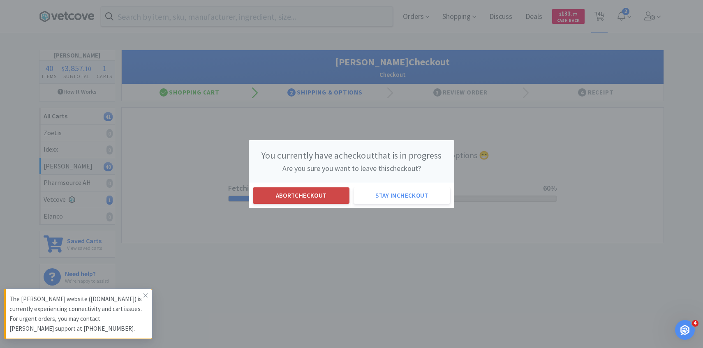
click at [324, 200] on button "Abort checkout" at bounding box center [301, 195] width 97 height 16
select select "2"
select select "5"
select select "4"
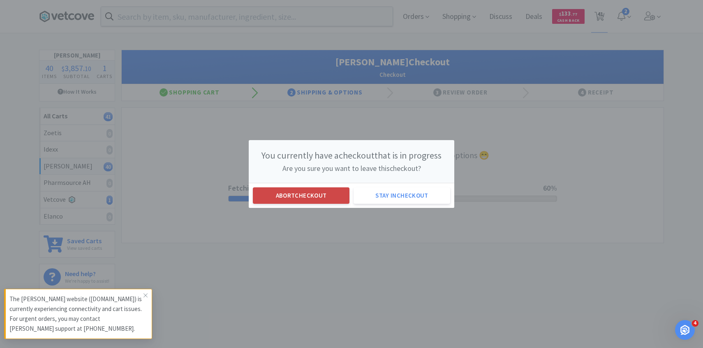
select select "6"
select select "2"
select select "1"
select select "2"
select select "1"
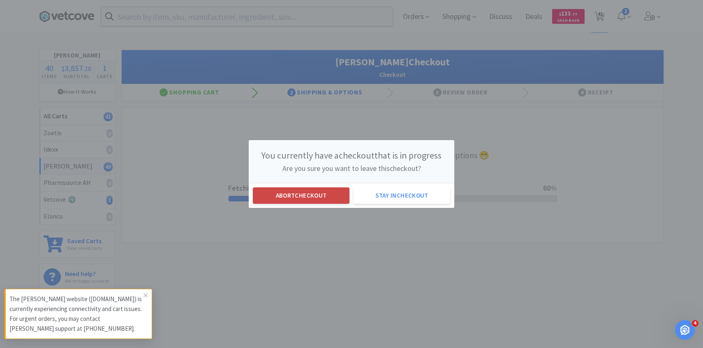
select select "1"
select select "2"
select select "10"
select select "1"
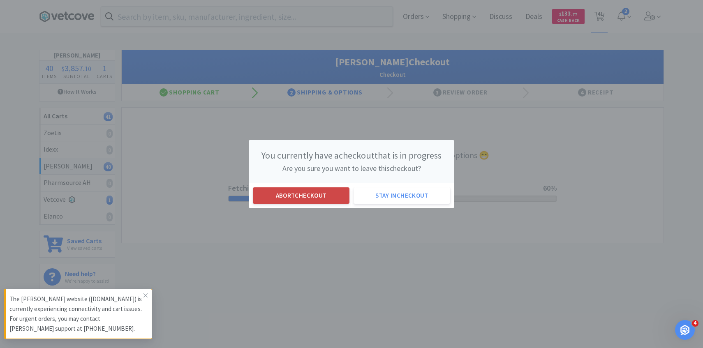
select select "3"
select select "5"
select select "1"
select select "3"
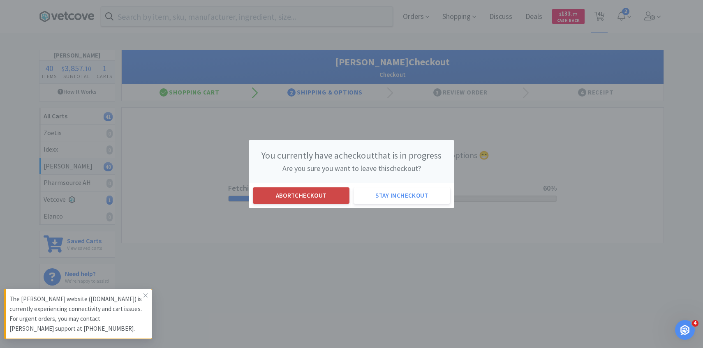
select select "1"
select select "2"
select select "3"
select select "1"
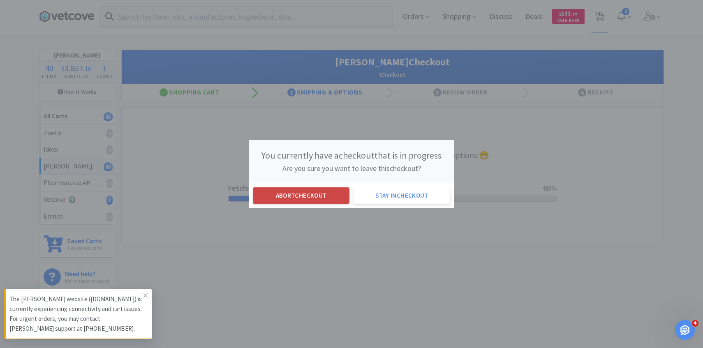
select select "1"
select select "2"
select select "1"
select select "2"
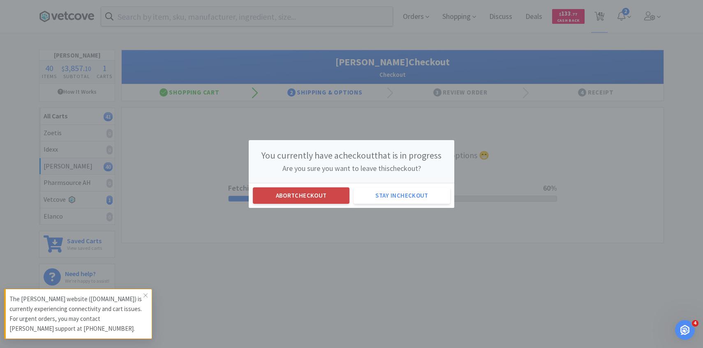
select select "3"
select select "1"
select select "3"
select select "50"
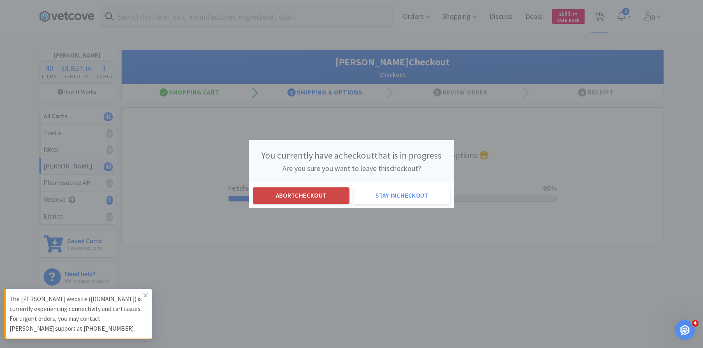
select select "50"
select select "30"
select select "25"
select select "1"
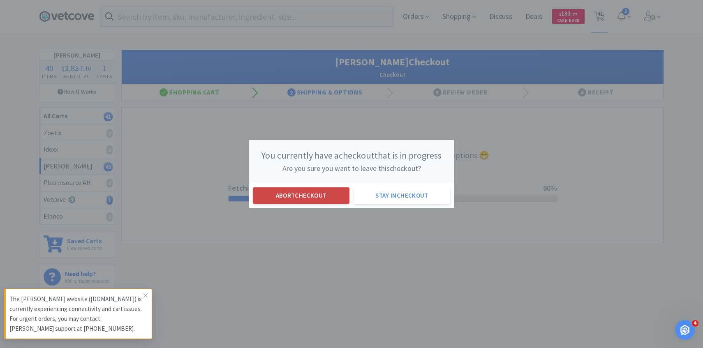
select select "1"
select select "6"
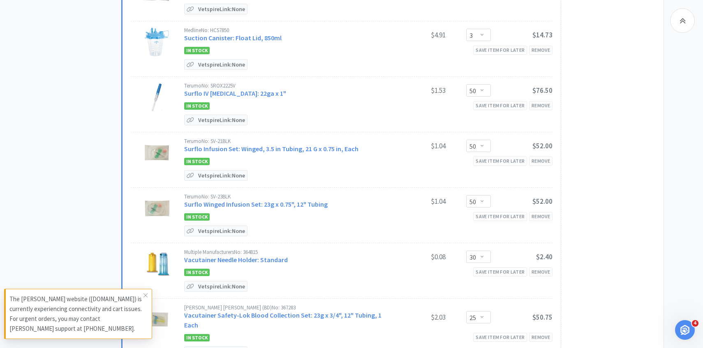
scroll to position [2416, 0]
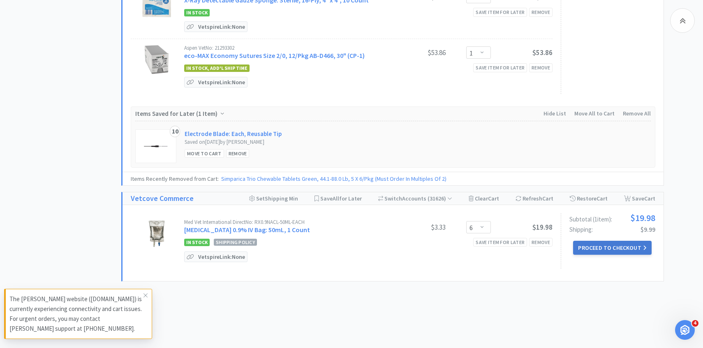
click at [605, 241] on button "Proceed to Checkout" at bounding box center [612, 248] width 78 height 14
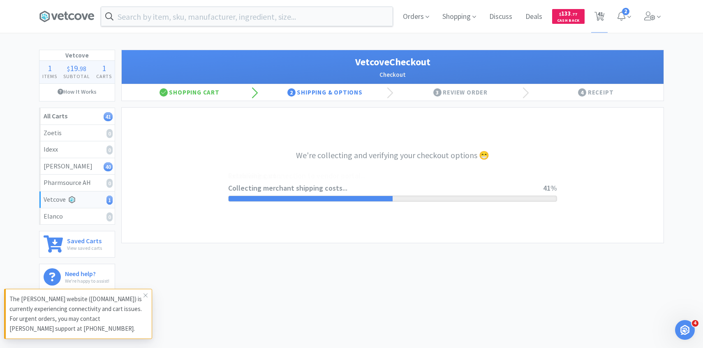
select select "2489"
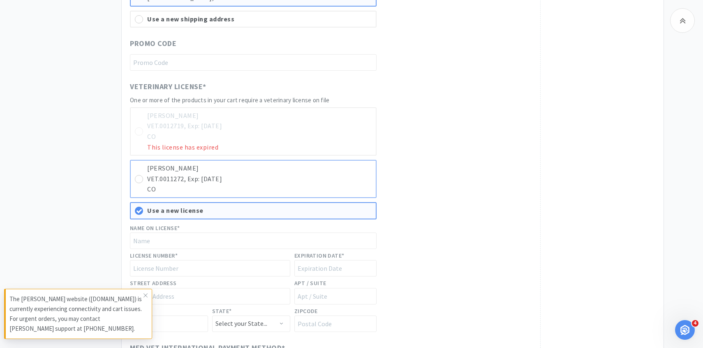
click at [326, 181] on p "VET.0011272, Exp: 10/31/2026" at bounding box center [259, 179] width 224 height 11
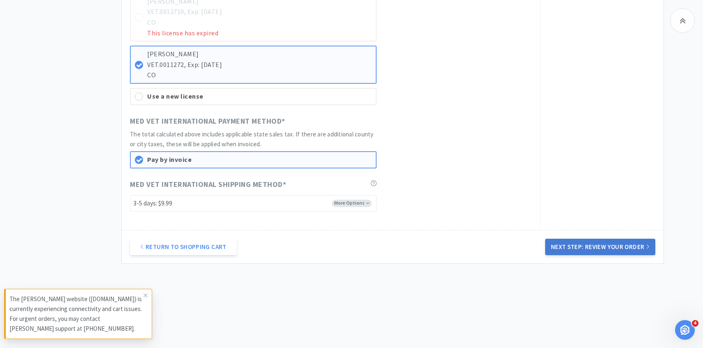
click at [614, 249] on button "Next Step: Review Your Order" at bounding box center [600, 247] width 110 height 16
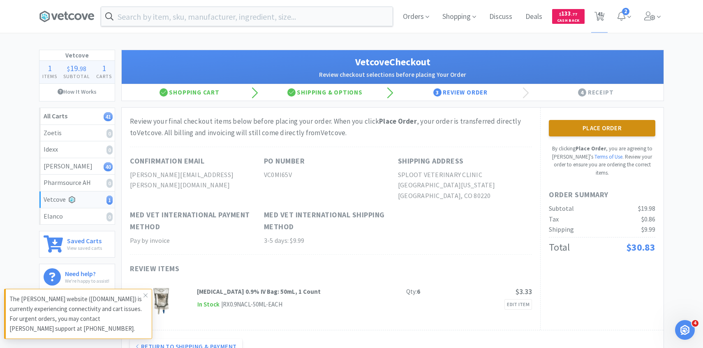
click at [572, 129] on button "Place Order" at bounding box center [602, 128] width 106 height 16
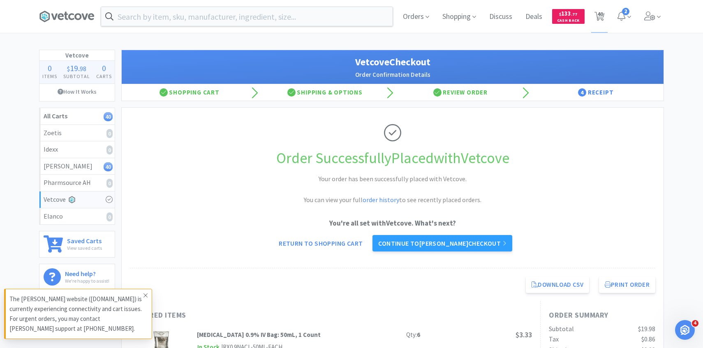
click at [144, 295] on icon at bounding box center [145, 295] width 5 height 7
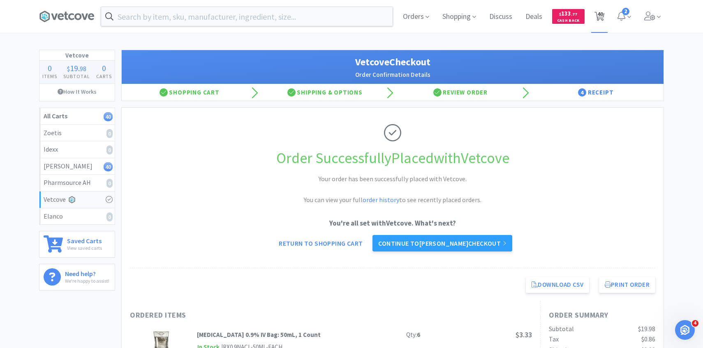
click at [603, 9] on span "40" at bounding box center [599, 16] width 17 height 33
select select "2"
select select "5"
select select "4"
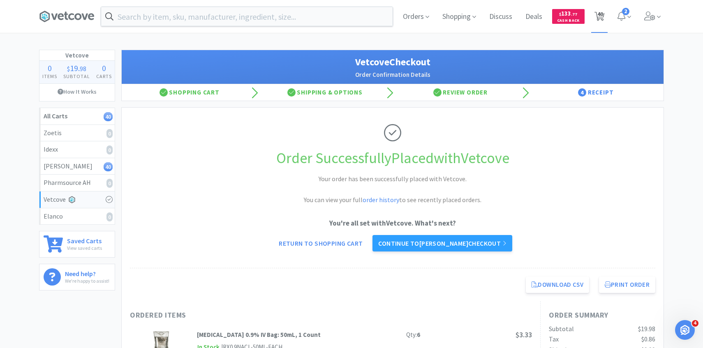
select select "6"
select select "2"
select select "1"
select select "2"
select select "1"
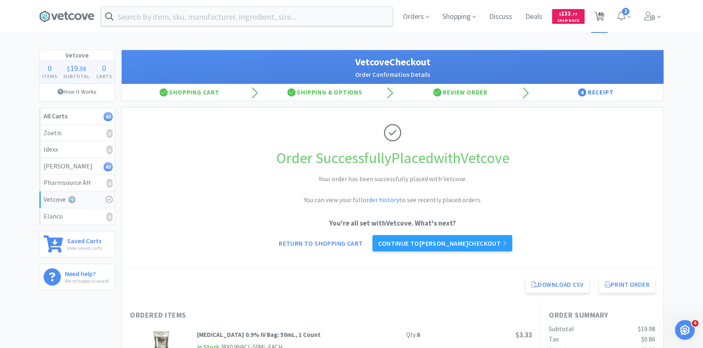
select select "1"
select select "2"
select select "10"
select select "1"
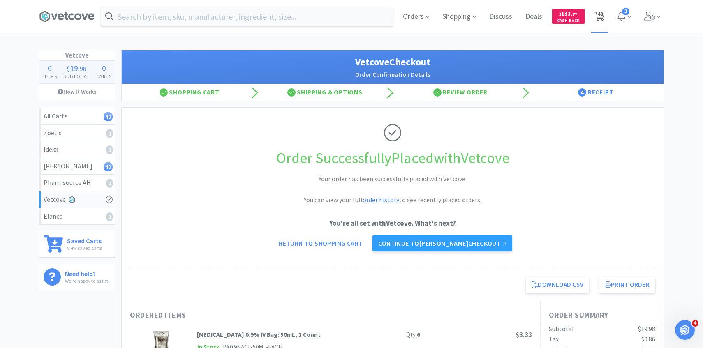
select select "3"
select select "5"
select select "1"
select select "3"
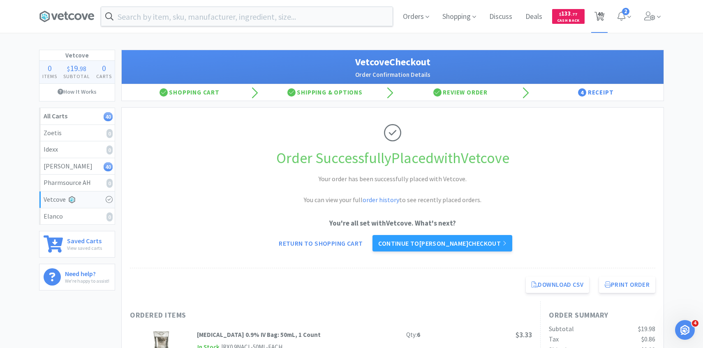
select select "1"
select select "2"
select select "3"
select select "1"
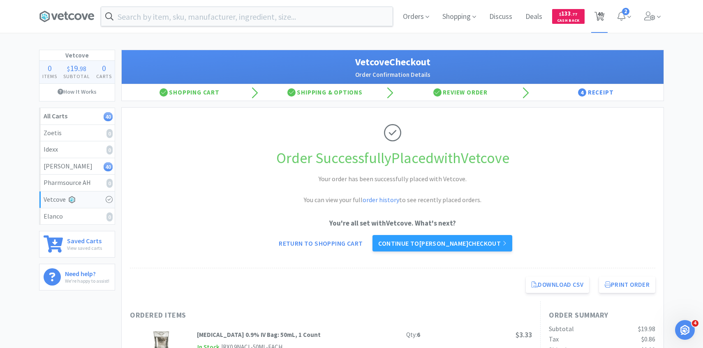
select select "1"
select select "2"
select select "1"
select select "2"
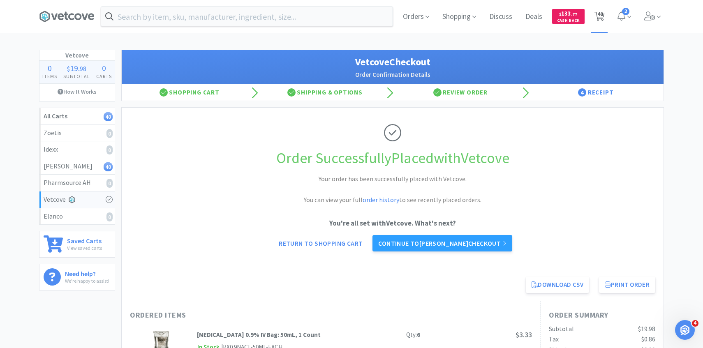
select select "3"
select select "1"
select select "3"
select select "50"
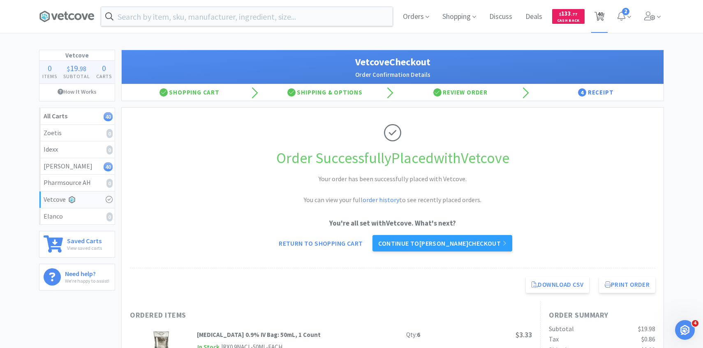
select select "50"
select select "30"
select select "25"
select select "1"
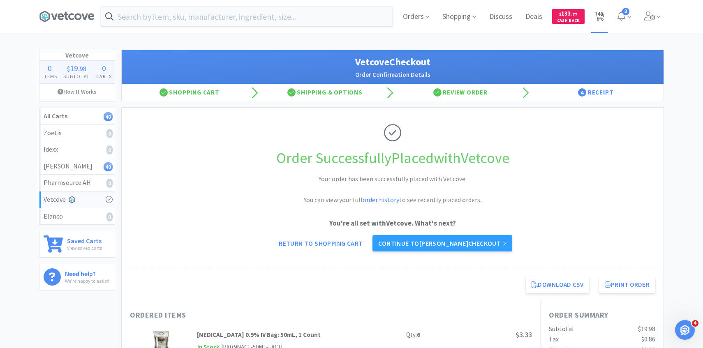
select select "1"
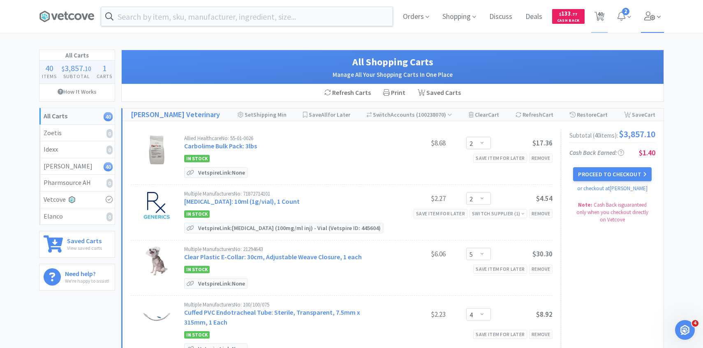
click at [654, 26] on span at bounding box center [652, 16] width 23 height 33
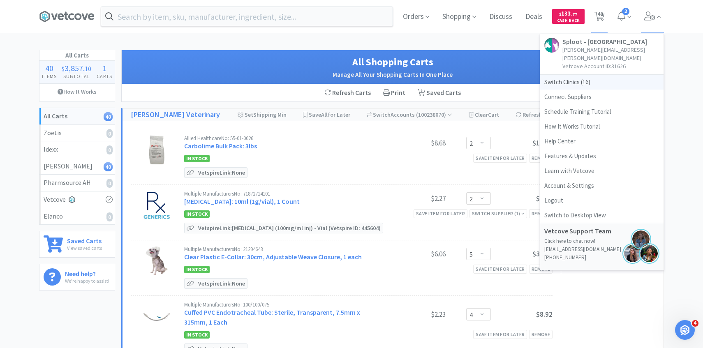
click at [591, 75] on span "Switch Clinics ( 16 )" at bounding box center [601, 82] width 123 height 15
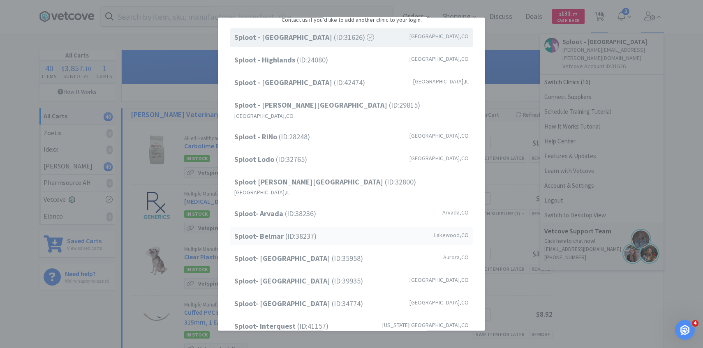
scroll to position [55, 0]
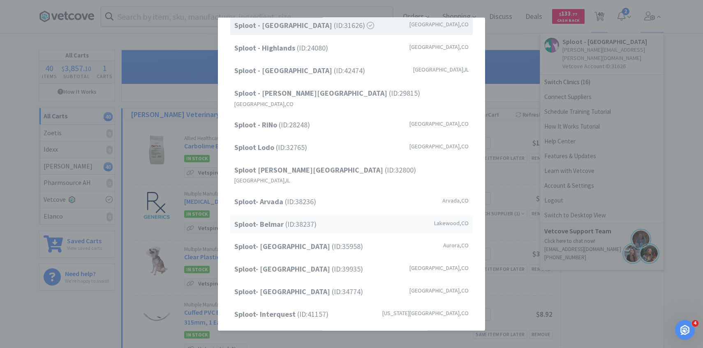
click at [306, 218] on span "Sploot- Belmar (ID: 38237 )" at bounding box center [275, 224] width 82 height 12
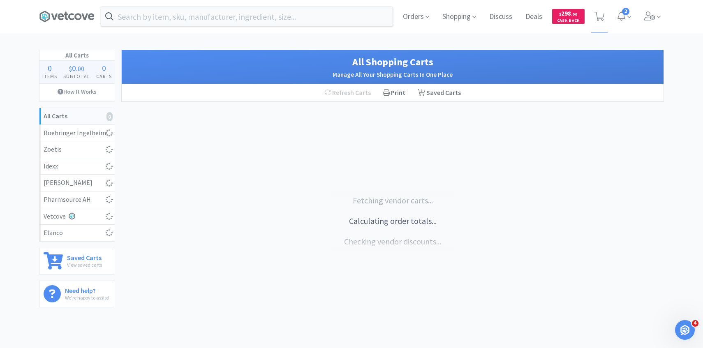
select select "10"
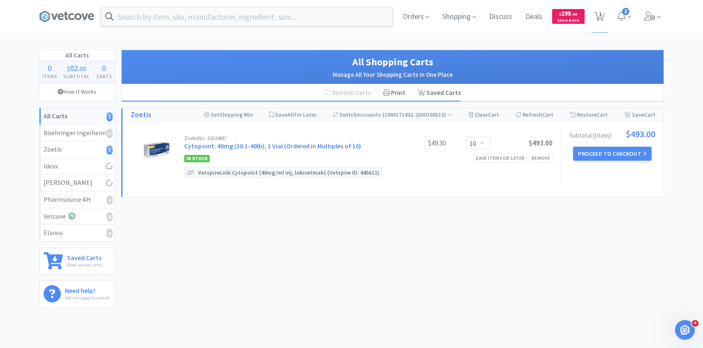
select select "3"
select select "1"
select select "2"
select select "1"
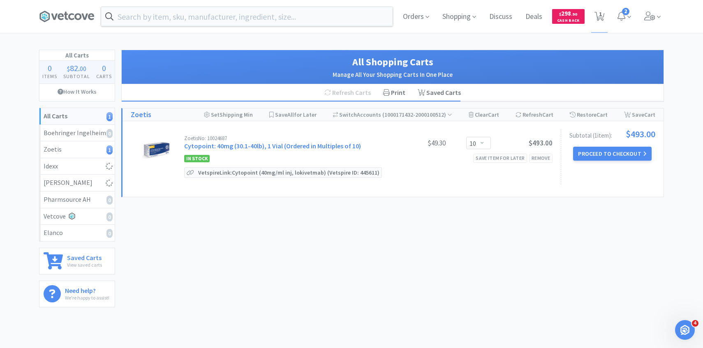
select select "8"
select select "1"
select select "2"
select select "1"
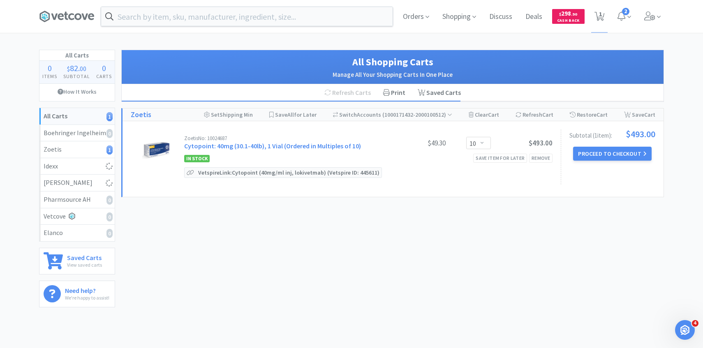
select select "1"
select select "2"
select select "3"
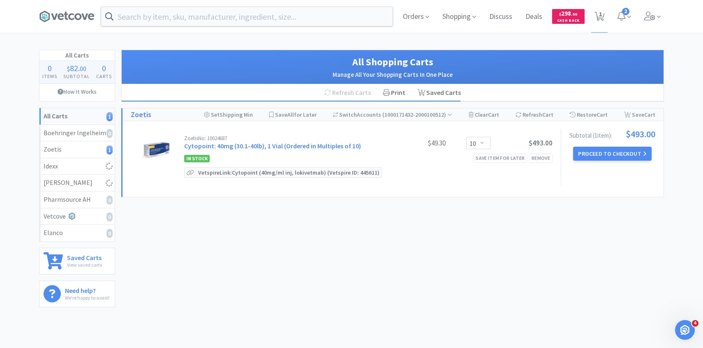
select select "1"
select select "5"
select select "1"
select select "3"
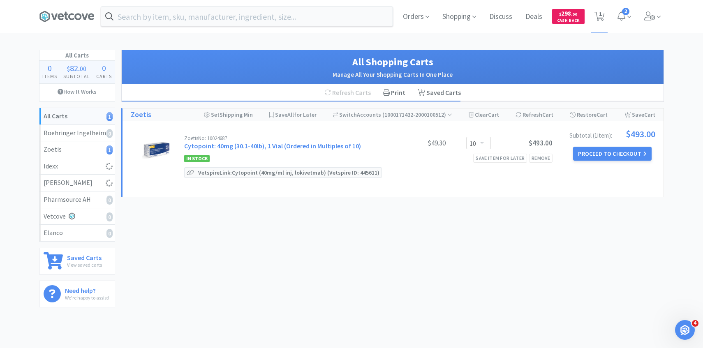
select select "1"
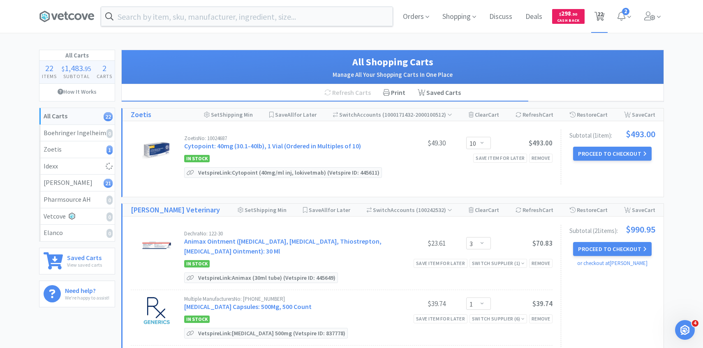
click at [603, 20] on span "22" at bounding box center [600, 14] width 6 height 33
click at [662, 25] on span at bounding box center [652, 16] width 23 height 33
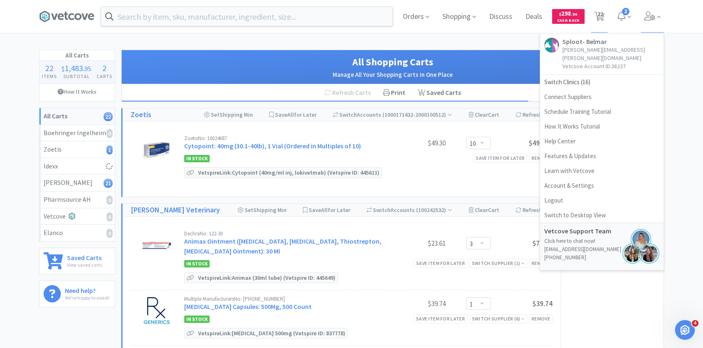
click at [255, 150] on div "Zoetis No: 10024687 Cytopoint: 40mg (30.1-40lb), 1 Vial (Ordered in Multiples o…" at bounding box center [284, 143] width 200 height 15
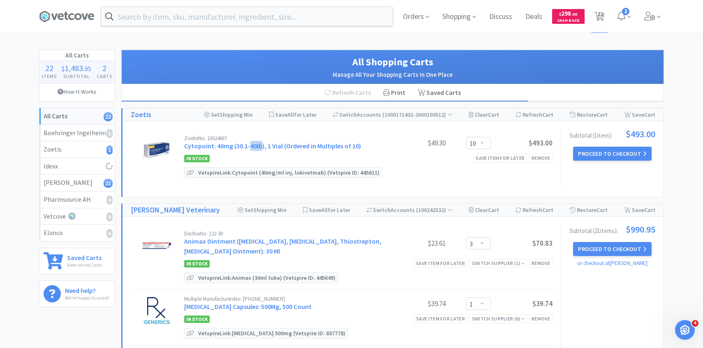
click at [255, 150] on div "Zoetis No: 10024687 Cytopoint: 40mg (30.1-40lb), 1 Vial (Ordered in Multiples o…" at bounding box center [284, 143] width 200 height 15
click at [254, 145] on link "Cytopoint: 40mg (30.1-40lb), 1 Vial (Ordered in Multiples of 10)" at bounding box center [272, 146] width 177 height 8
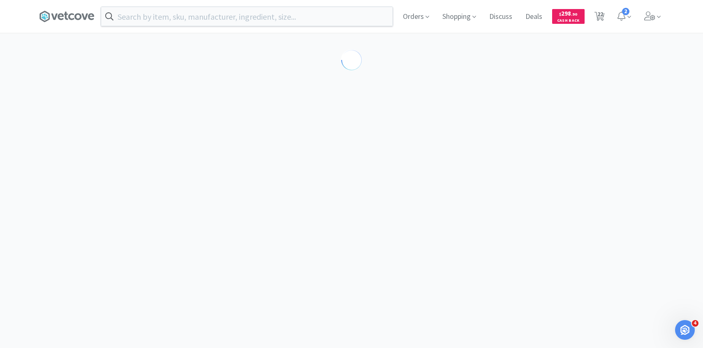
select select "298817"
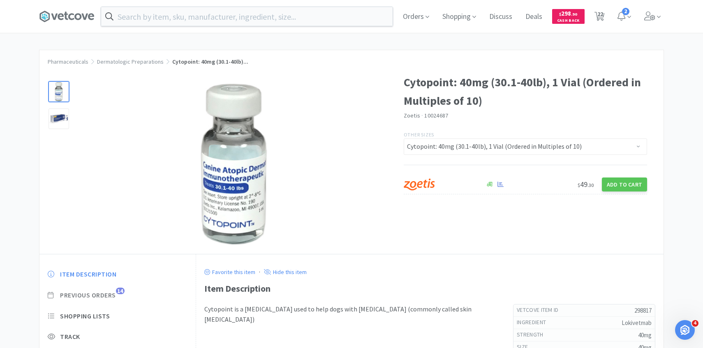
click at [114, 297] on span "Previous Orders" at bounding box center [88, 295] width 56 height 9
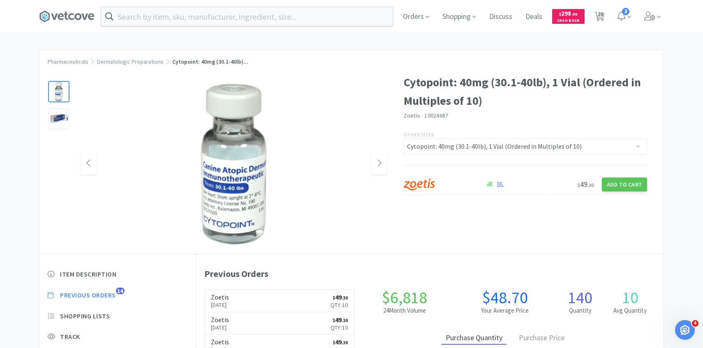
scroll to position [226, 467]
click at [275, 306] on link "Zoetis Sep 11th, 2025 $ 49 . 30 Qty: 10" at bounding box center [280, 301] width 150 height 23
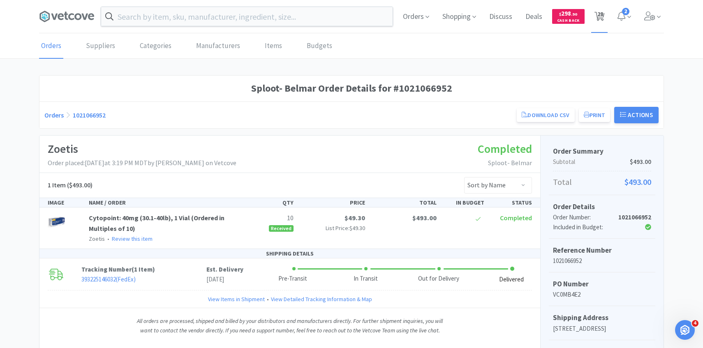
click at [602, 9] on span "28" at bounding box center [600, 14] width 6 height 33
select select "10"
select select "3"
select select "2"
select select "200"
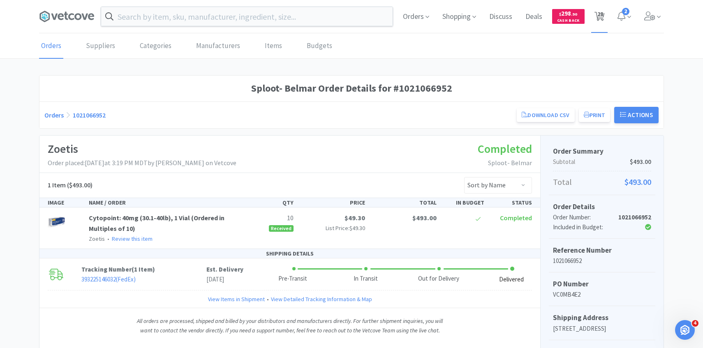
select select "2"
select select "100"
select select "2"
select select "3"
select select "1"
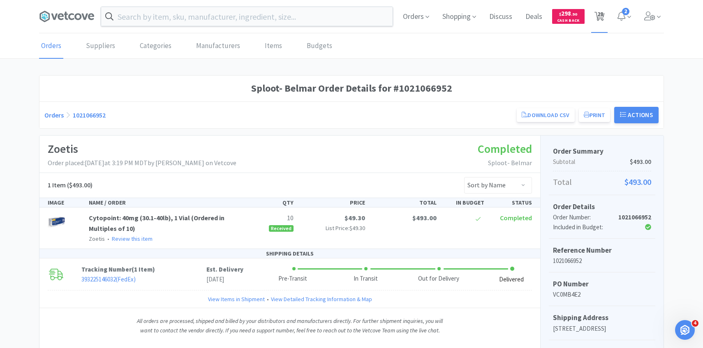
select select "1"
select select "2"
select select "1"
select select "8"
select select "1"
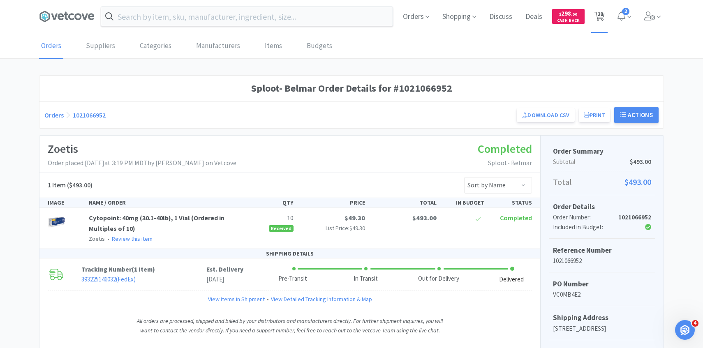
select select "2"
select select "1"
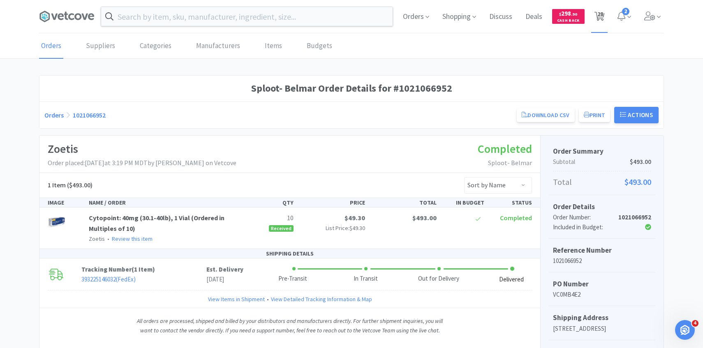
select select "2"
select select "3"
select select "1"
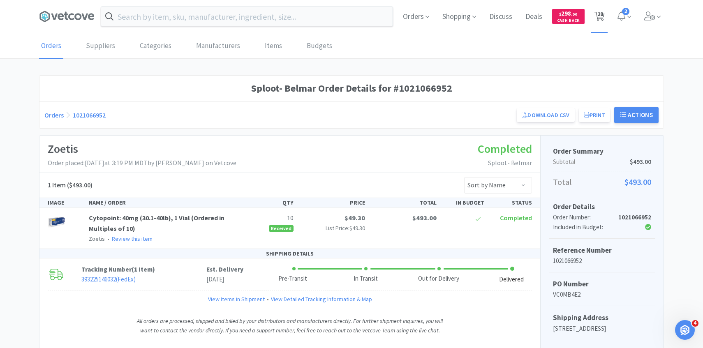
select select "5"
select select "1"
select select "3"
select select "1"
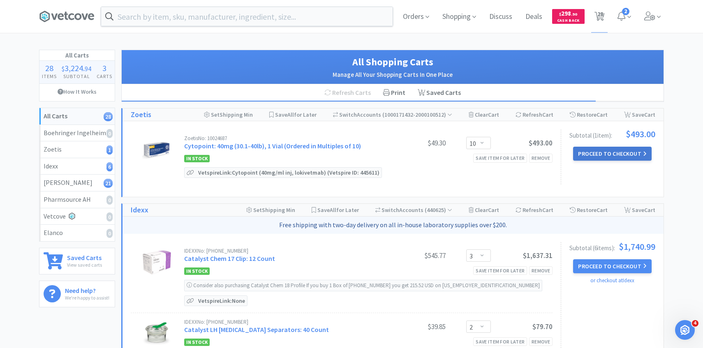
click at [597, 154] on button "Proceed to Checkout" at bounding box center [612, 154] width 78 height 14
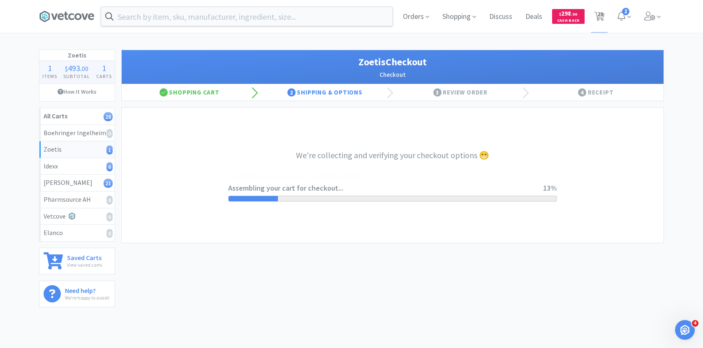
select select "invoice"
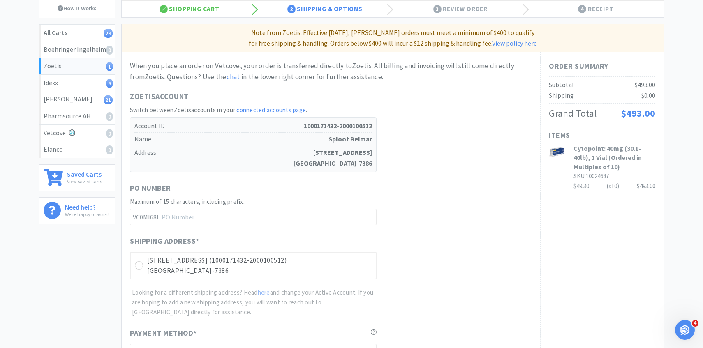
scroll to position [232, 0]
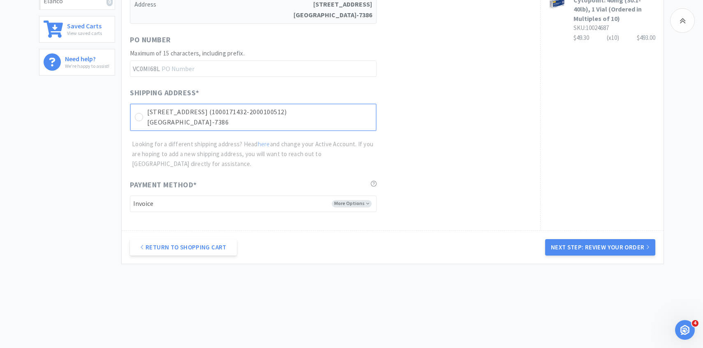
click at [352, 121] on p "Lakewood, CO 80226-7386" at bounding box center [259, 122] width 224 height 11
click at [568, 244] on button "Next Step: Review Your Order" at bounding box center [600, 247] width 110 height 16
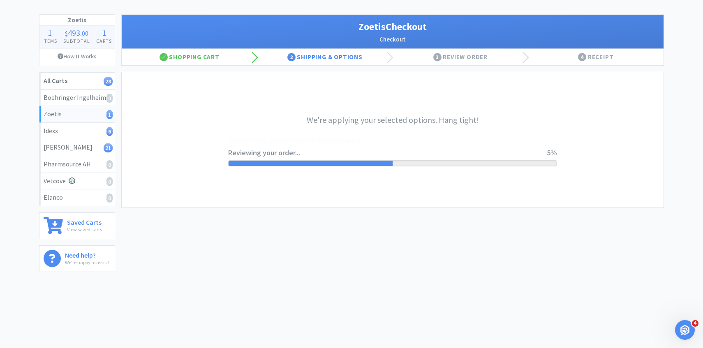
scroll to position [0, 0]
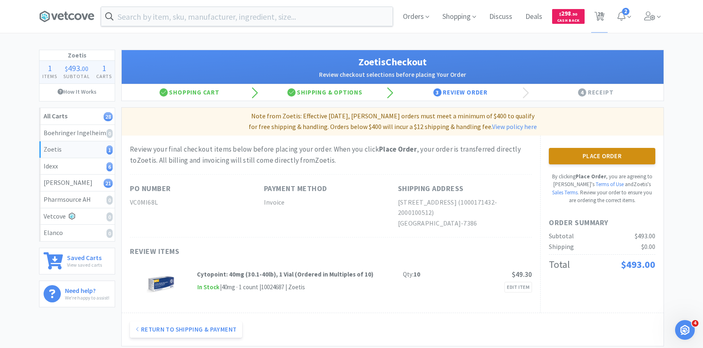
click at [588, 153] on button "Place Order" at bounding box center [602, 156] width 106 height 16
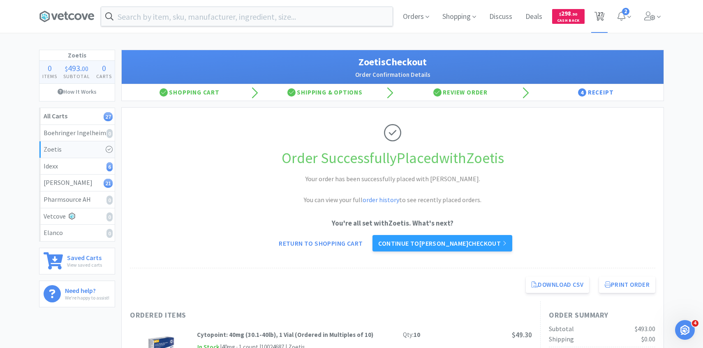
click at [602, 18] on span "27" at bounding box center [600, 14] width 6 height 33
select select "3"
select select "2"
select select "200"
select select "2"
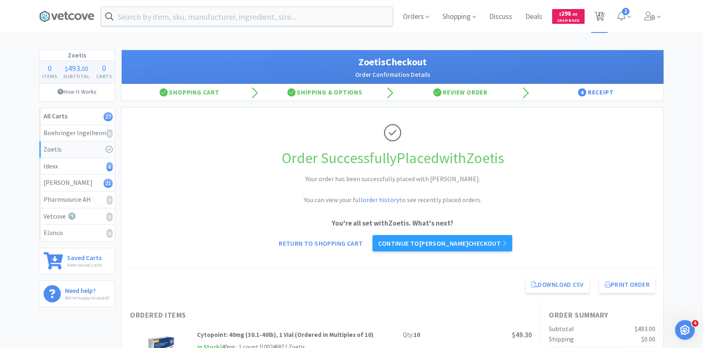
select select "100"
select select "2"
select select "3"
select select "1"
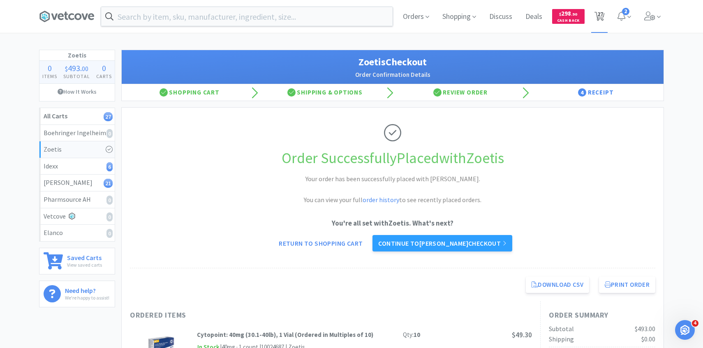
select select "2"
select select "1"
select select "8"
select select "1"
select select "2"
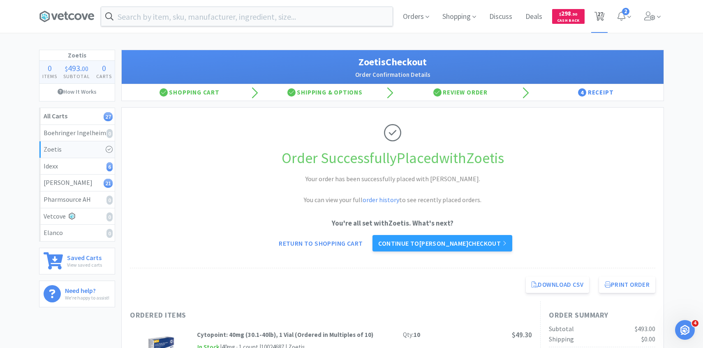
select select "1"
select select "2"
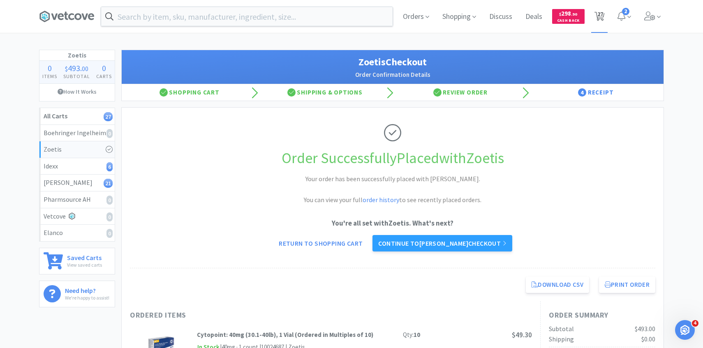
select select "2"
select select "3"
select select "1"
select select "5"
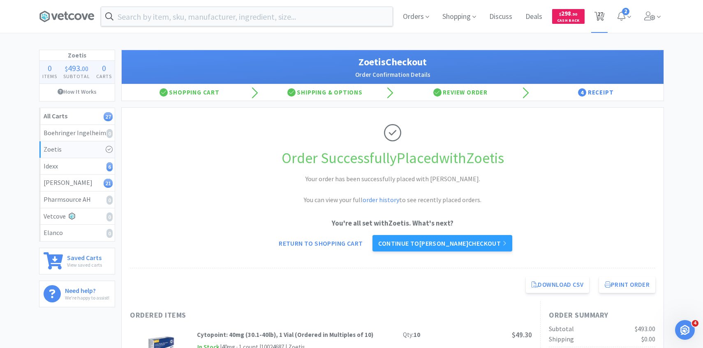
select select "1"
select select "3"
select select "1"
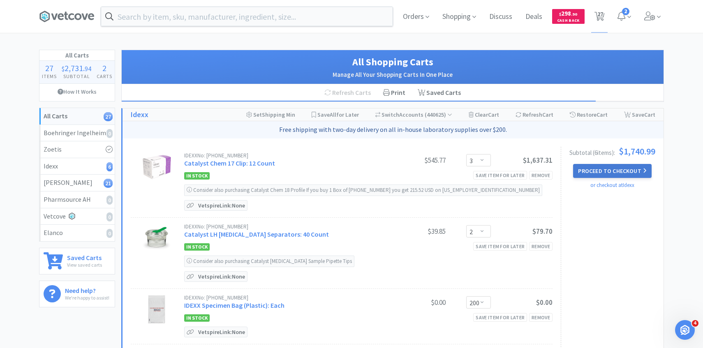
click at [596, 170] on button "Proceed to Checkout" at bounding box center [612, 171] width 78 height 14
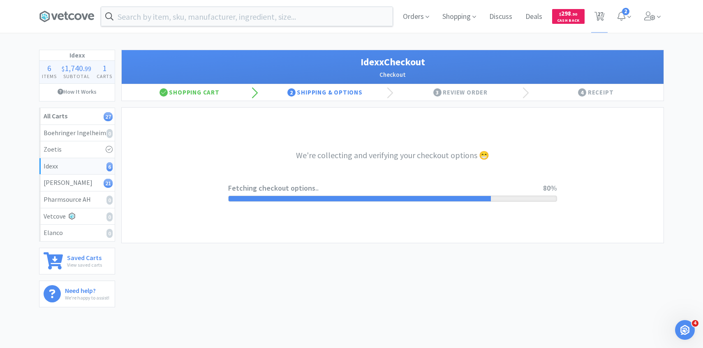
select select "904"
select select "003"
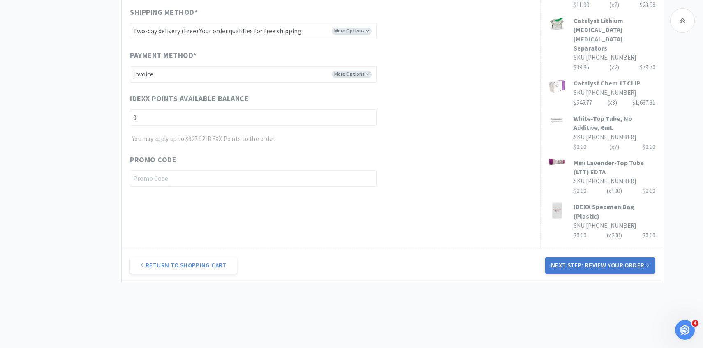
click at [564, 257] on button "Next Step: Review Your Order" at bounding box center [600, 265] width 110 height 16
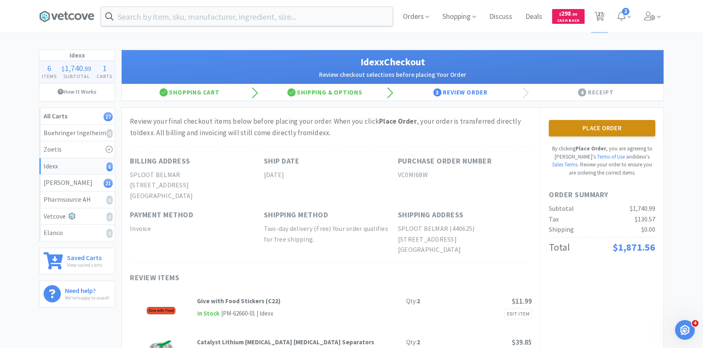
click at [572, 133] on button "Place Order" at bounding box center [602, 128] width 106 height 16
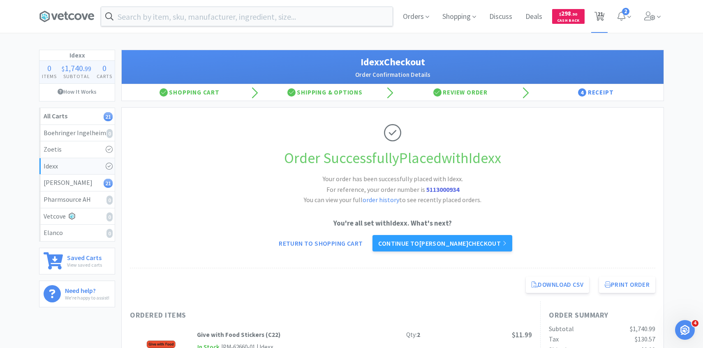
click at [598, 19] on span "21" at bounding box center [600, 14] width 6 height 33
select select "3"
select select "1"
select select "2"
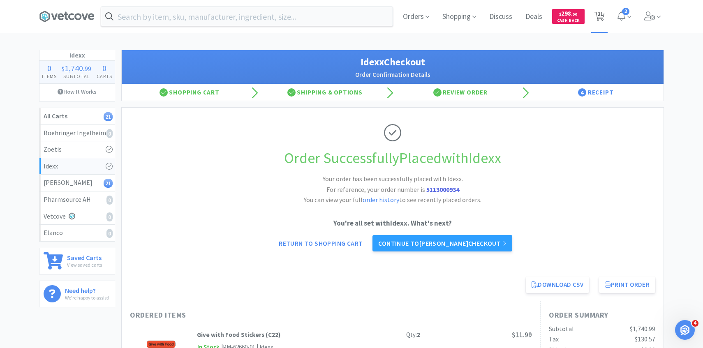
select select "1"
select select "8"
select select "1"
select select "2"
select select "1"
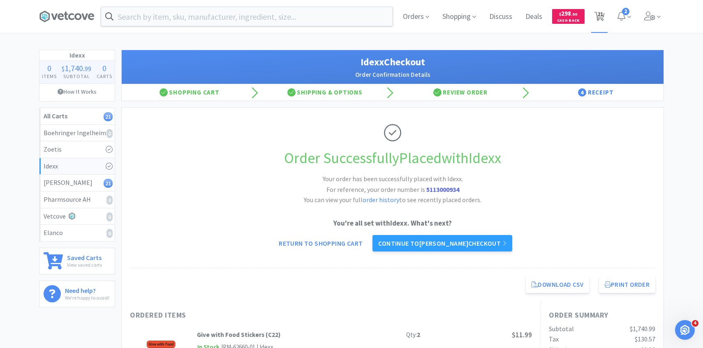
select select "1"
select select "2"
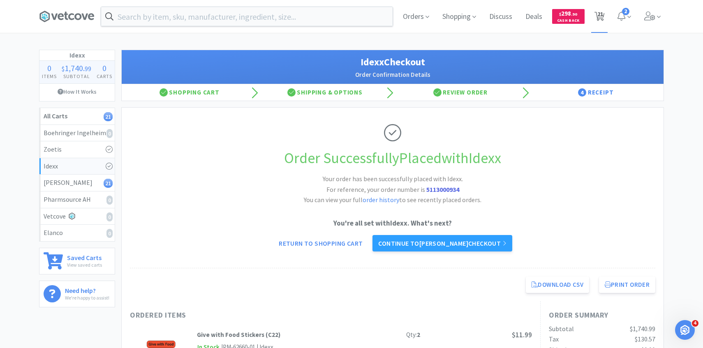
select select "3"
select select "1"
select select "5"
select select "1"
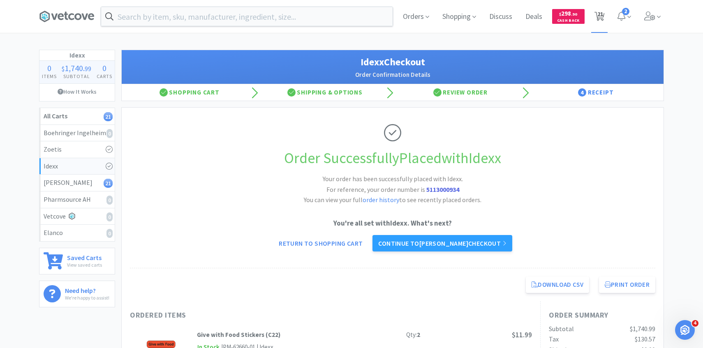
select select "3"
select select "1"
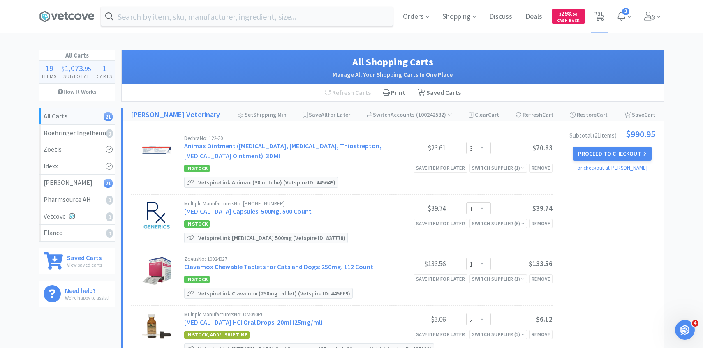
scroll to position [6, 0]
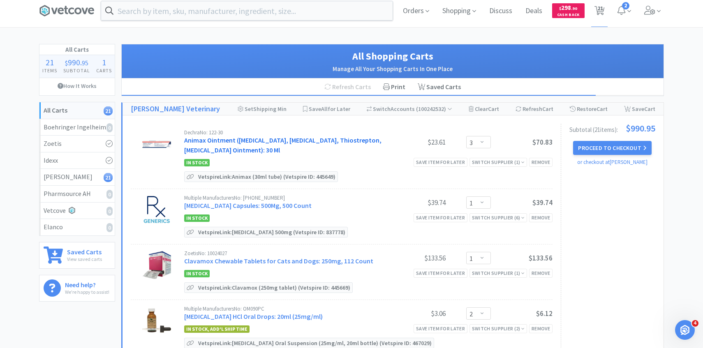
click at [285, 138] on link "Animax Ointment (Nystatin, Neomycin Sulfate, Thiostrepton, Triamcinolone Aceton…" at bounding box center [282, 145] width 197 height 18
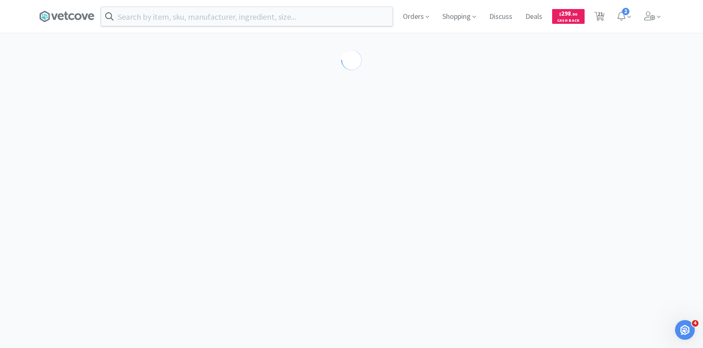
select select "194094"
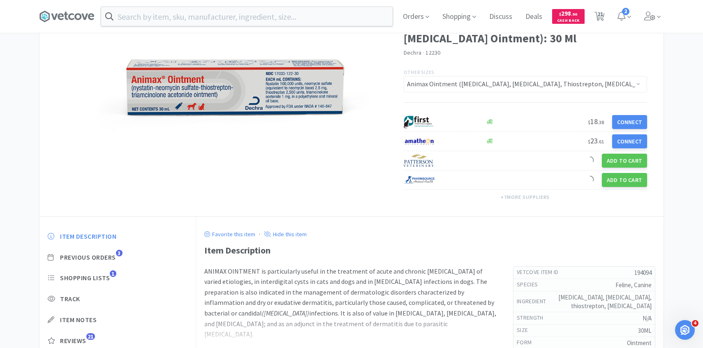
scroll to position [99, 0]
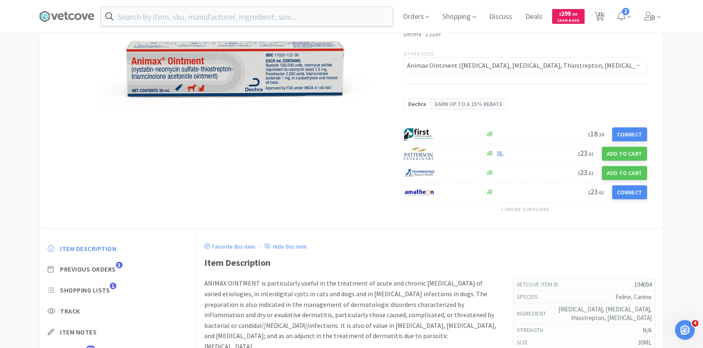
click at [118, 239] on div "Item Description Previous Orders 3 Shopping Lists 1 Track Item Notes Reviews 21" at bounding box center [117, 307] width 156 height 142
click at [114, 271] on span "Previous Orders" at bounding box center [88, 269] width 56 height 9
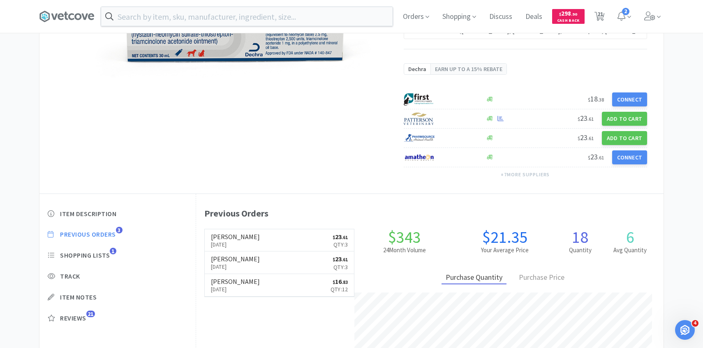
scroll to position [135, 0]
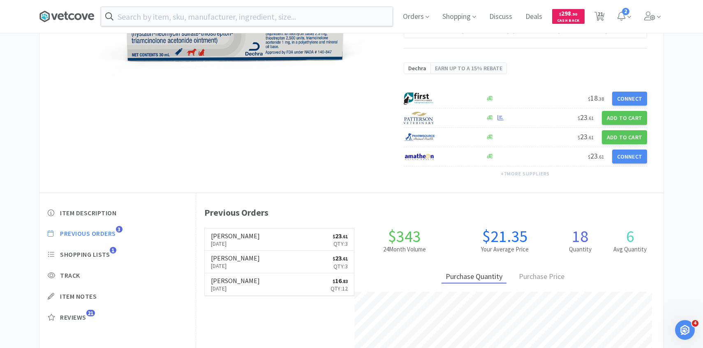
select select "3"
select select "1"
select select "2"
select select "1"
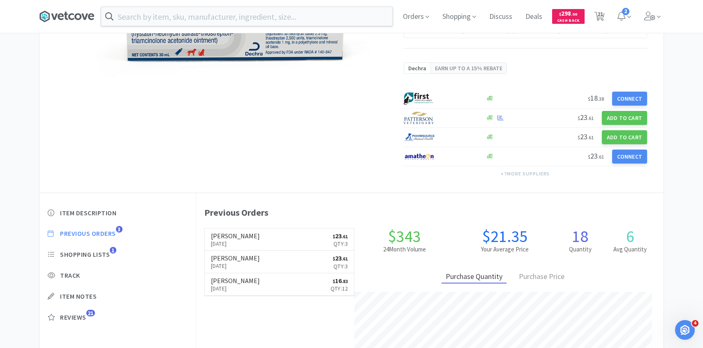
select select "8"
select select "1"
select select "2"
select select "1"
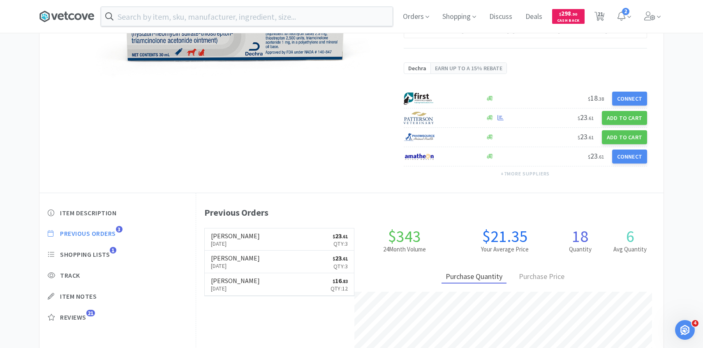
select select "1"
select select "2"
select select "3"
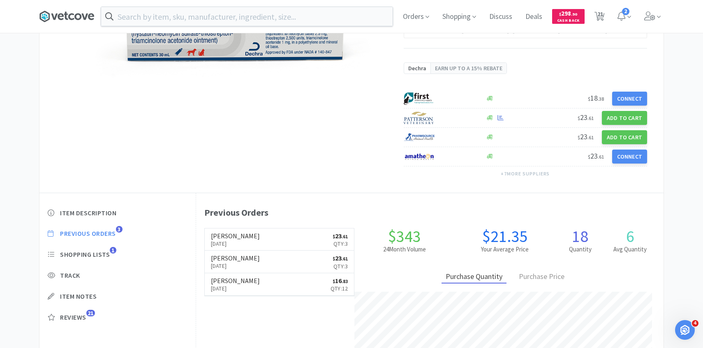
select select "1"
select select "5"
select select "1"
select select "3"
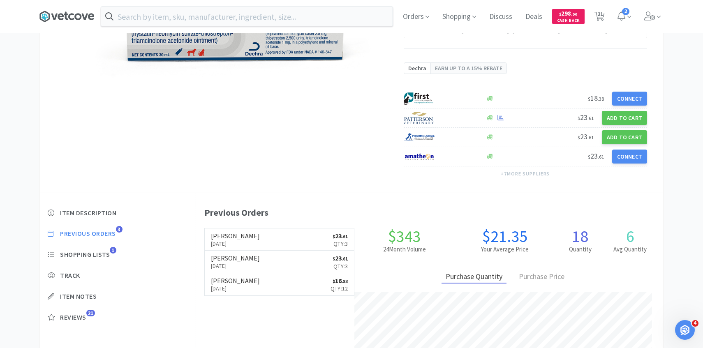
select select "1"
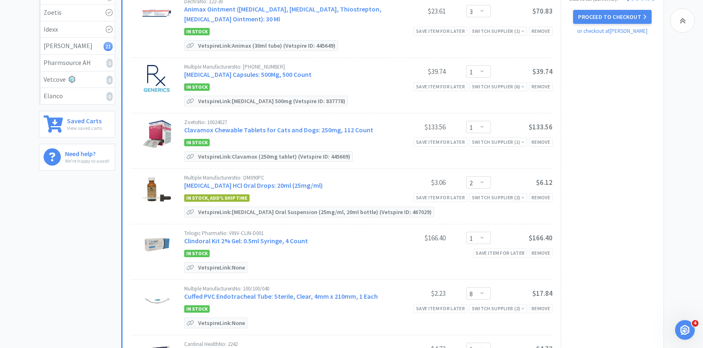
scroll to position [211, 0]
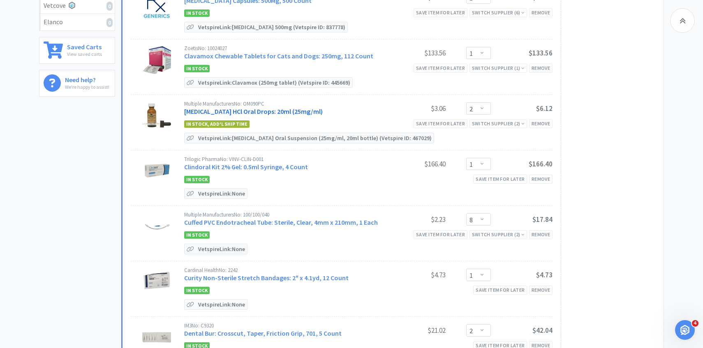
click at [274, 107] on link "Clindamycin HCl Oral Drops: 20ml (25mg/ml)" at bounding box center [253, 111] width 138 height 8
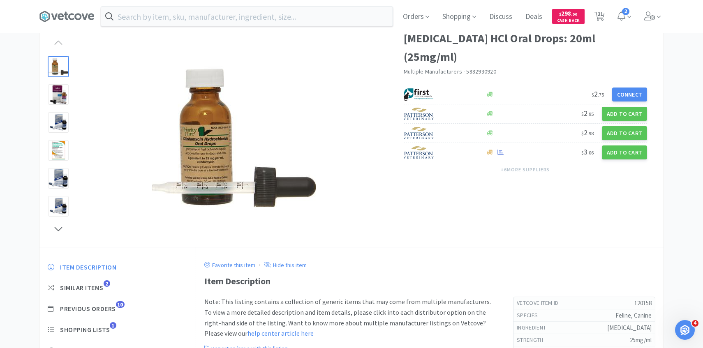
scroll to position [48, 0]
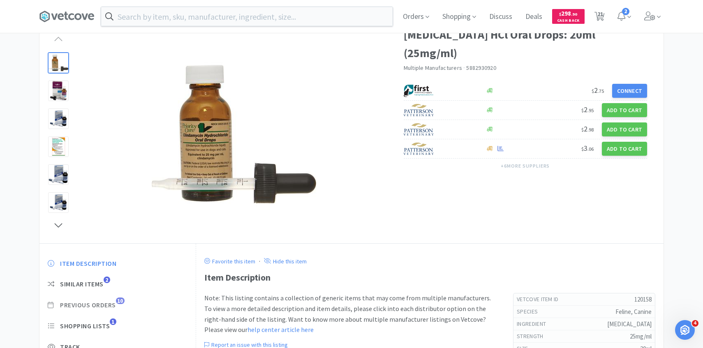
click at [115, 306] on span "Previous Orders" at bounding box center [88, 305] width 56 height 9
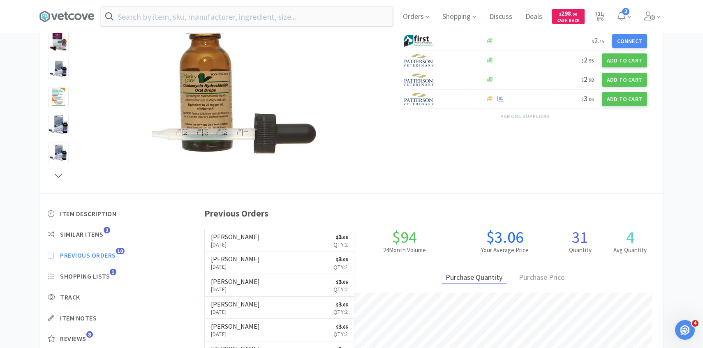
scroll to position [120, 0]
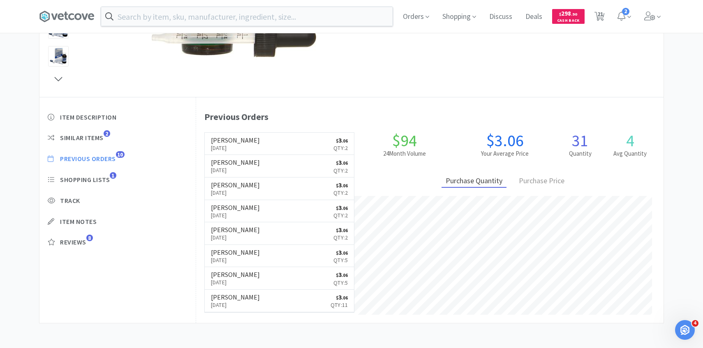
select select "3"
select select "1"
select select "2"
select select "1"
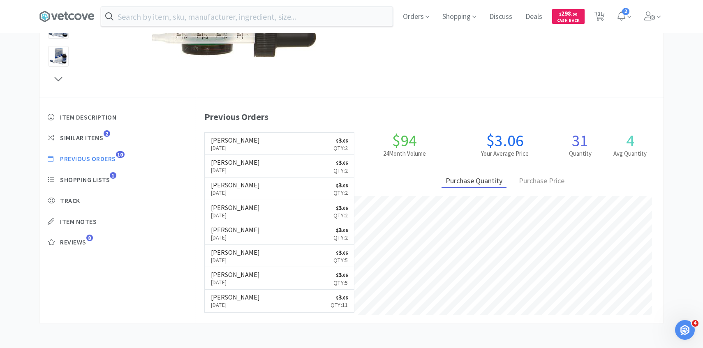
select select "8"
select select "1"
select select "2"
select select "1"
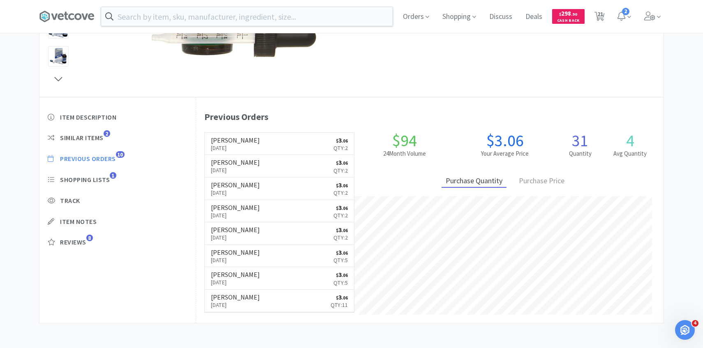
select select "1"
select select "2"
select select "3"
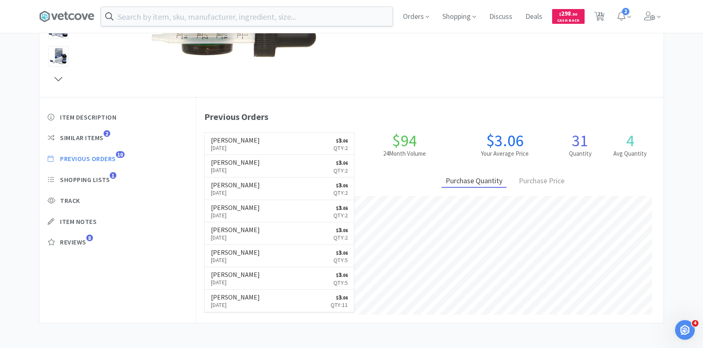
select select "1"
select select "5"
select select "1"
select select "3"
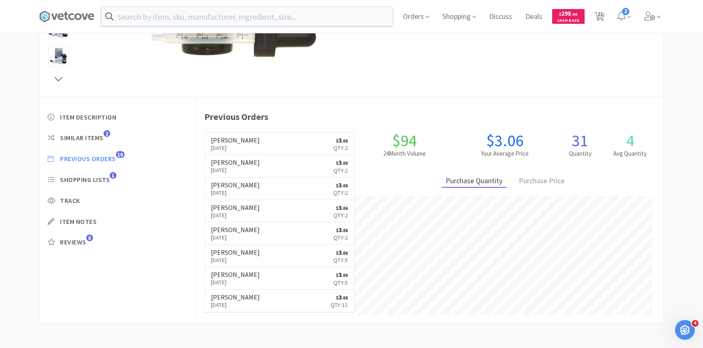
select select "1"
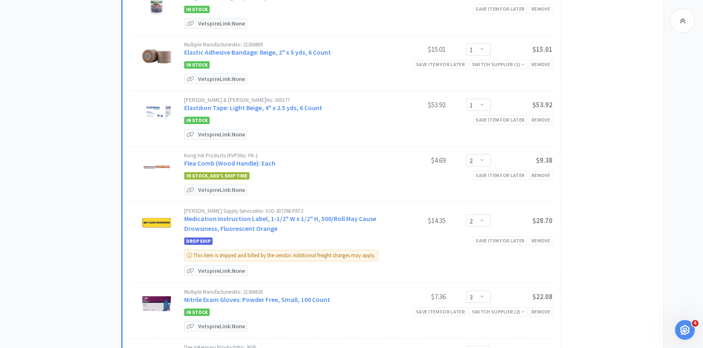
scroll to position [660, 0]
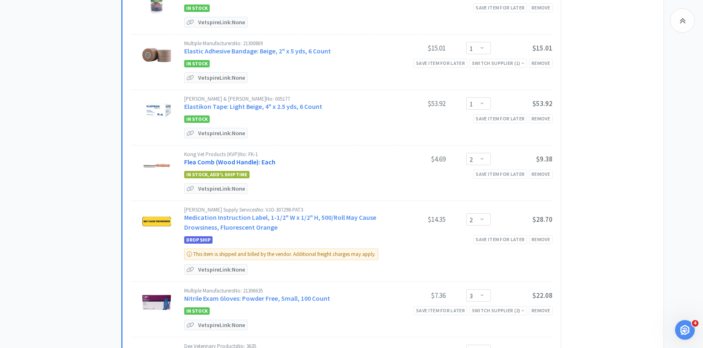
click at [260, 161] on link "Flea Comb (Wood Handle): Each" at bounding box center [229, 162] width 91 height 8
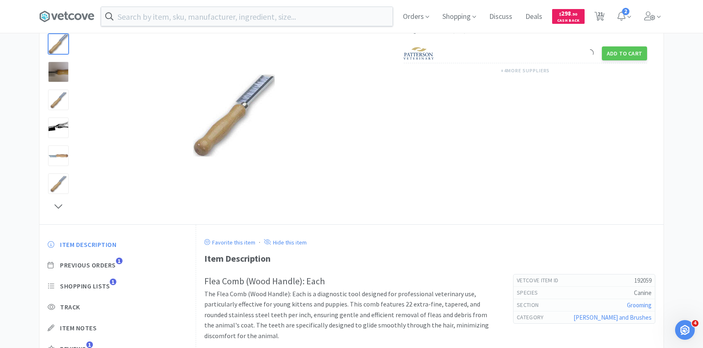
scroll to position [78, 0]
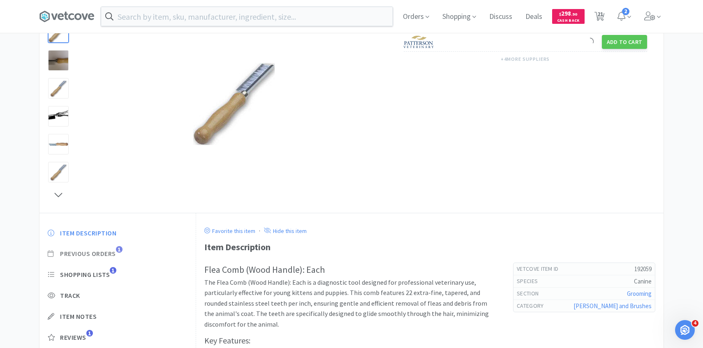
click at [103, 249] on span "Previous Orders" at bounding box center [88, 253] width 56 height 9
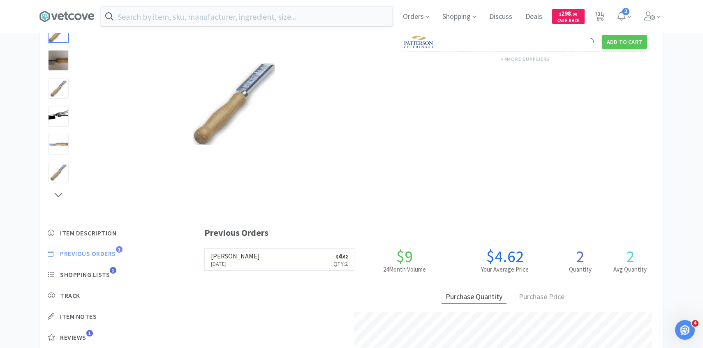
scroll to position [226, 467]
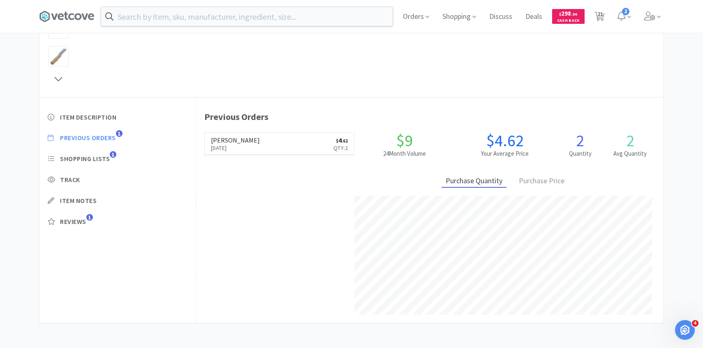
select select "3"
select select "1"
select select "2"
select select "1"
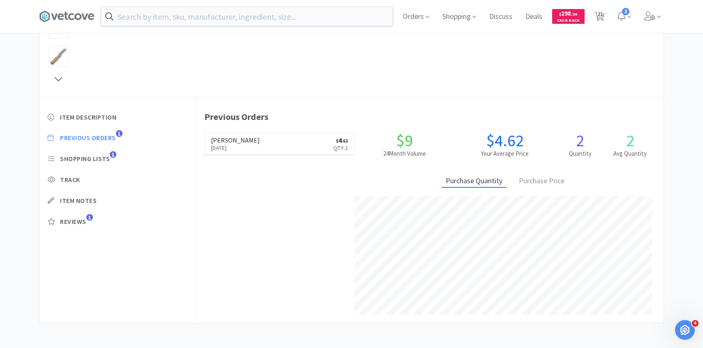
select select "8"
select select "1"
select select "2"
select select "1"
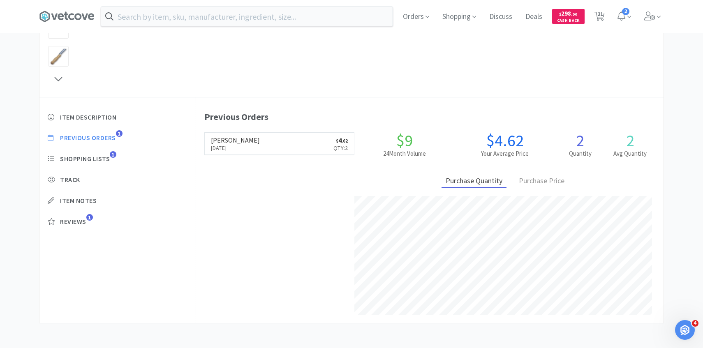
select select "1"
select select "2"
select select "3"
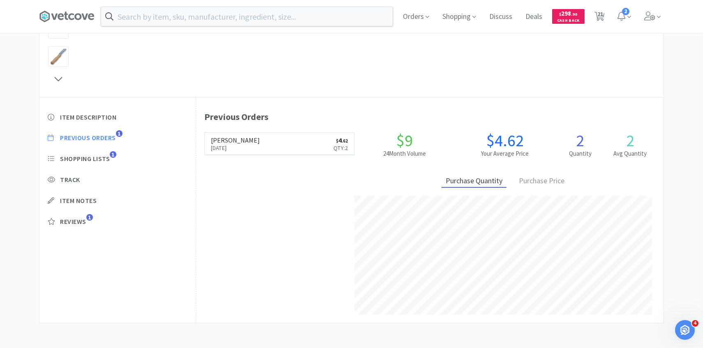
select select "1"
select select "5"
select select "1"
select select "3"
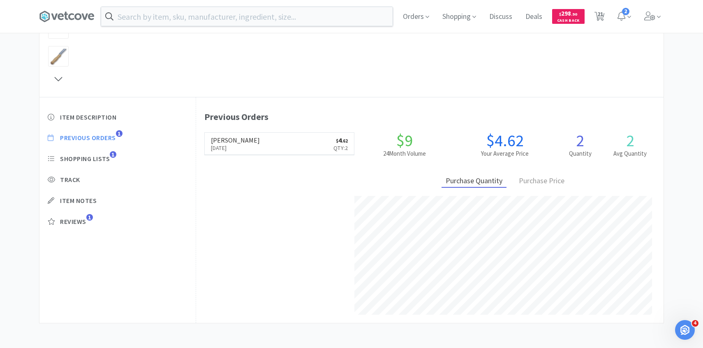
select select "1"
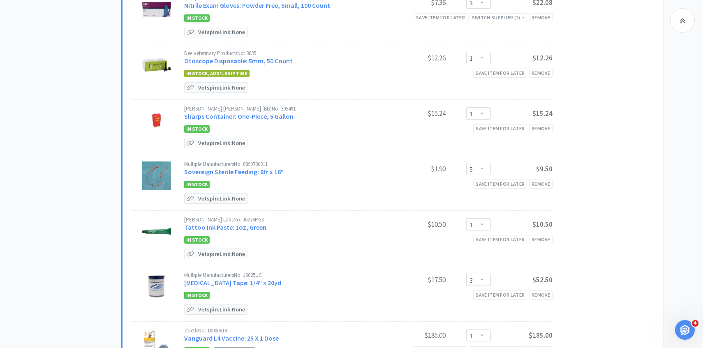
scroll to position [954, 0]
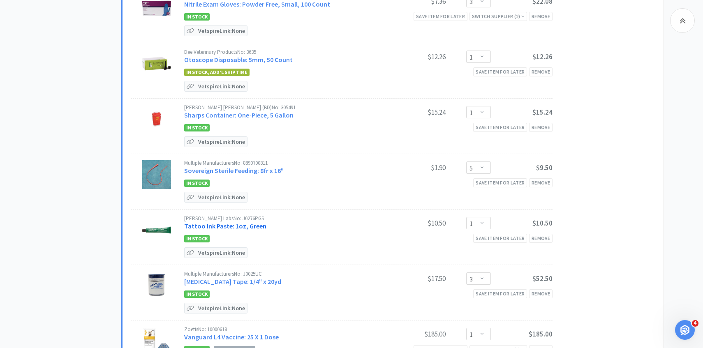
click at [249, 222] on link "Tattoo Ink Paste: 1oz, Green" at bounding box center [225, 226] width 82 height 8
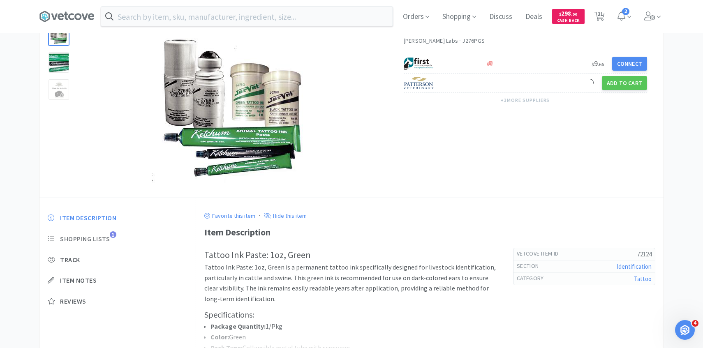
scroll to position [63, 0]
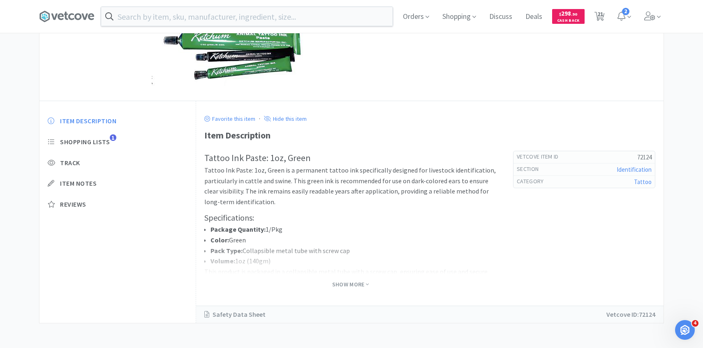
select select "3"
select select "1"
select select "2"
select select "1"
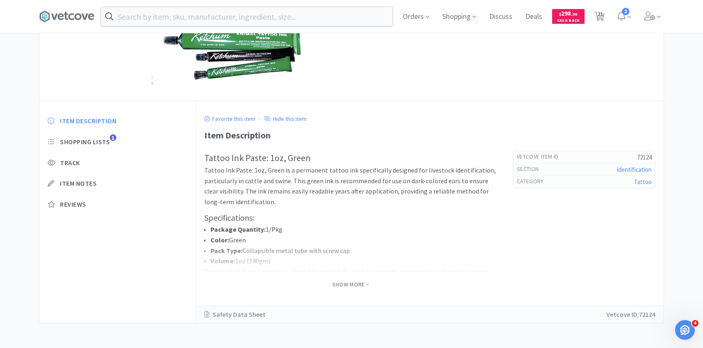
select select "8"
select select "1"
select select "2"
select select "1"
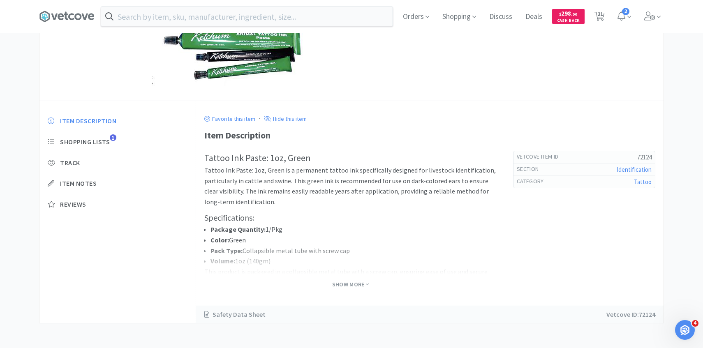
select select "1"
select select "2"
select select "3"
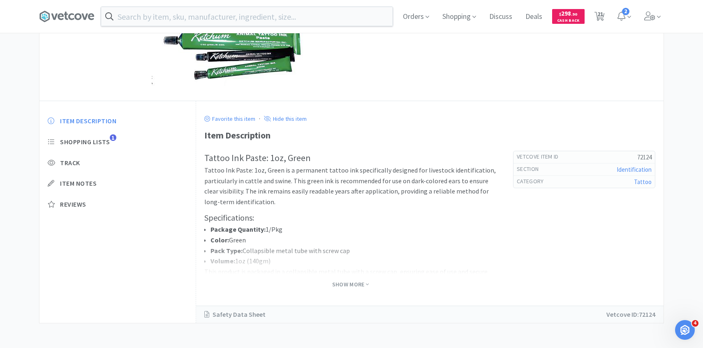
select select "1"
select select "5"
select select "1"
select select "3"
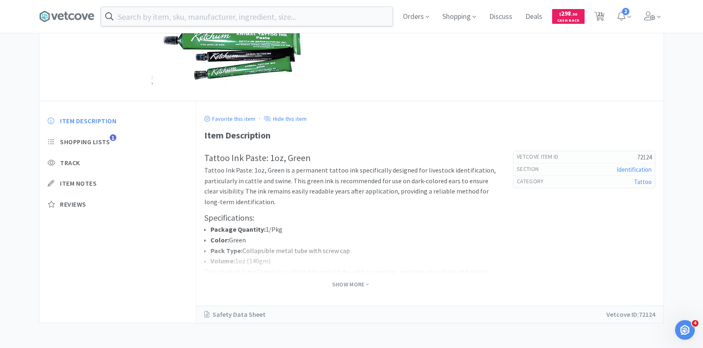
select select "1"
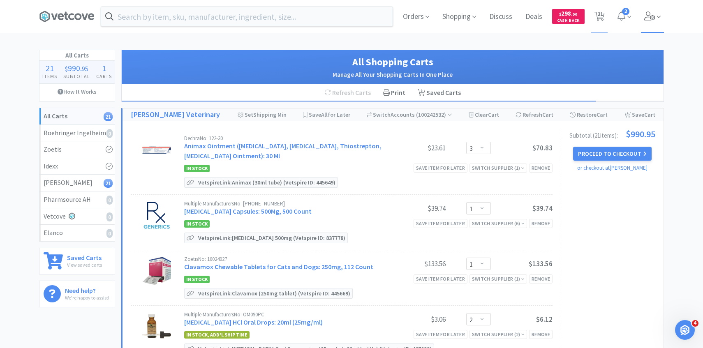
click at [652, 18] on icon at bounding box center [650, 16] width 12 height 9
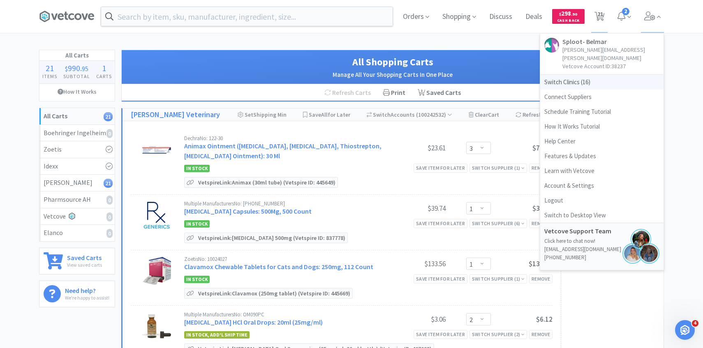
click at [604, 75] on span "Switch Clinics ( 16 )" at bounding box center [601, 82] width 123 height 15
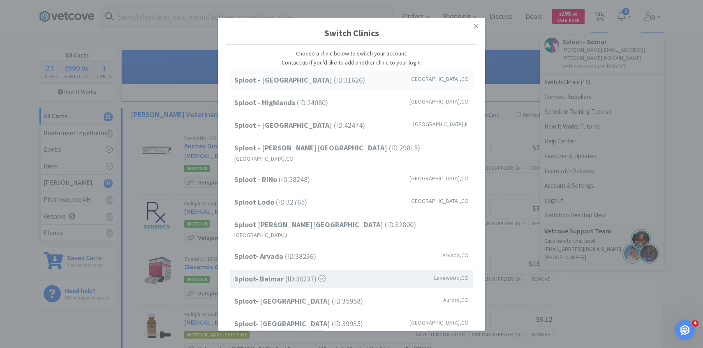
click at [427, 81] on div "Sploot - Cherry Creek (ID: 31626 ) Denver , CO" at bounding box center [351, 80] width 242 height 18
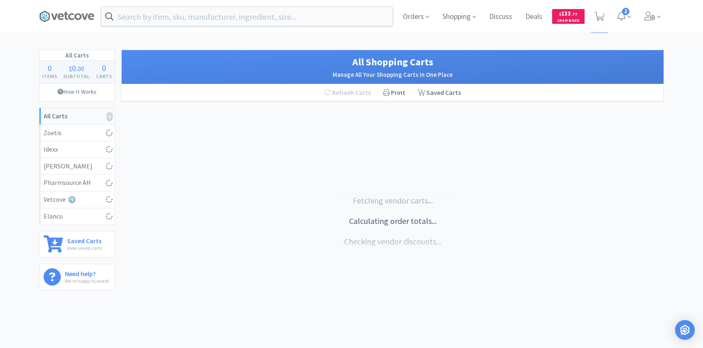
select select "2"
select select "5"
select select "4"
select select "6"
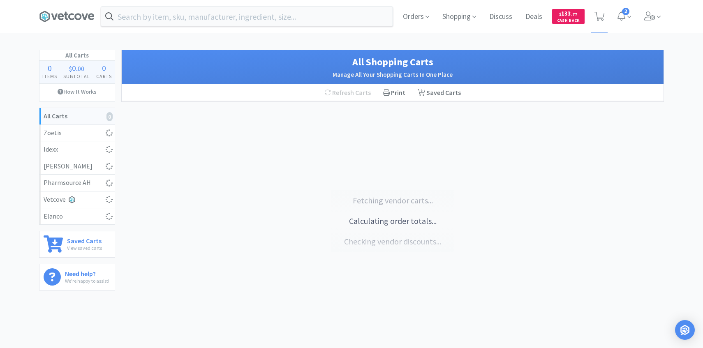
select select "2"
select select "1"
select select "2"
select select "1"
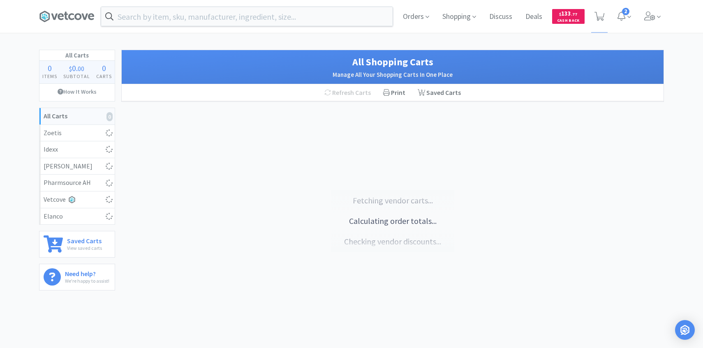
select select "1"
select select "2"
select select "10"
select select "1"
select select "3"
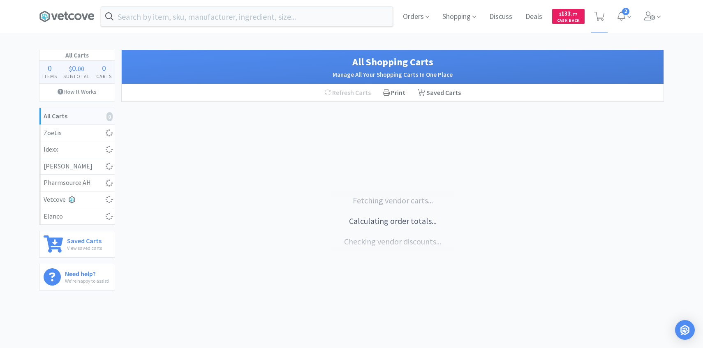
select select "3"
select select "5"
select select "1"
select select "3"
select select "1"
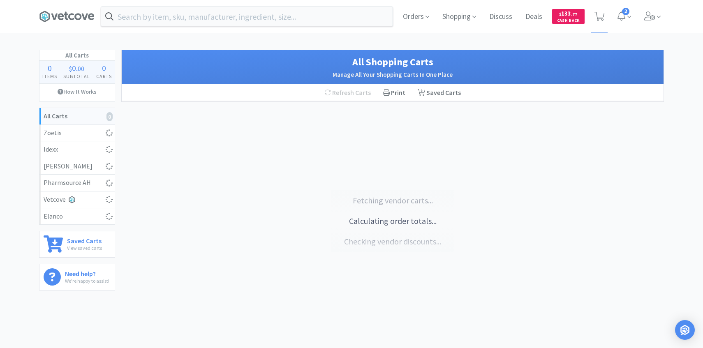
select select "1"
select select "2"
select select "3"
select select "1"
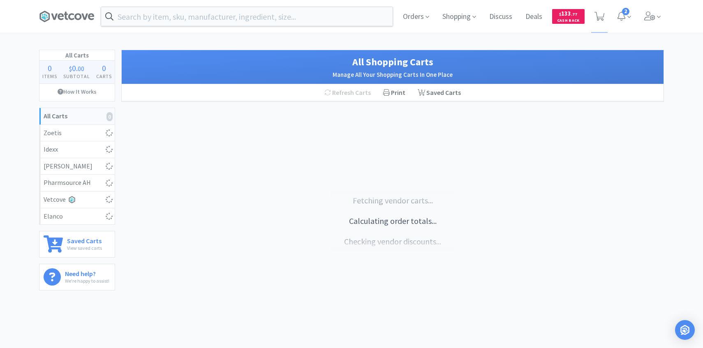
select select "2"
select select "1"
select select "2"
select select "3"
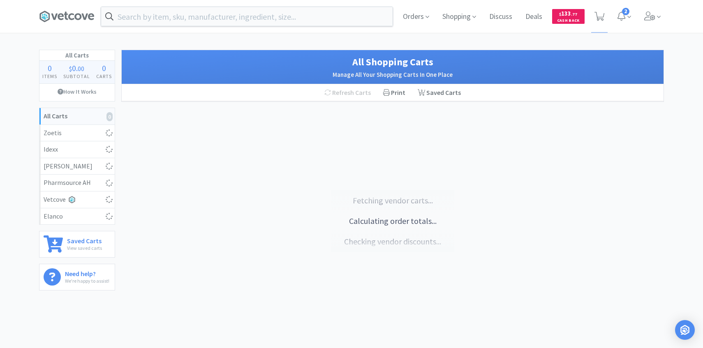
select select "1"
select select "3"
select select "50"
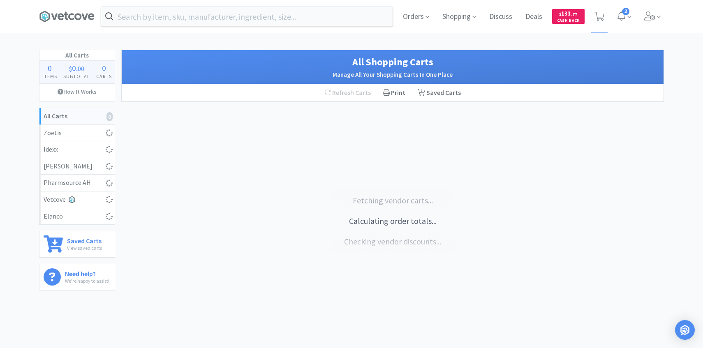
select select "30"
select select "25"
select select "1"
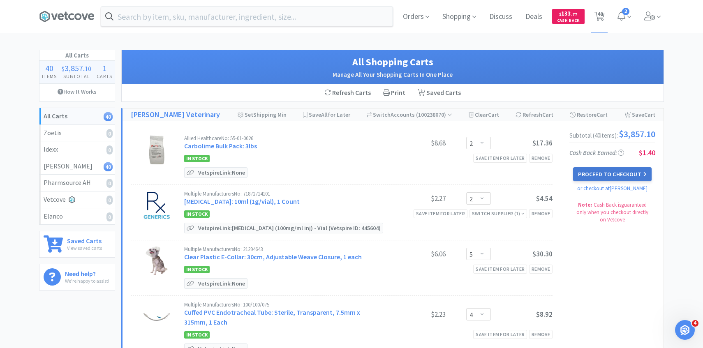
click at [621, 174] on button "Proceed to Checkout" at bounding box center [612, 174] width 78 height 14
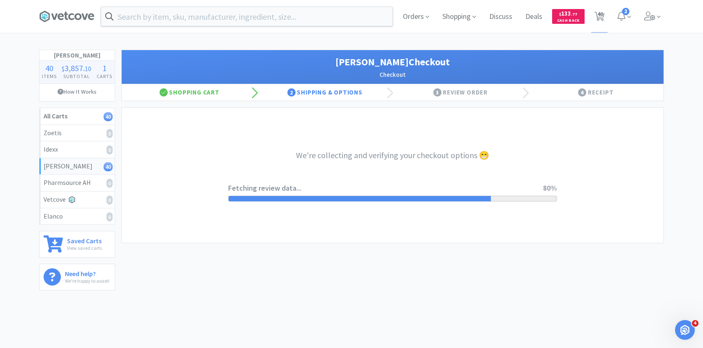
select select "1"
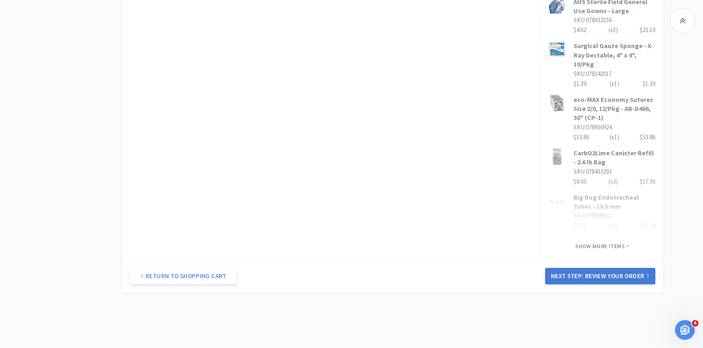
click at [598, 268] on button "Next Step: Review Your Order" at bounding box center [600, 276] width 110 height 16
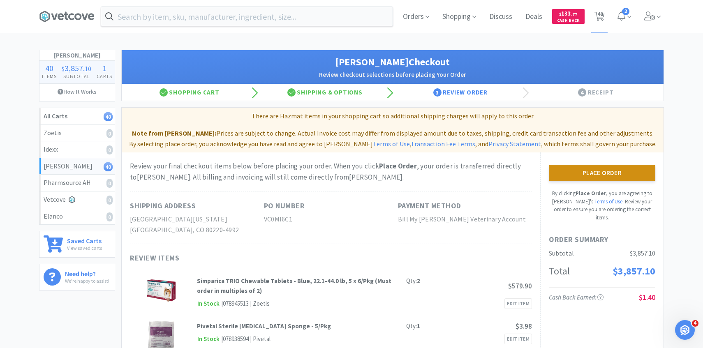
click at [591, 169] on button "Place Order" at bounding box center [602, 173] width 106 height 16
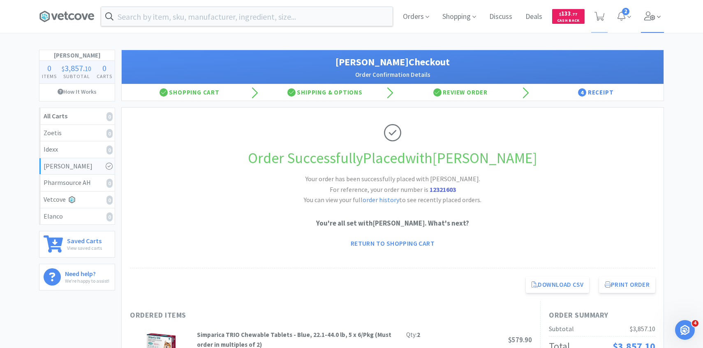
click at [651, 14] on icon at bounding box center [650, 16] width 12 height 9
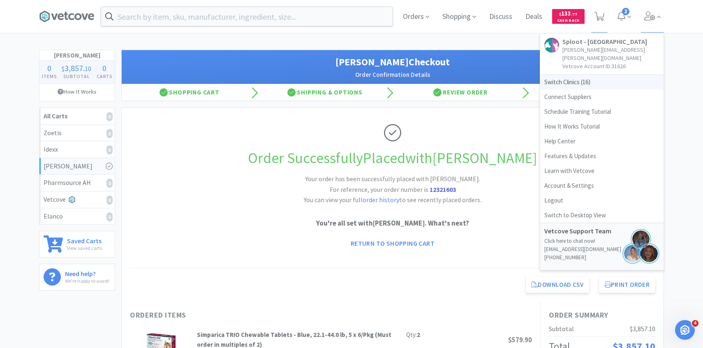
click at [601, 75] on span "Switch Clinics ( 16 )" at bounding box center [601, 82] width 123 height 15
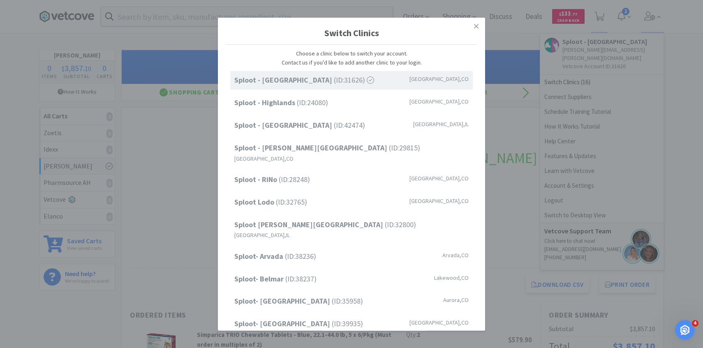
scroll to position [34, 0]
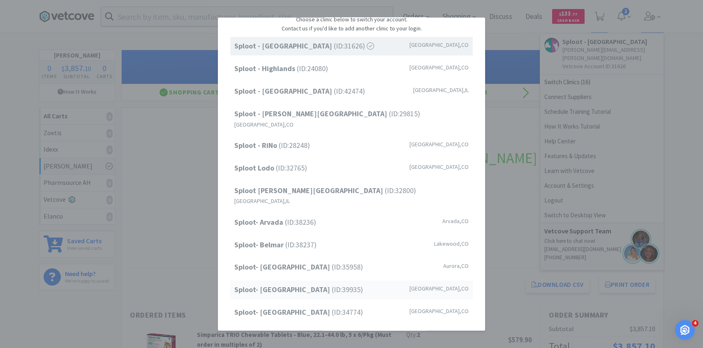
click at [325, 284] on span "Sploot- [GEOGRAPHIC_DATA] (ID: 39935 )" at bounding box center [298, 290] width 129 height 12
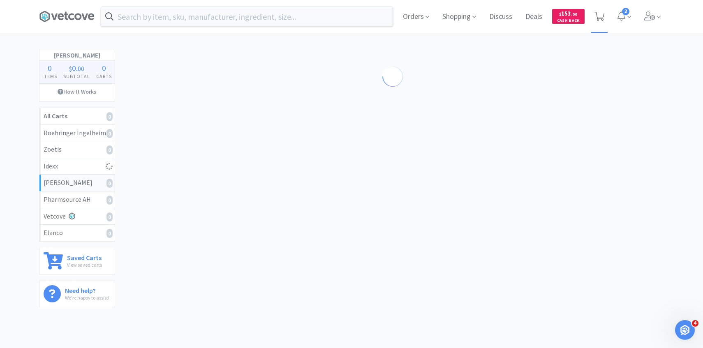
click at [601, 14] on icon at bounding box center [599, 16] width 10 height 9
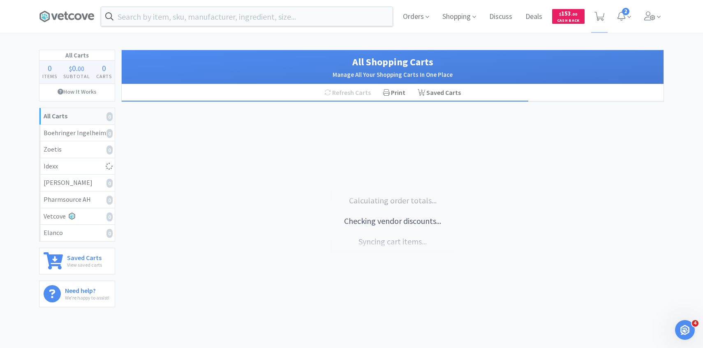
select select "2"
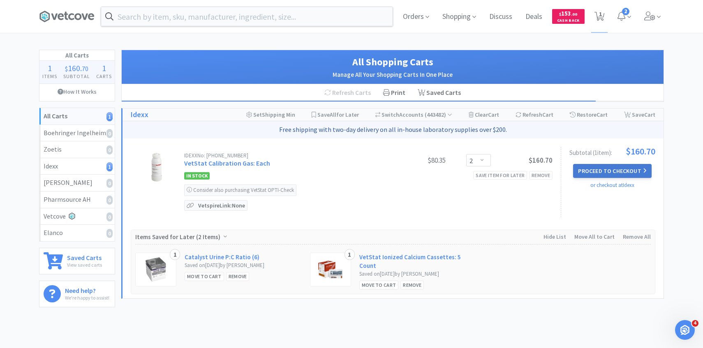
click at [577, 173] on button "Proceed to Checkout" at bounding box center [612, 171] width 78 height 14
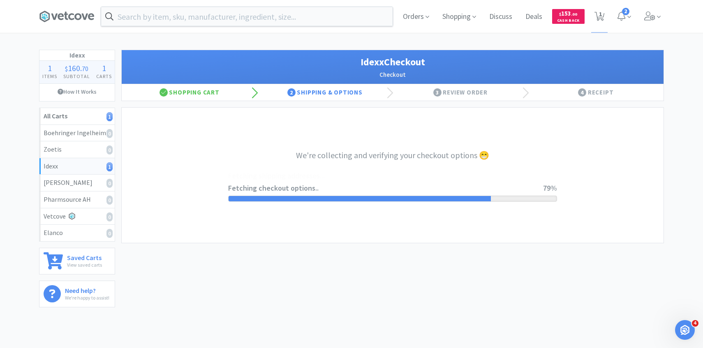
select select "904"
select select "003"
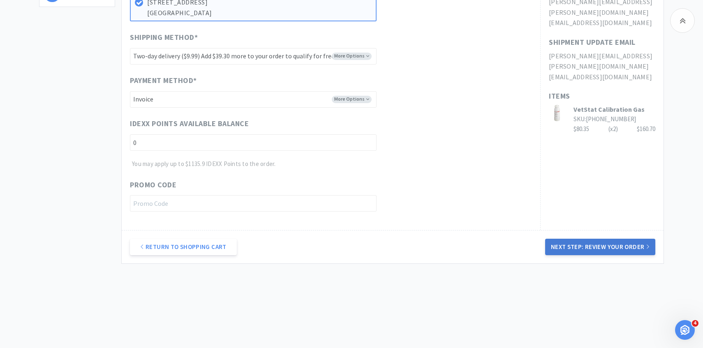
click at [636, 251] on button "Next Step: Review Your Order" at bounding box center [600, 247] width 110 height 16
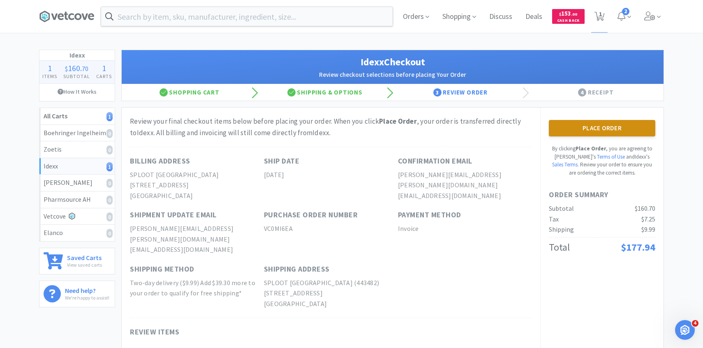
click at [590, 132] on button "Place Order" at bounding box center [602, 128] width 106 height 16
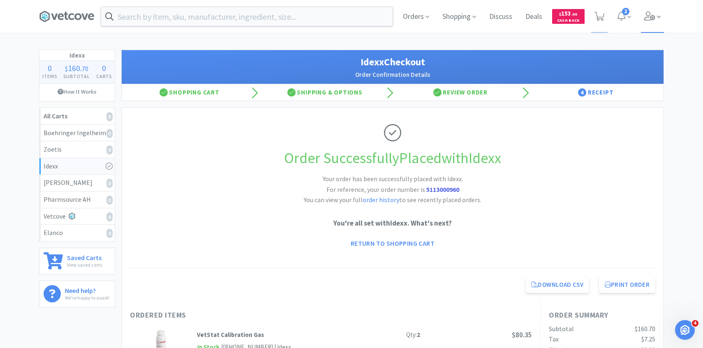
click at [644, 23] on span at bounding box center [652, 16] width 23 height 33
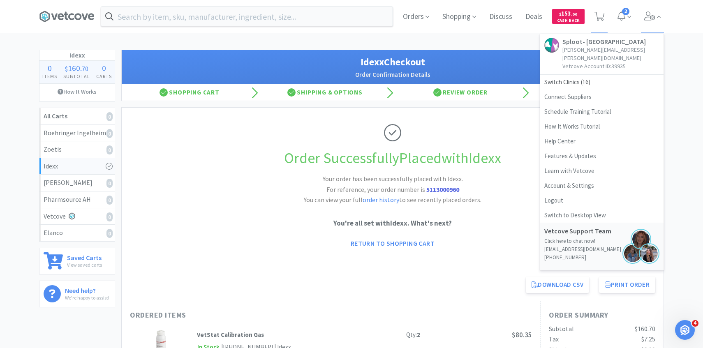
click at [587, 66] on link "Sploot- Greenwood Village [PERSON_NAME][EMAIL_ADDRESS][PERSON_NAME][DOMAIN_NAME…" at bounding box center [601, 54] width 123 height 41
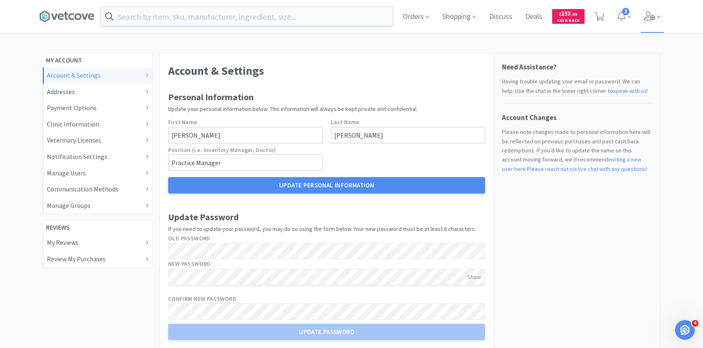
click at [647, 24] on span at bounding box center [652, 16] width 23 height 33
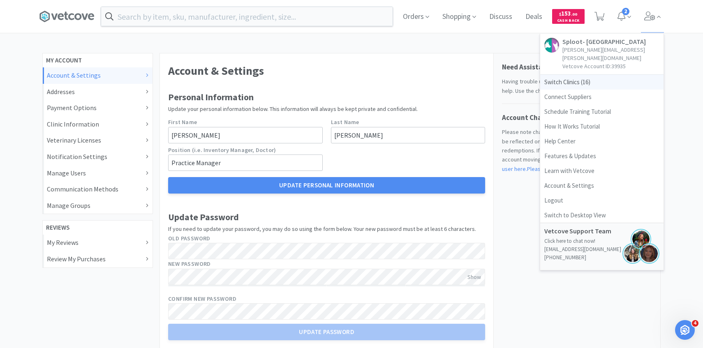
click at [602, 75] on span "Switch Clinics ( 16 )" at bounding box center [601, 82] width 123 height 15
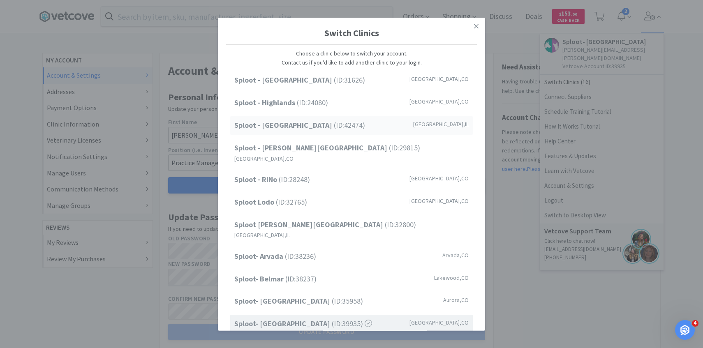
click at [361, 123] on div "Sploot - [GEOGRAPHIC_DATA] (ID: 42474 ) [GEOGRAPHIC_DATA] , [GEOGRAPHIC_DATA]" at bounding box center [351, 125] width 242 height 18
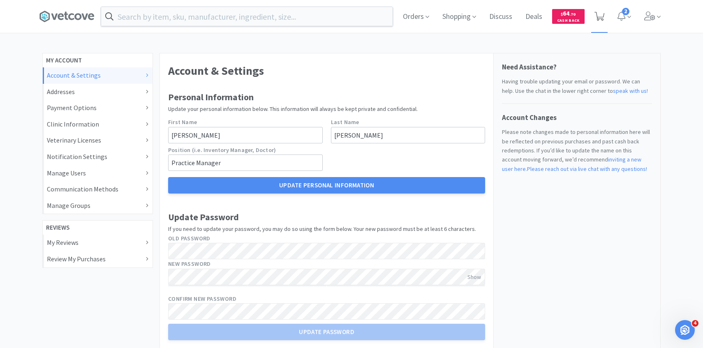
click at [599, 14] on icon at bounding box center [599, 16] width 10 height 9
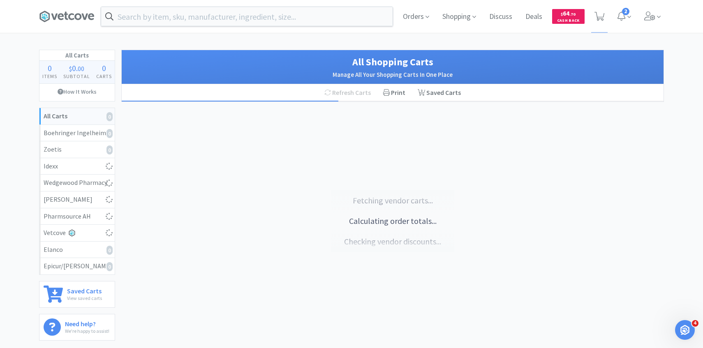
select select "1"
select select "20"
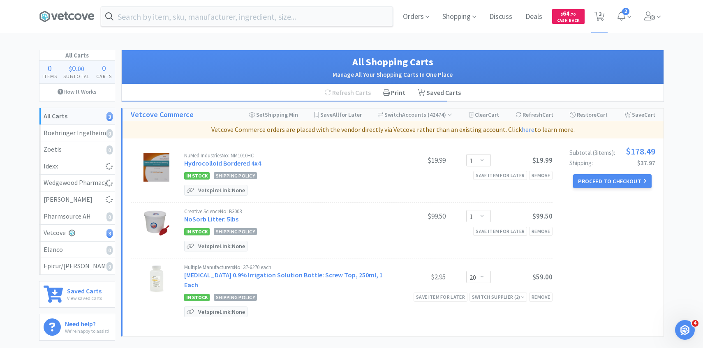
scroll to position [30, 0]
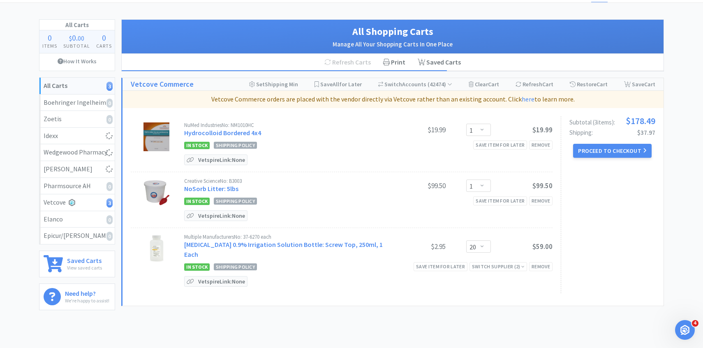
select select "1"
select select "2"
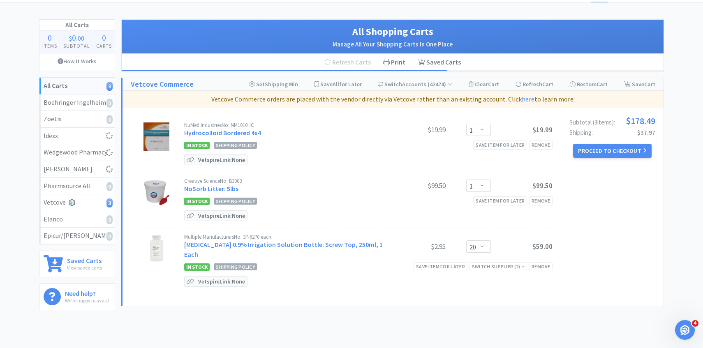
select select "1"
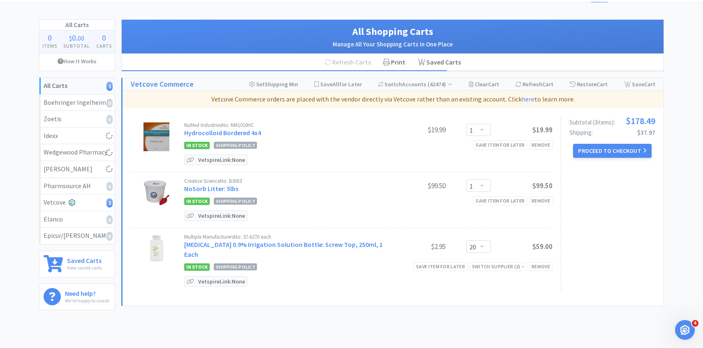
select select "1"
select select "4"
select select "1"
select select "2"
select select "3"
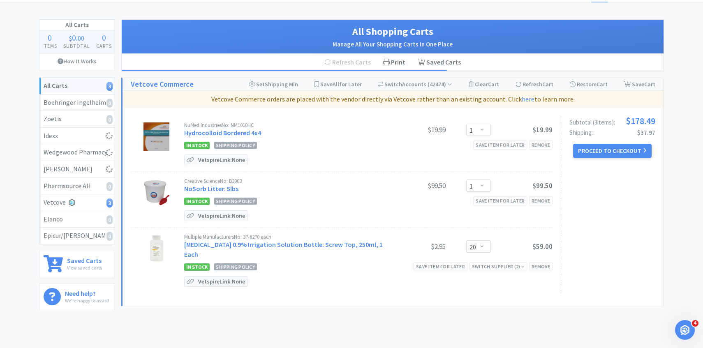
select select "1"
select select "2"
select select "3"
select select "1"
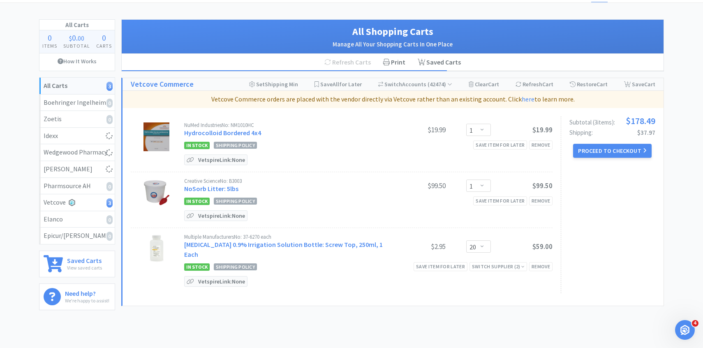
select select "1"
select select "3"
select select "2"
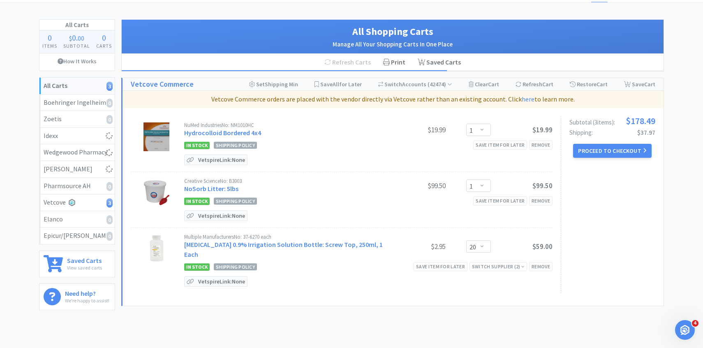
select select "10"
select select "3"
select select "50"
select select "2"
select select "4"
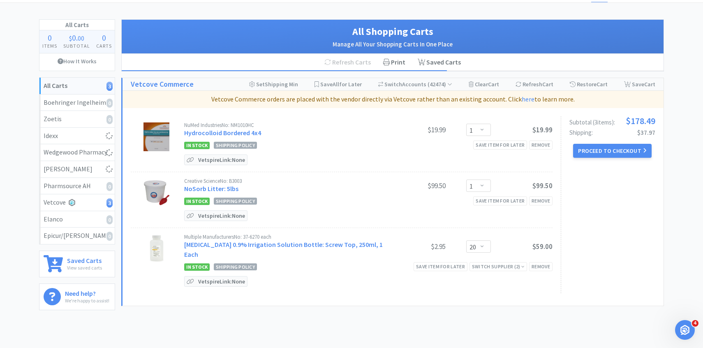
select select "3"
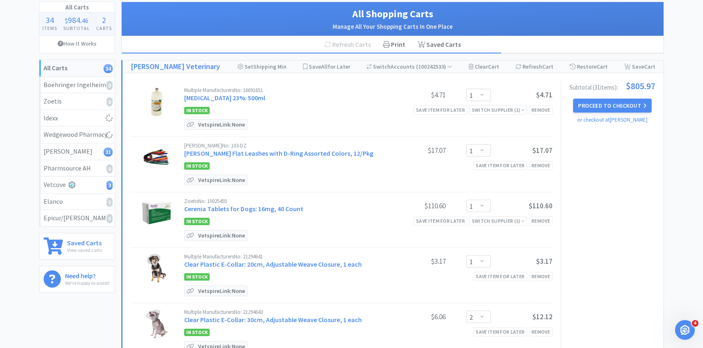
scroll to position [53, 0]
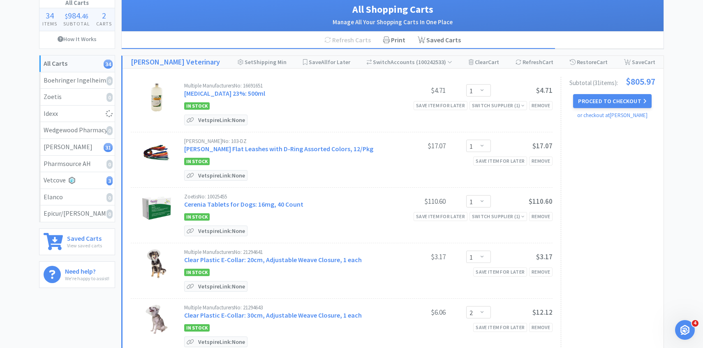
select select "2"
select select "1"
select select "5"
select select "2"
select select "15"
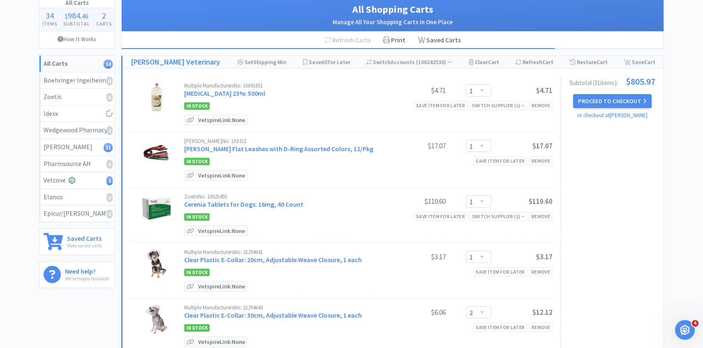
select select "1"
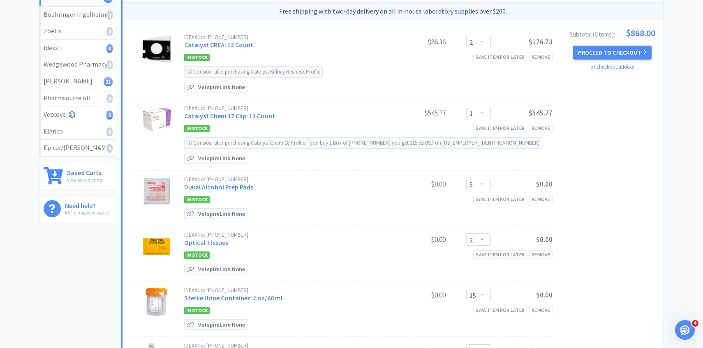
scroll to position [0, 0]
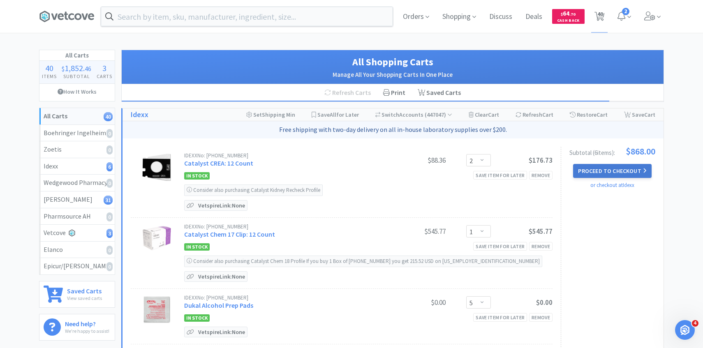
click at [619, 168] on button "Proceed to Checkout" at bounding box center [612, 171] width 78 height 14
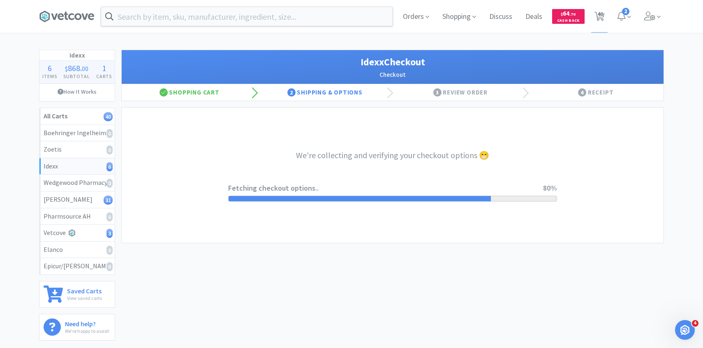
select select "904"
select select "003"
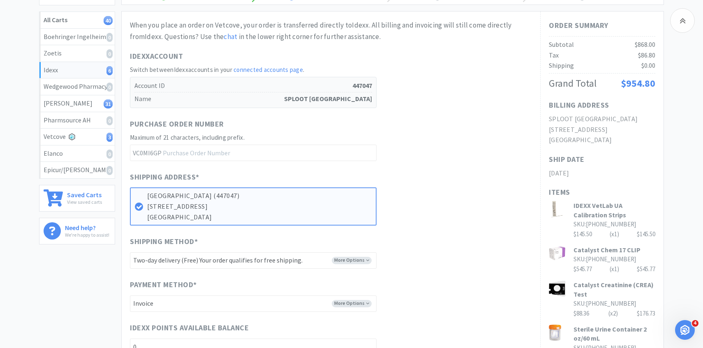
scroll to position [307, 0]
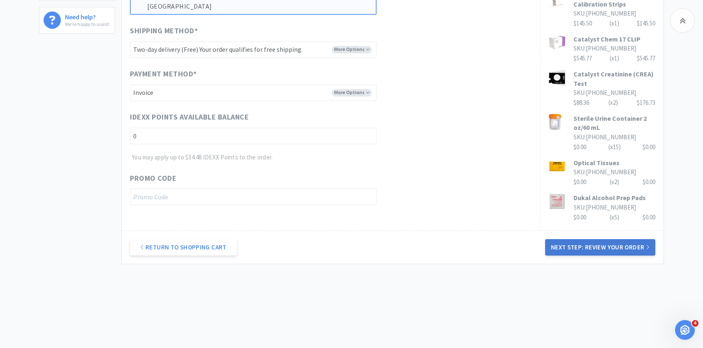
click at [565, 246] on button "Next Step: Review Your Order" at bounding box center [600, 247] width 110 height 16
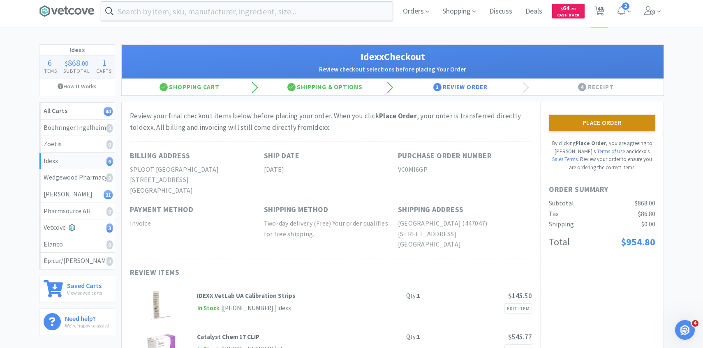
scroll to position [0, 0]
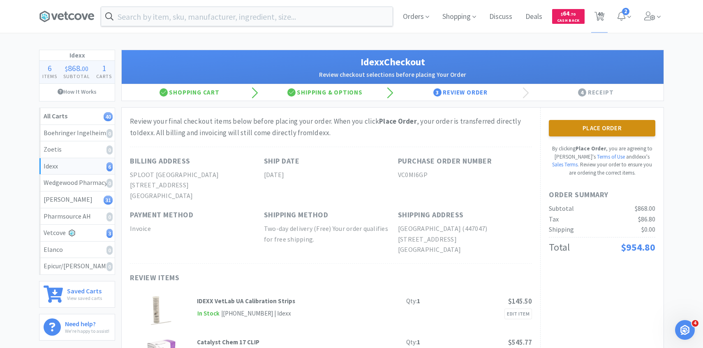
click at [607, 134] on button "Place Order" at bounding box center [602, 128] width 106 height 16
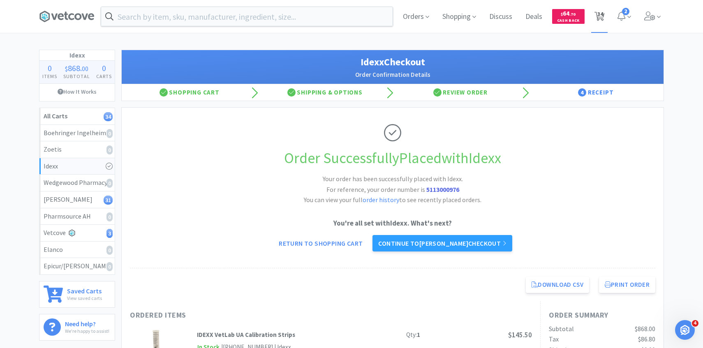
click at [601, 20] on span "34" at bounding box center [600, 14] width 6 height 33
select select "1"
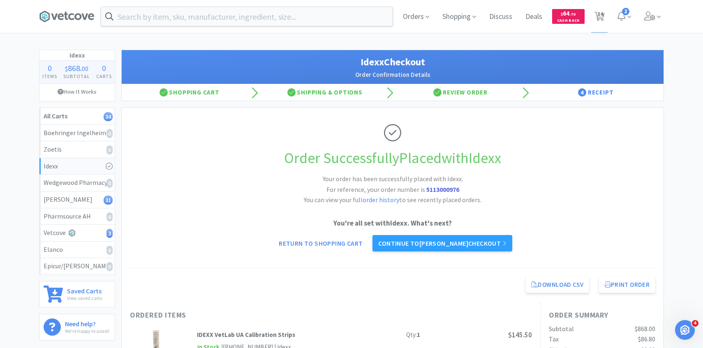
select select "2"
select select "1"
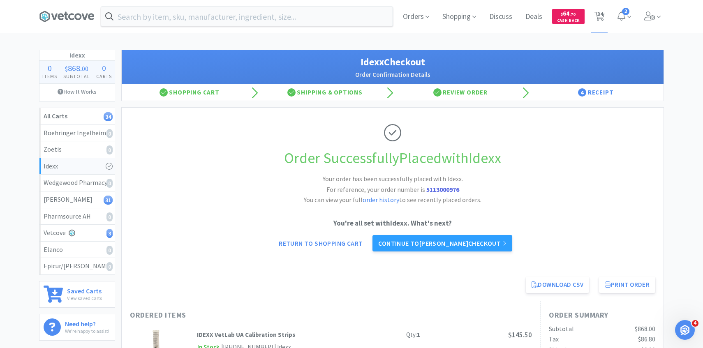
select select "1"
select select "4"
select select "1"
select select "2"
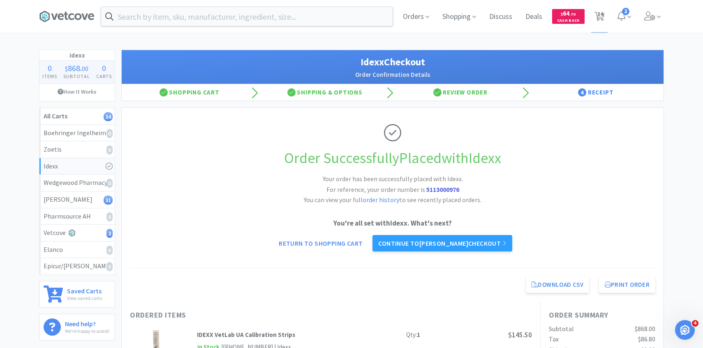
select select "3"
select select "1"
select select "2"
select select "3"
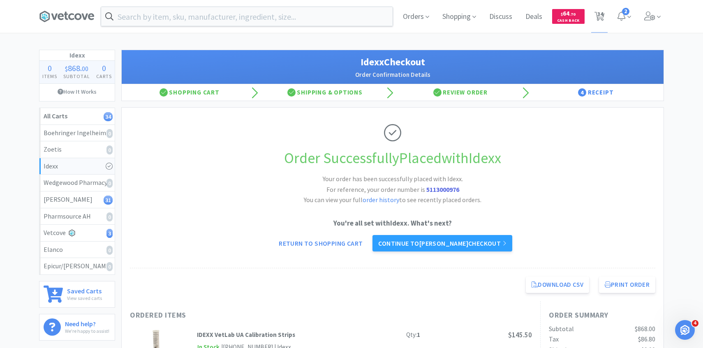
select select "1"
select select "3"
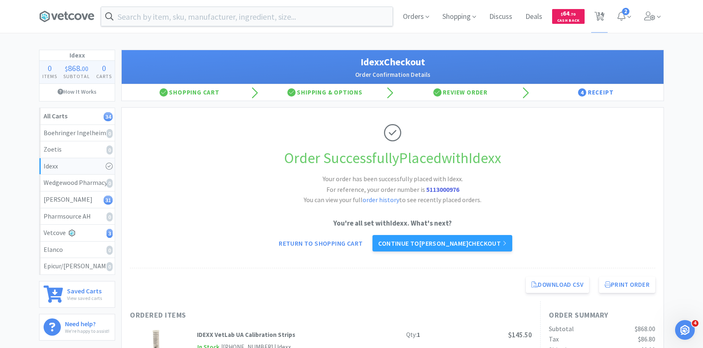
select select "2"
select select "10"
select select "3"
select select "50"
select select "2"
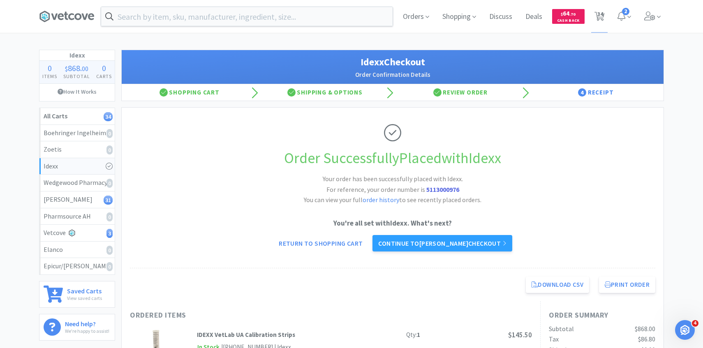
select select "4"
select select "3"
select select "1"
select select "20"
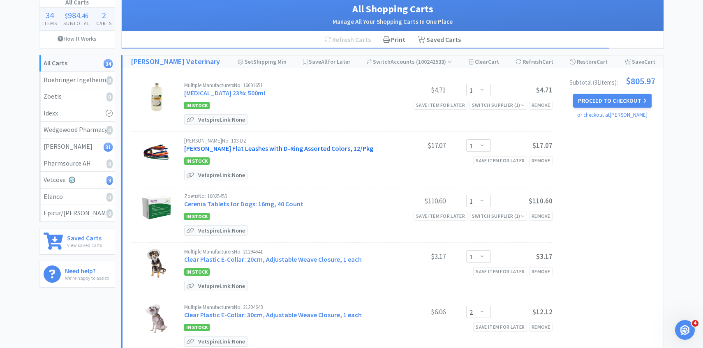
scroll to position [72, 0]
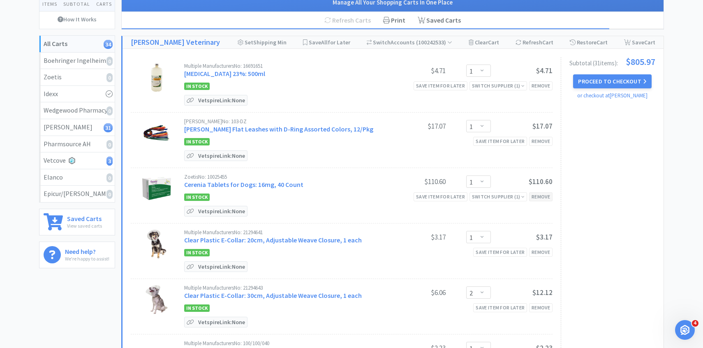
click at [534, 199] on div "Remove" at bounding box center [540, 196] width 23 height 9
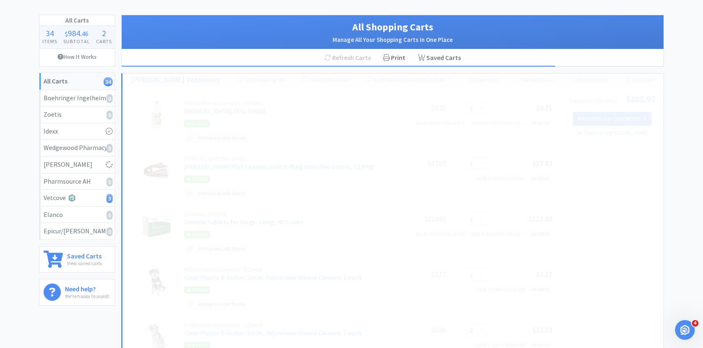
select select "2"
select select "1"
select select "4"
select select "1"
select select "2"
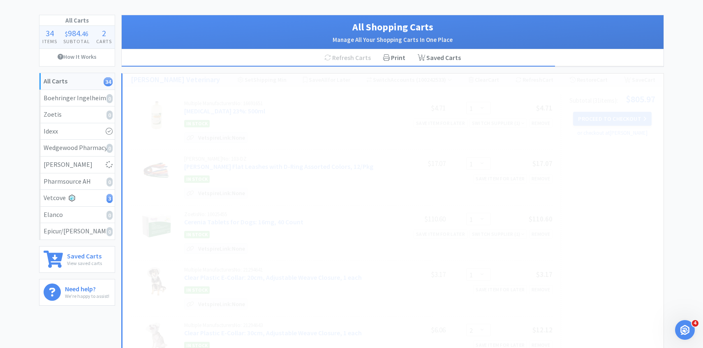
select select "3"
select select "1"
select select "2"
select select "3"
select select "1"
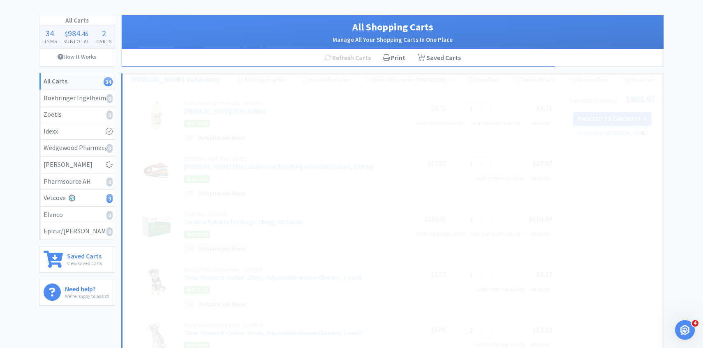
select select "3"
select select "2"
select select "10"
select select "3"
select select "2"
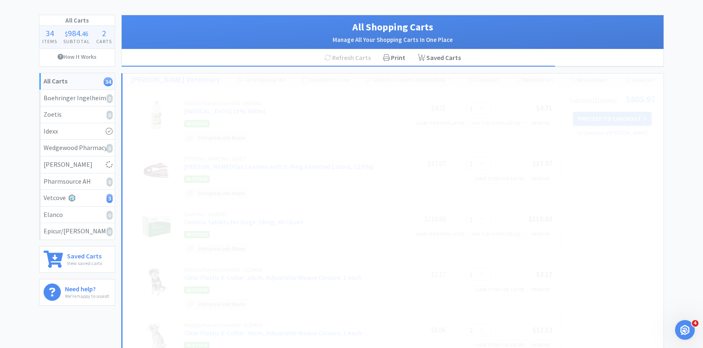
select select "4"
select select "3"
select select "50"
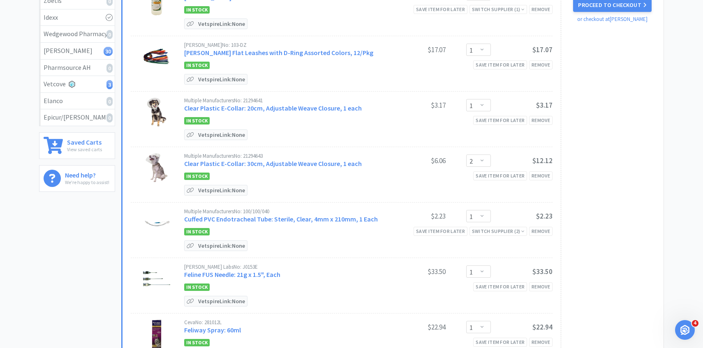
scroll to position [0, 0]
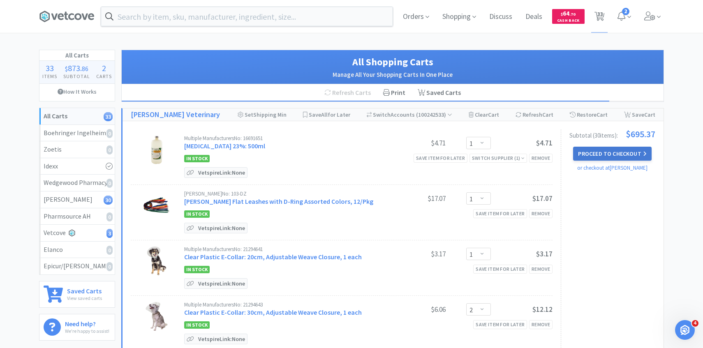
click at [595, 152] on button "Proceed to Checkout" at bounding box center [612, 154] width 78 height 14
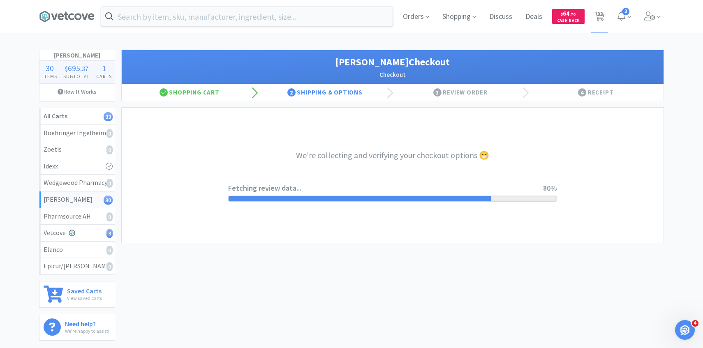
select select "1"
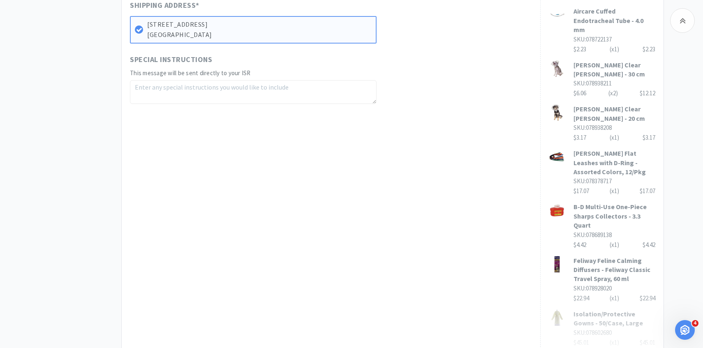
scroll to position [500, 0]
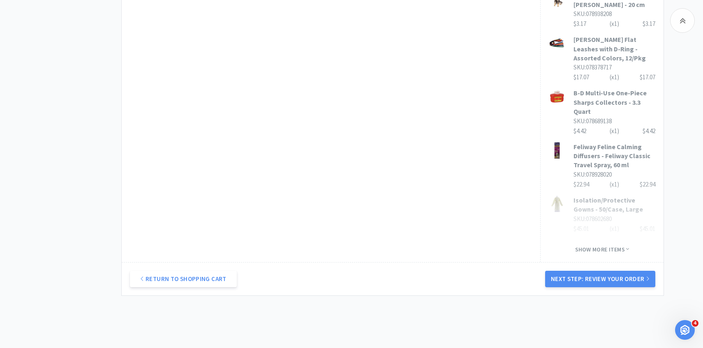
click at [563, 279] on div "Return to Shopping Cart Next Step: Review Your Order" at bounding box center [393, 278] width 542 height 33
click at [563, 271] on button "Next Step: Review Your Order" at bounding box center [600, 279] width 110 height 16
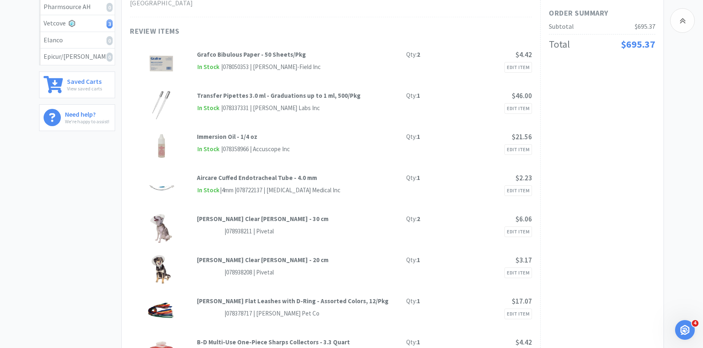
scroll to position [0, 0]
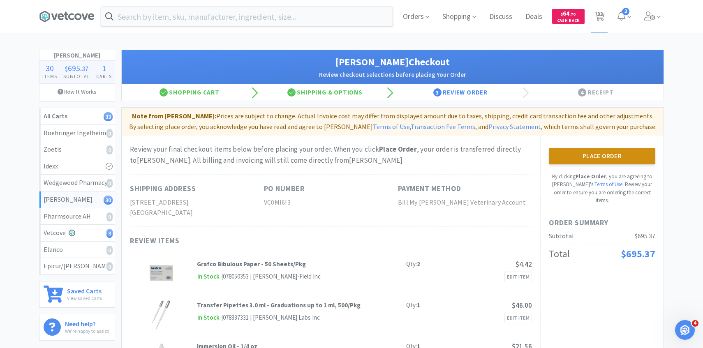
click at [601, 158] on button "Place Order" at bounding box center [602, 156] width 106 height 16
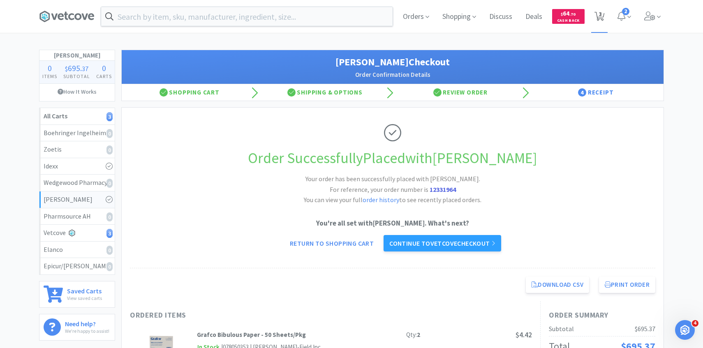
click at [599, 16] on span "3" at bounding box center [600, 14] width 3 height 33
select select "1"
select select "20"
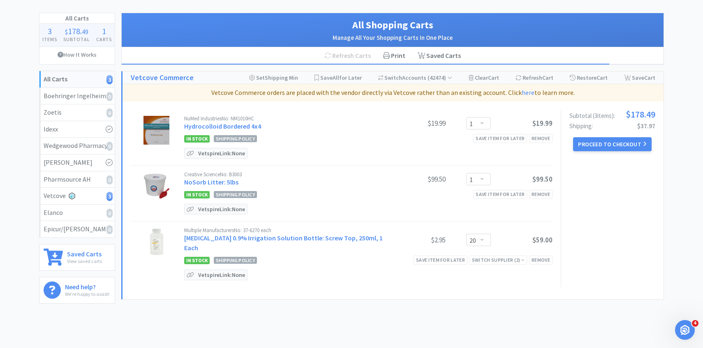
scroll to position [37, 0]
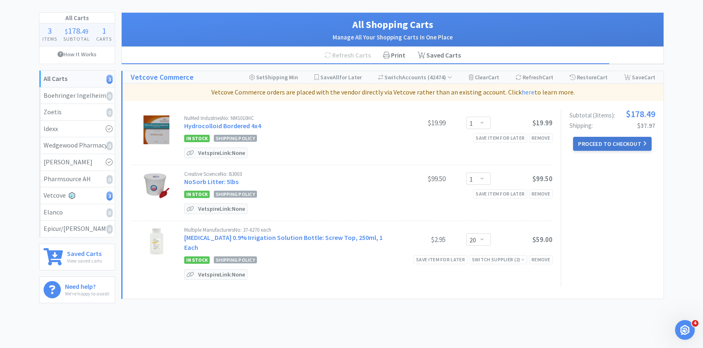
click at [618, 145] on button "Proceed to Checkout" at bounding box center [612, 144] width 78 height 14
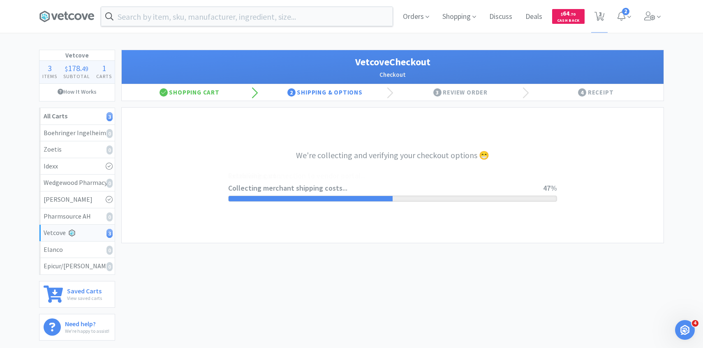
select select "322"
select select "998"
select select "2489"
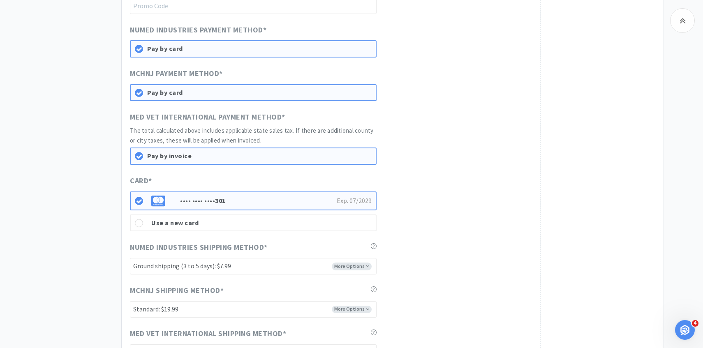
scroll to position [421, 0]
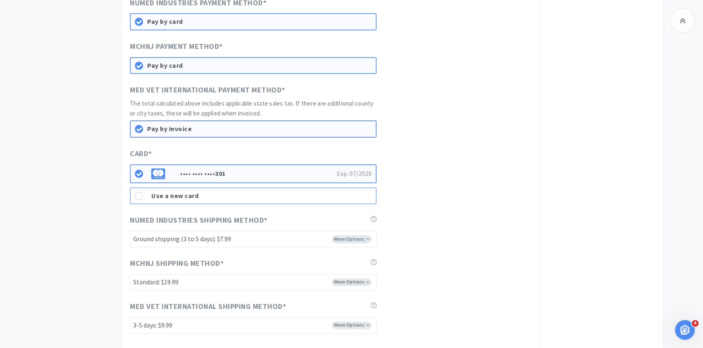
click at [247, 201] on div "Use a new card" at bounding box center [253, 195] width 247 height 17
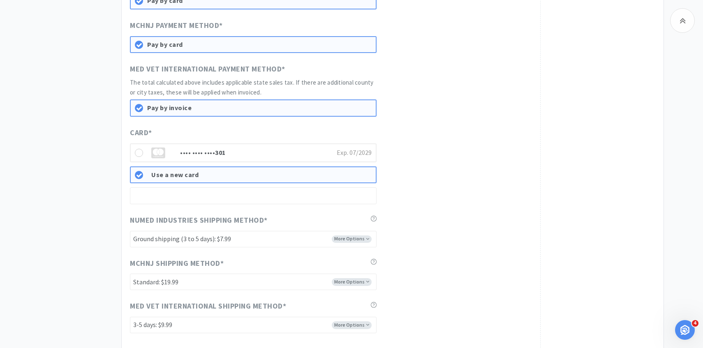
scroll to position [446, 0]
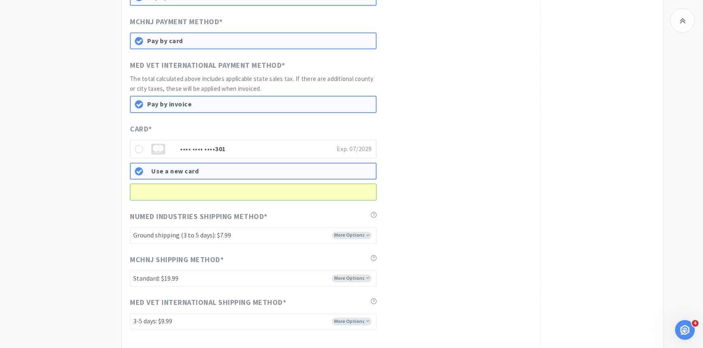
click at [425, 150] on div "Card * •••• •••• •••• 301 Exp. 07 / 2029 Use a new card" at bounding box center [331, 161] width 402 height 77
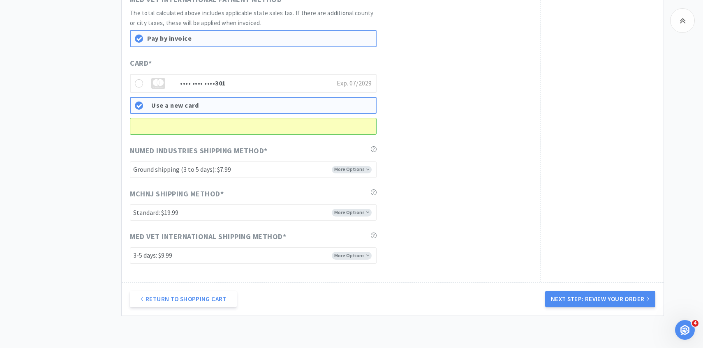
scroll to position [564, 0]
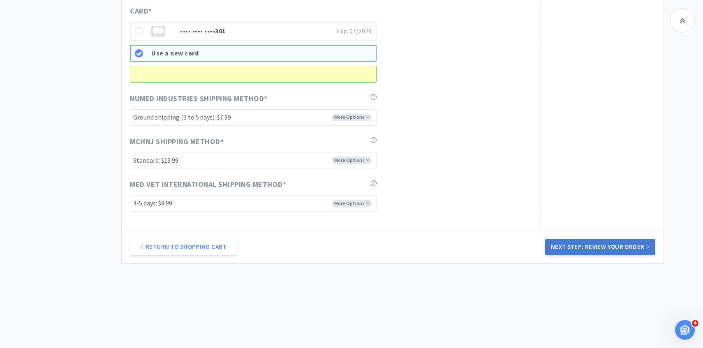
click at [568, 243] on button "Next Step: Review Your Order" at bounding box center [600, 247] width 110 height 16
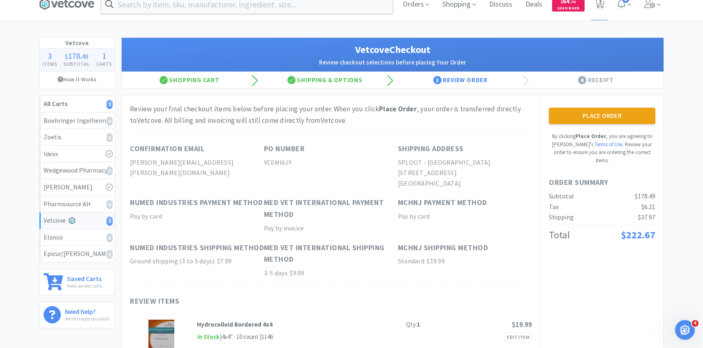
scroll to position [0, 0]
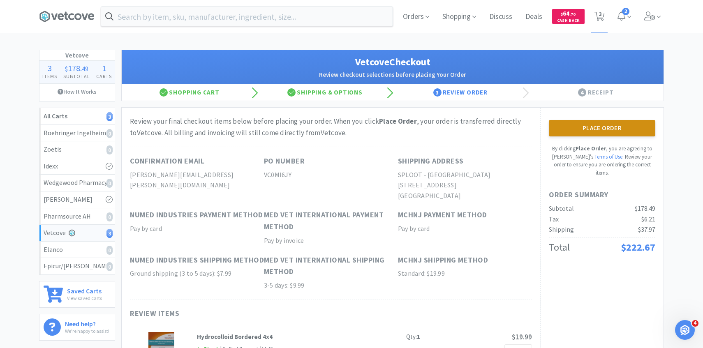
click at [596, 132] on button "Place Order" at bounding box center [602, 128] width 106 height 16
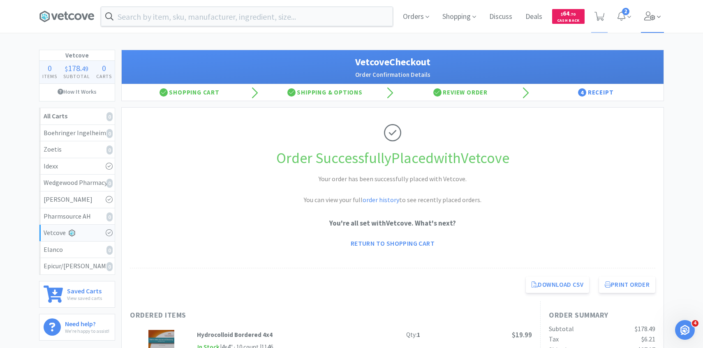
click at [654, 16] on icon at bounding box center [650, 16] width 12 height 9
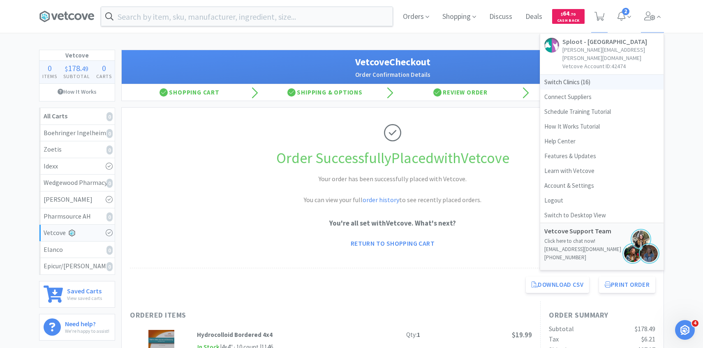
click at [590, 78] on span "Switch Clinics ( 16 )" at bounding box center [601, 82] width 123 height 15
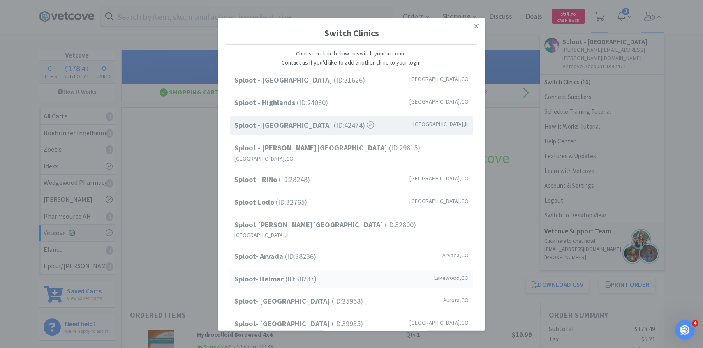
click at [299, 273] on span "Sploot- Belmar (ID: 38237 )" at bounding box center [275, 279] width 82 height 12
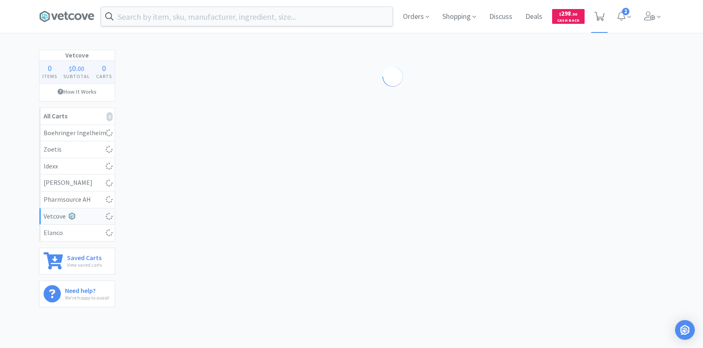
click at [601, 18] on span at bounding box center [599, 17] width 10 height 12
select select "3"
select select "1"
select select "2"
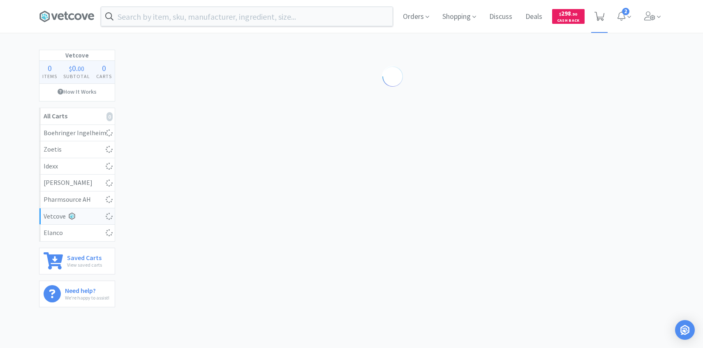
select select "1"
select select "8"
select select "1"
select select "2"
select select "1"
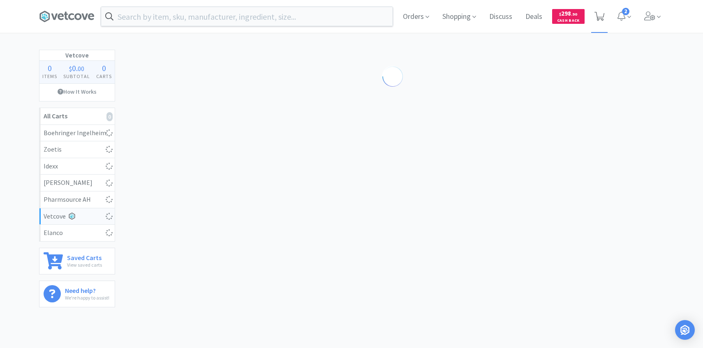
select select "1"
select select "2"
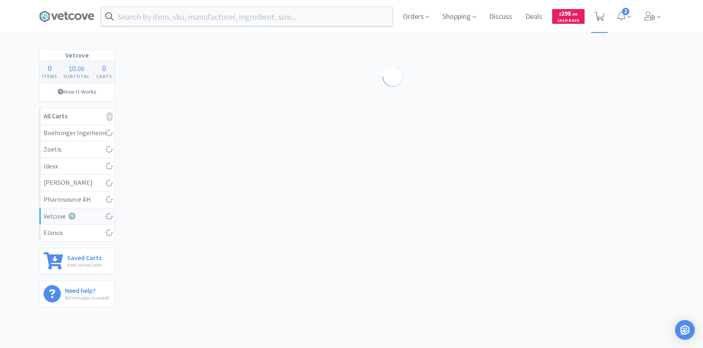
select select "3"
select select "1"
select select "5"
select select "1"
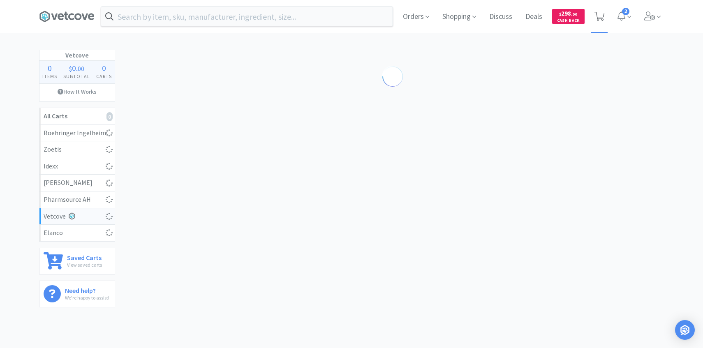
select select "3"
select select "1"
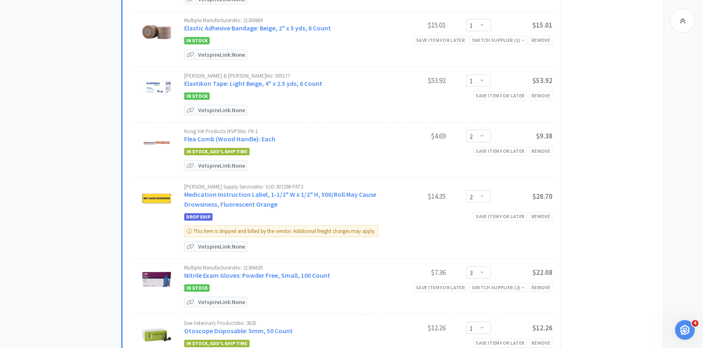
scroll to position [688, 0]
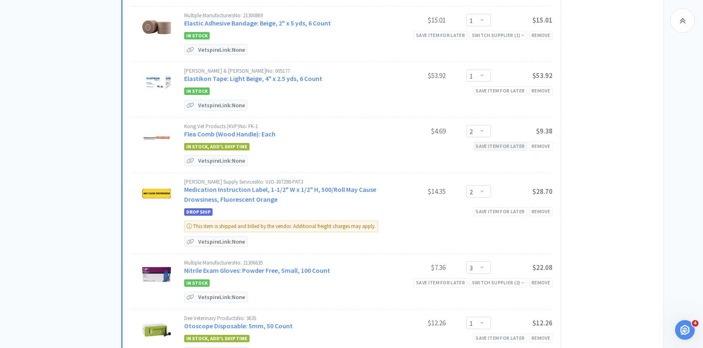
click at [499, 145] on div "Save item for later" at bounding box center [500, 146] width 54 height 9
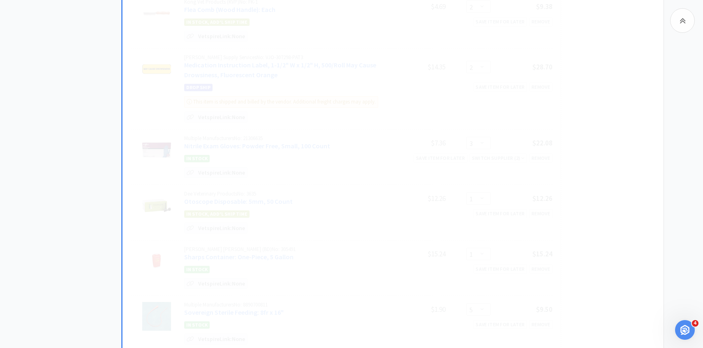
select select "3"
select select "1"
select select "5"
select select "1"
select select "3"
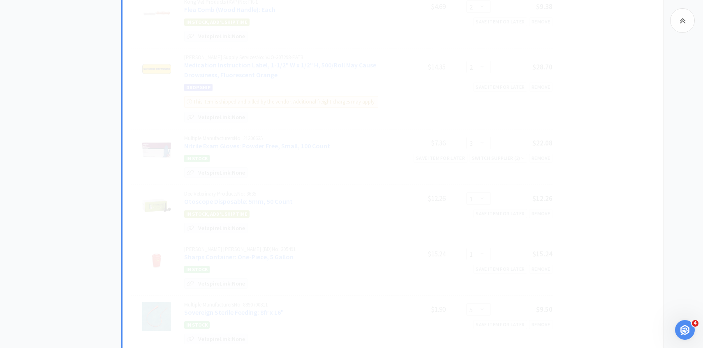
select select "1"
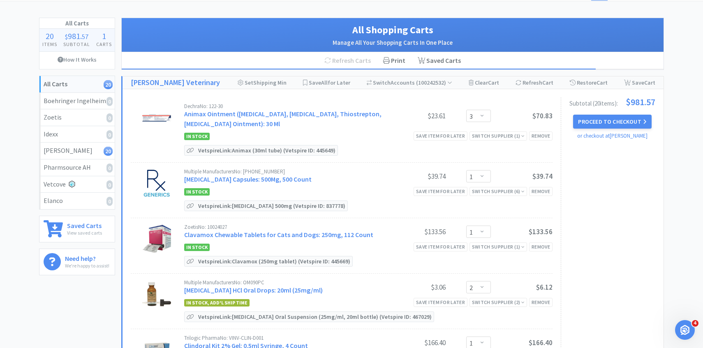
scroll to position [0, 0]
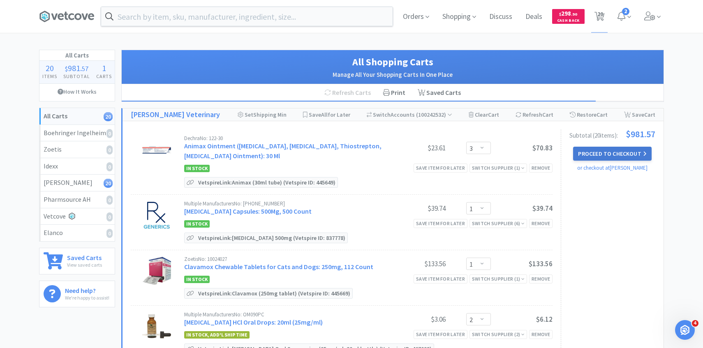
click at [634, 158] on button "Proceed to Checkout" at bounding box center [612, 154] width 78 height 14
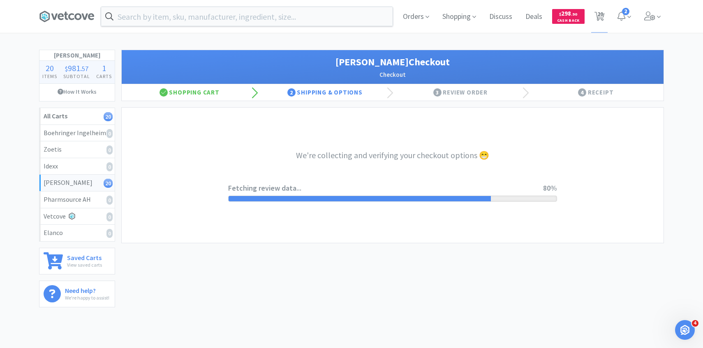
select select "1"
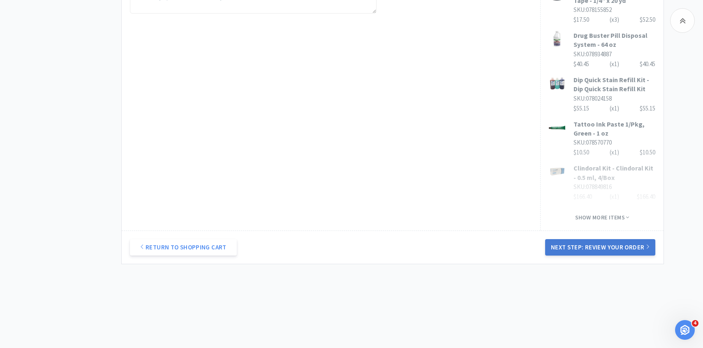
click at [555, 251] on button "Next Step: Review Your Order" at bounding box center [600, 247] width 110 height 16
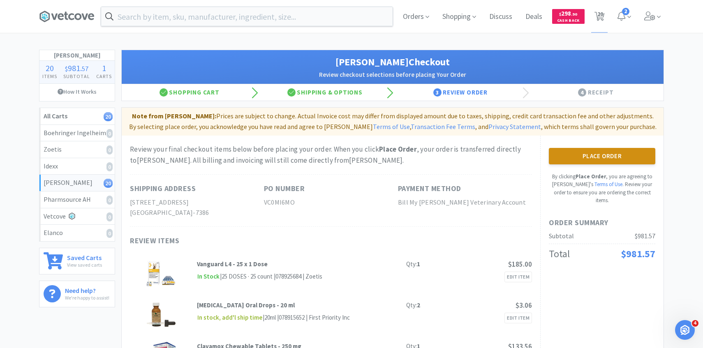
click at [581, 153] on button "Place Order" at bounding box center [602, 156] width 106 height 16
